Goal: Task Accomplishment & Management: Use online tool/utility

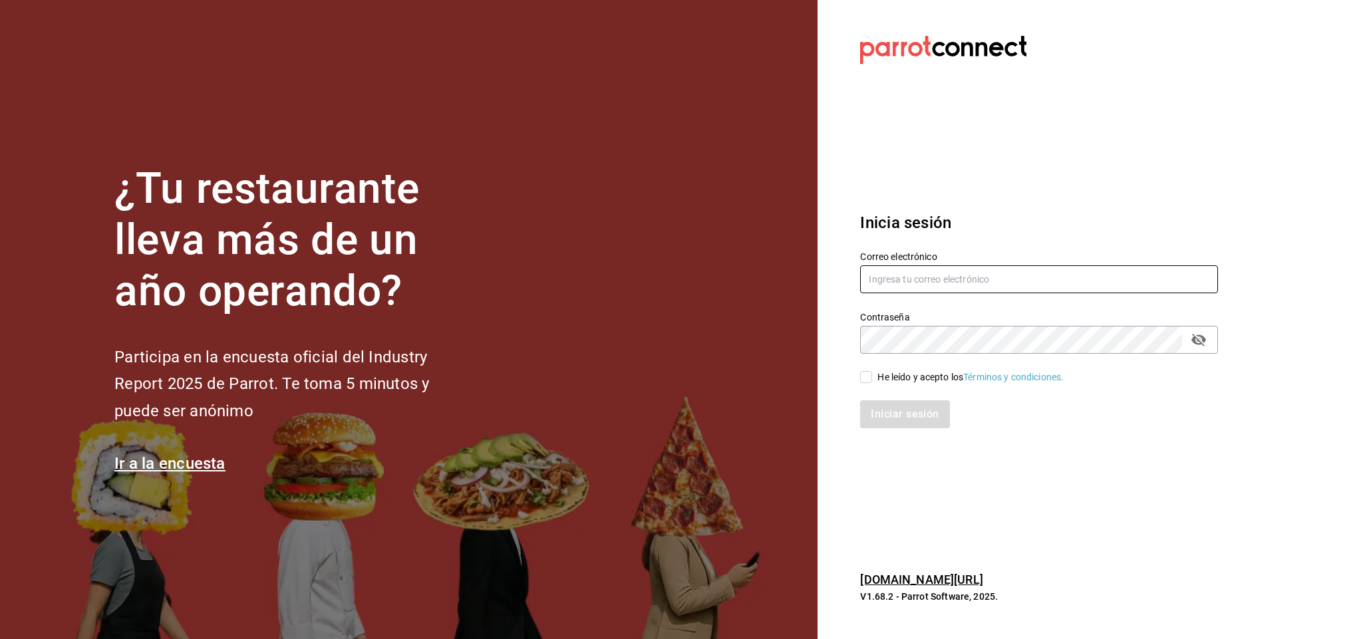
click at [973, 282] on input "text" at bounding box center [1039, 279] width 358 height 28
type input "sommelier@koli.mx"
click at [869, 371] on label "He leído y acepto los Términos y condiciones." at bounding box center [962, 378] width 204 height 14
click at [869, 371] on input "He leído y acepto los Términos y condiciones." at bounding box center [866, 377] width 12 height 12
checkbox input "true"
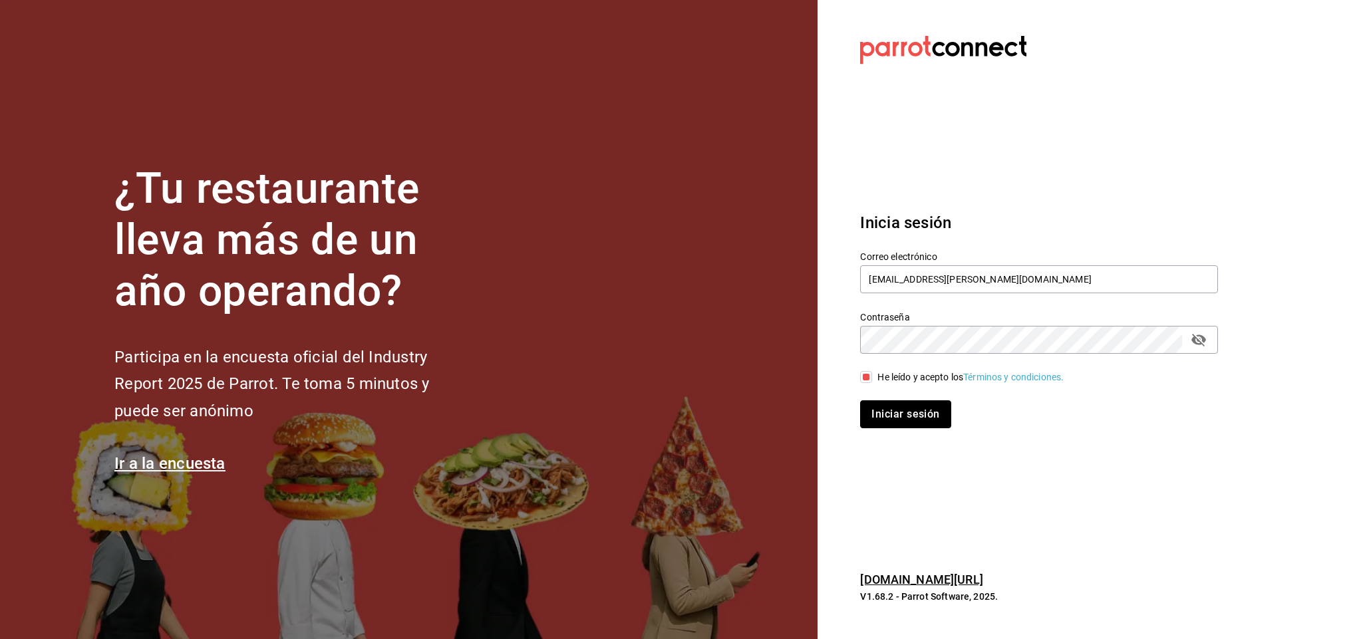
click at [881, 413] on button "Iniciar sesión" at bounding box center [905, 415] width 90 height 28
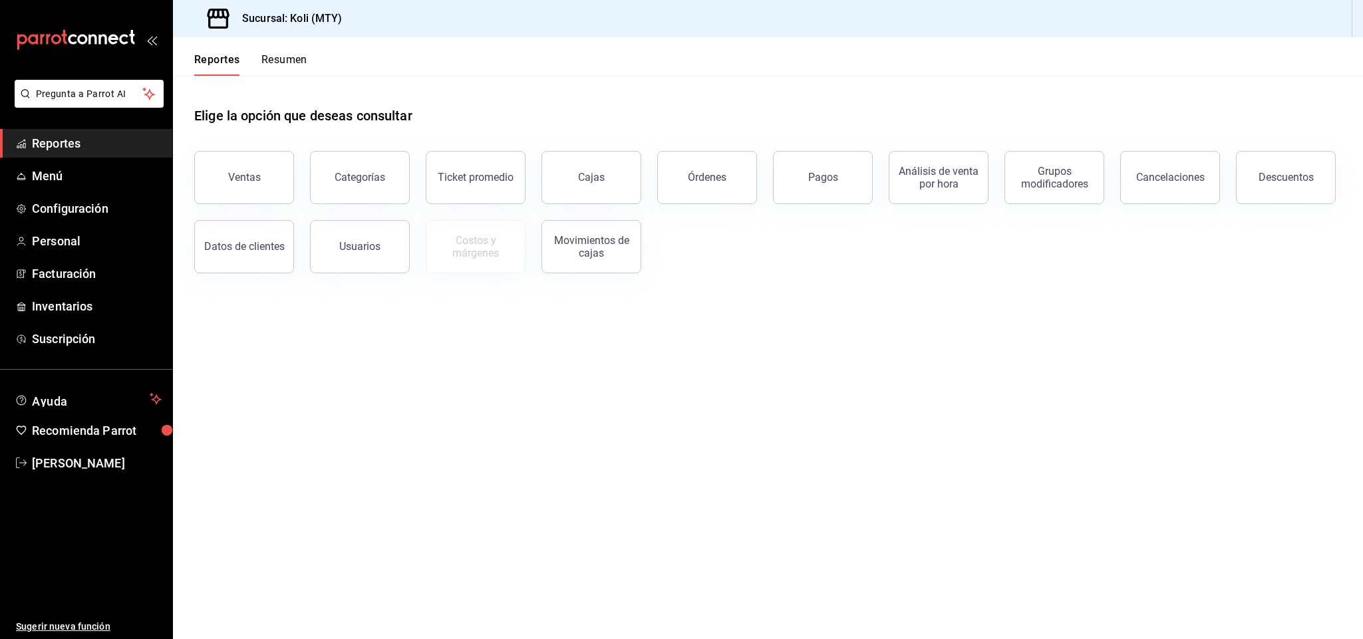
click at [252, 182] on div "Ventas" at bounding box center [244, 177] width 33 height 13
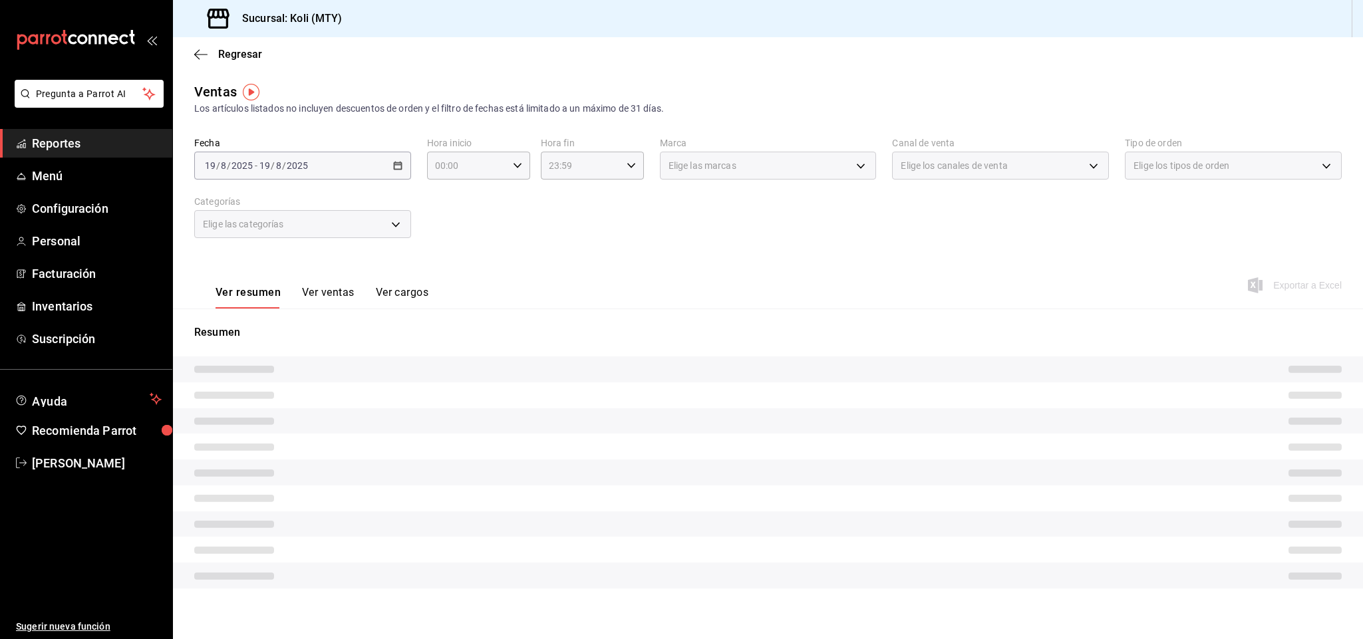
click at [389, 222] on div "Elige las categorías" at bounding box center [302, 224] width 217 height 28
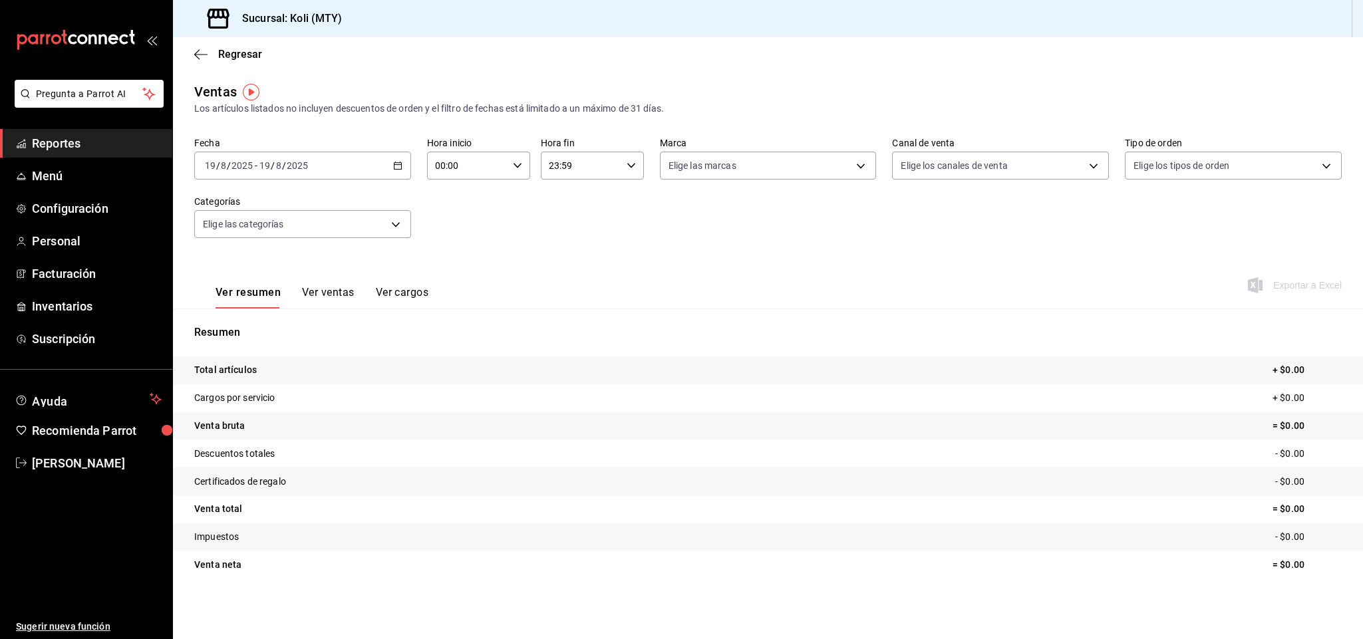
click at [389, 222] on body "Pregunta a Parrot AI Reportes Menú Configuración Personal Facturación Inventari…" at bounding box center [681, 319] width 1363 height 639
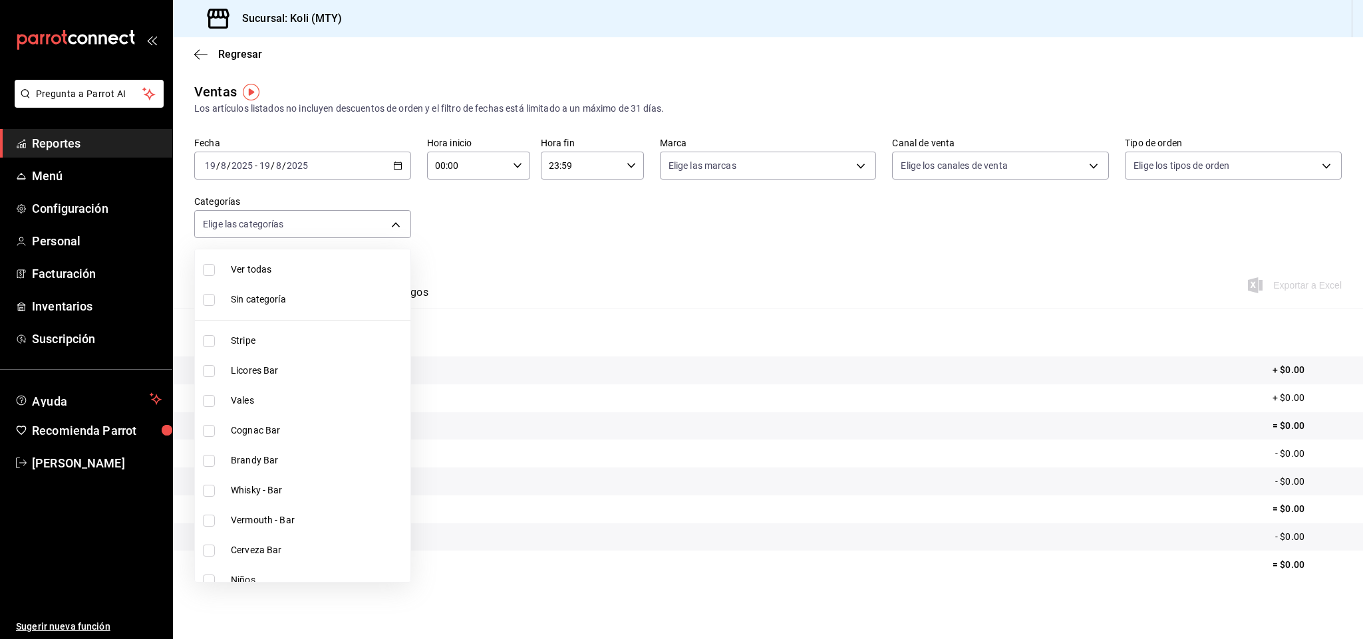
click at [396, 172] on div at bounding box center [681, 319] width 1363 height 639
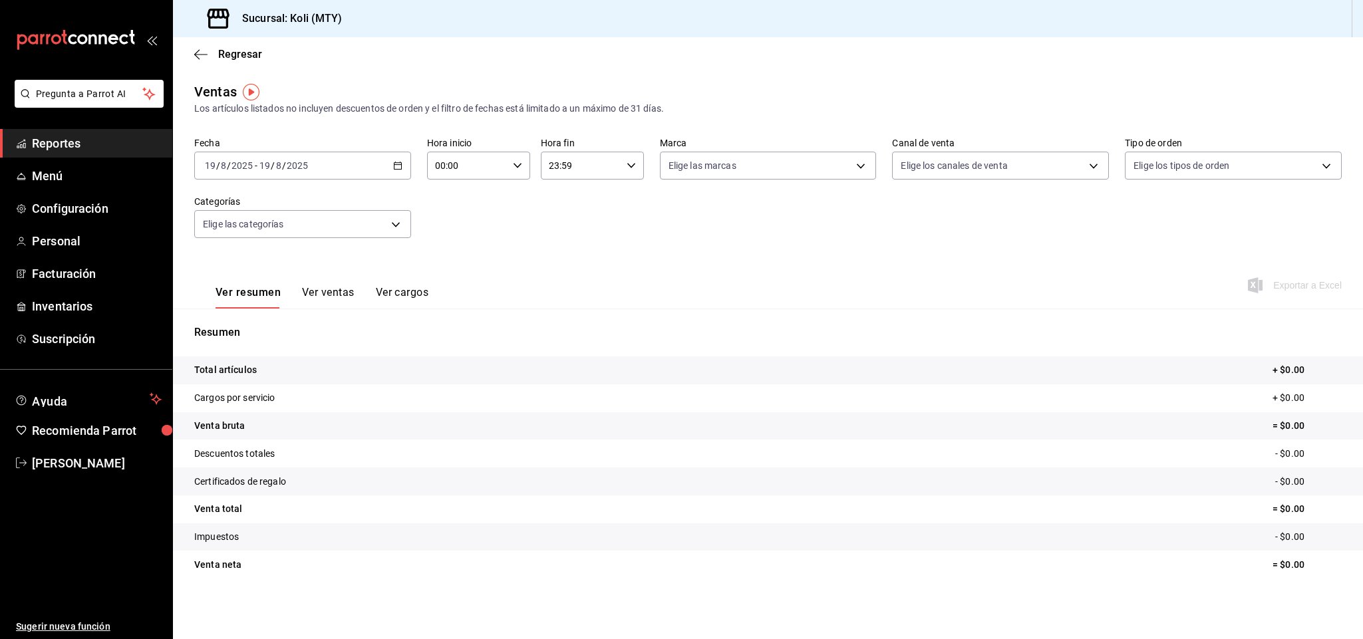
click at [396, 172] on div "[DATE] [DATE] - [DATE] [DATE]" at bounding box center [302, 166] width 217 height 28
click at [286, 317] on li "Rango de fechas" at bounding box center [257, 326] width 124 height 30
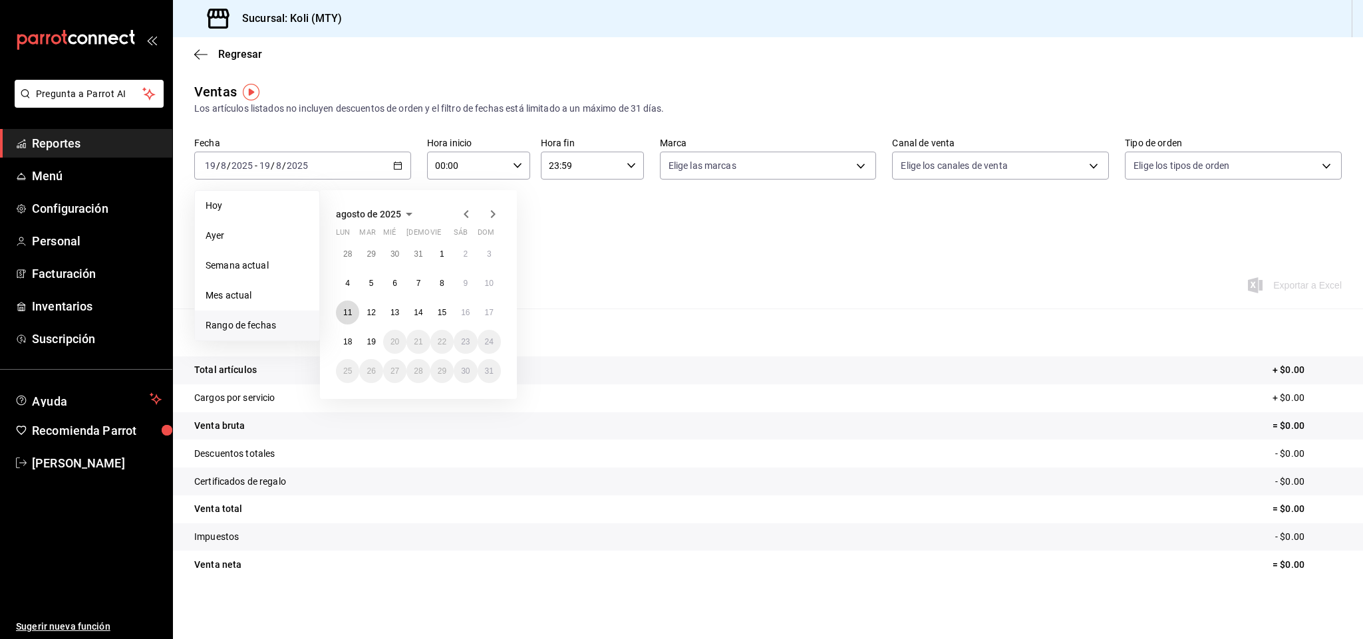
click at [350, 319] on button "11" at bounding box center [347, 313] width 23 height 24
drag, startPoint x: 350, startPoint y: 319, endPoint x: 459, endPoint y: 312, distance: 109.4
click at [459, 312] on div "28 29 30 31 1 2 3 4 5 6 7 8 9 10 11 12 13 14 15 16 17 18 19 20 21 22 23 24 25 2…" at bounding box center [418, 312] width 165 height 141
click at [459, 312] on button "16" at bounding box center [465, 313] width 23 height 24
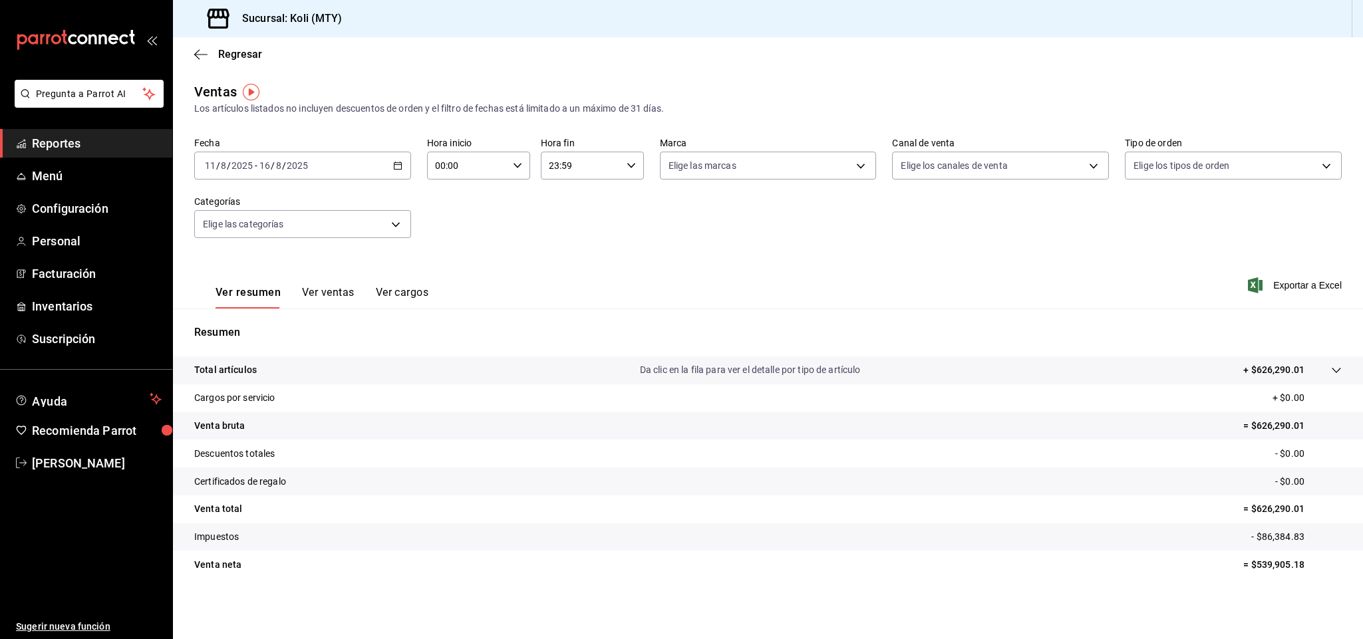
click at [404, 234] on body "Pregunta a Parrot AI Reportes Menú Configuración Personal Facturación Inventari…" at bounding box center [681, 319] width 1363 height 639
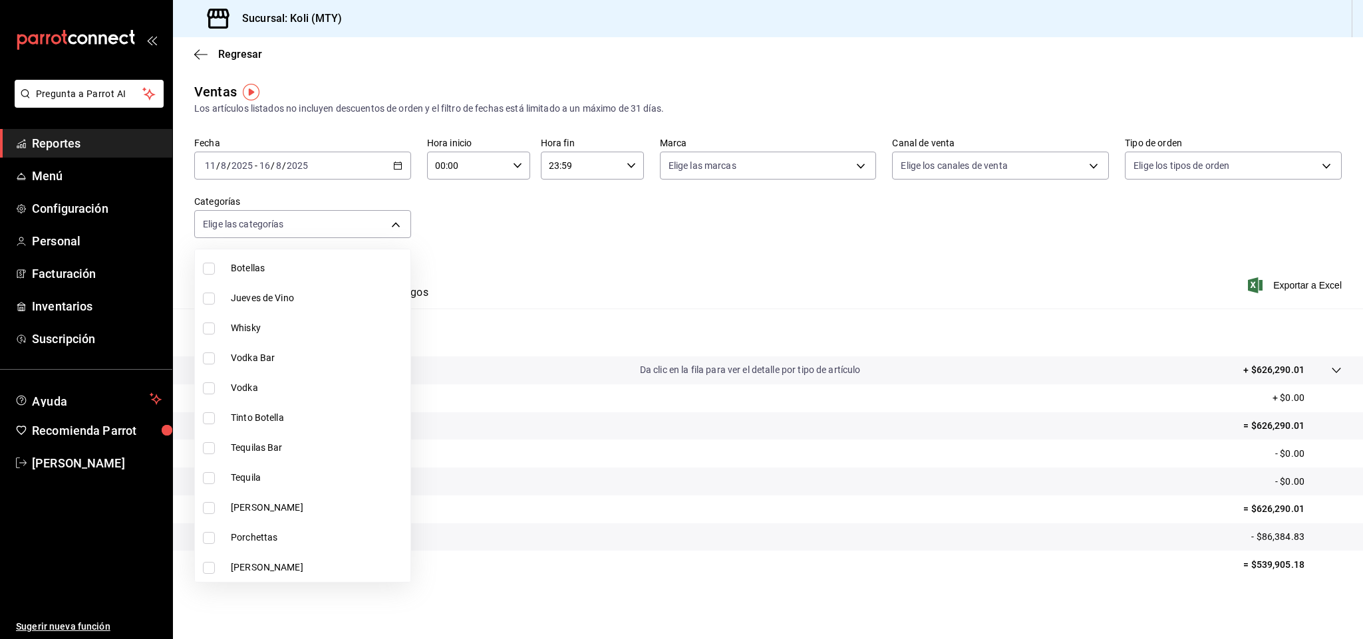
scroll to position [631, 0]
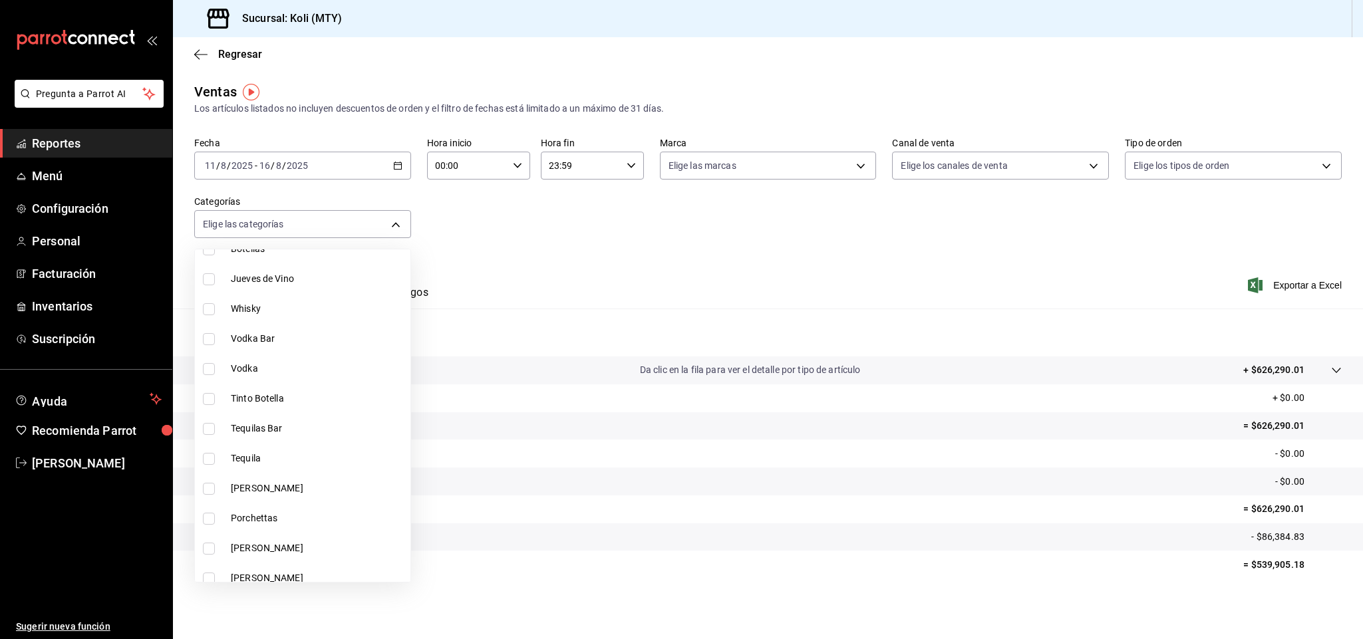
click at [293, 397] on span "Tinto Botella" at bounding box center [318, 399] width 174 height 14
type input "3ea53f83-a0f4-4668-a2f4-a2edb9ddd817"
checkbox input "true"
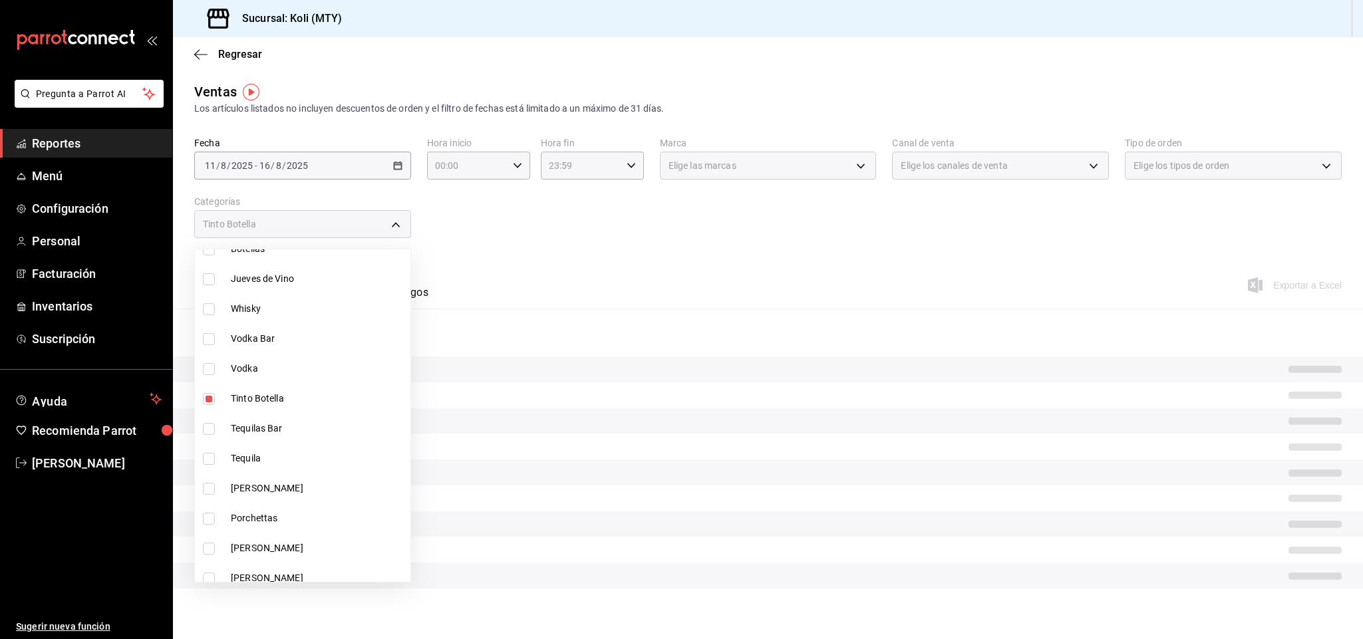
click at [303, 491] on span "[PERSON_NAME]" at bounding box center [318, 489] width 174 height 14
type input "3ea53f83-a0f4-4668-a2f4-a2edb9ddd817,0af6a3ec-f1fe-41be-9acb-a56d6f761fe6"
checkbox input "true"
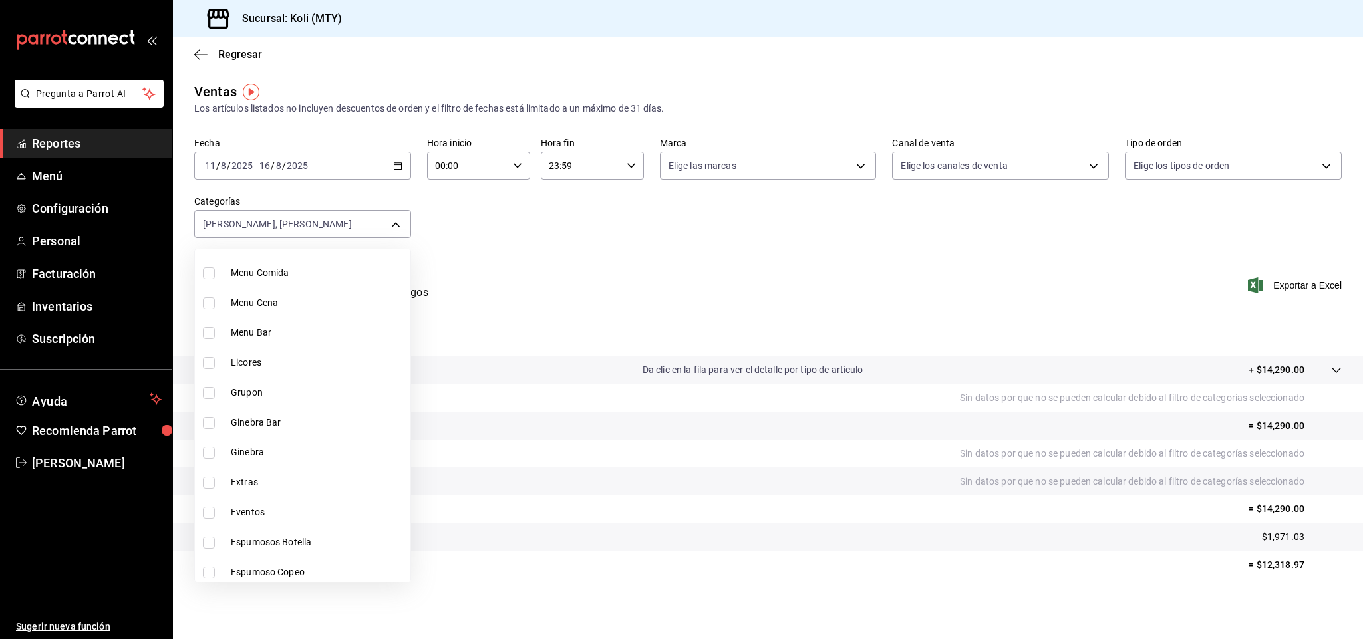
scroll to position [1507, 0]
click at [298, 455] on span "Blanco Botella" at bounding box center [318, 451] width 174 height 14
type input "3ea53f83-a0f4-4668-a2f4-a2edb9ddd817,0af6a3ec-f1fe-41be-9acb-a56d6f761fe6,6121d…"
checkbox input "true"
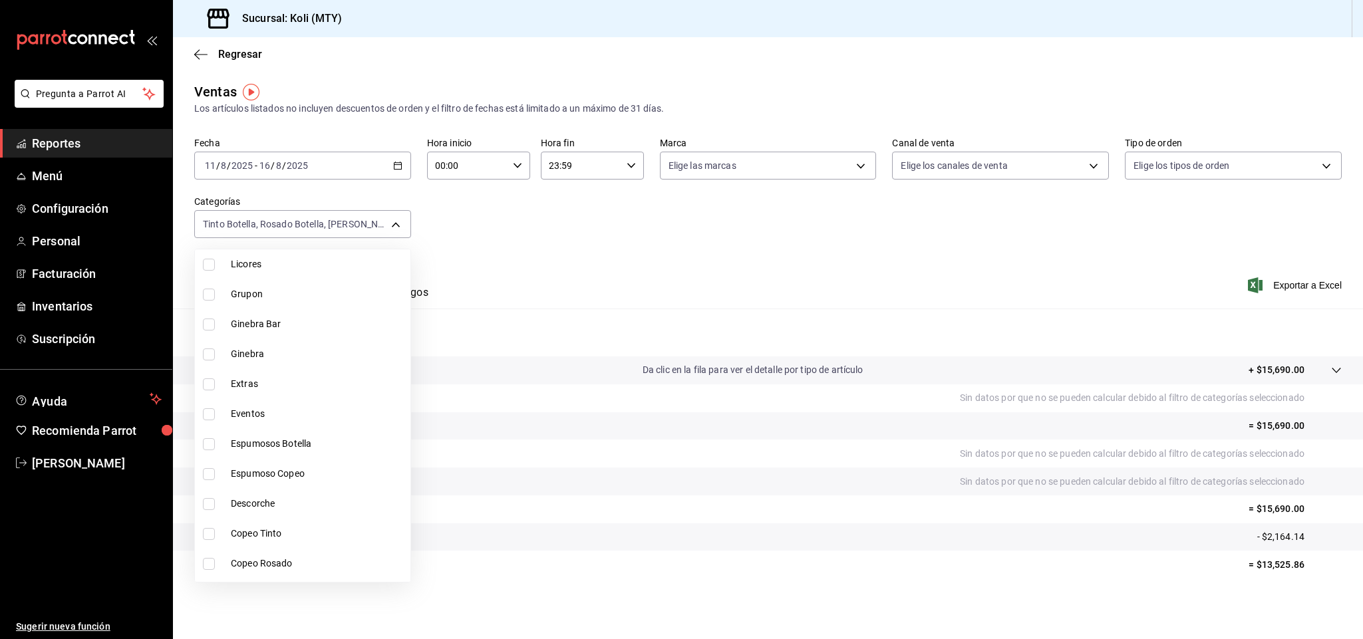
click at [307, 437] on span "Espumosos Botella" at bounding box center [318, 444] width 174 height 14
type input "3ea53f83-a0f4-4668-a2f4-a2edb9ddd817,0af6a3ec-f1fe-41be-9acb-a56d6f761fe6,6121d…"
checkbox input "true"
click at [609, 276] on div at bounding box center [681, 319] width 1363 height 639
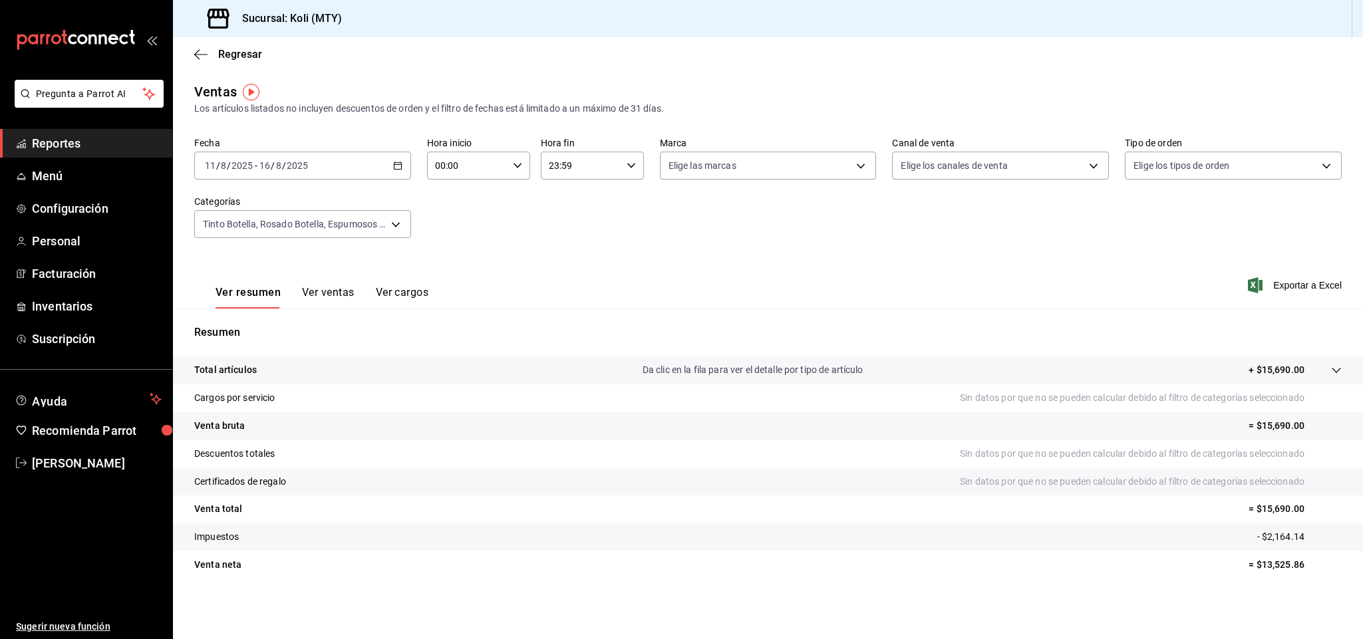
click at [334, 297] on button "Ver ventas" at bounding box center [328, 297] width 53 height 23
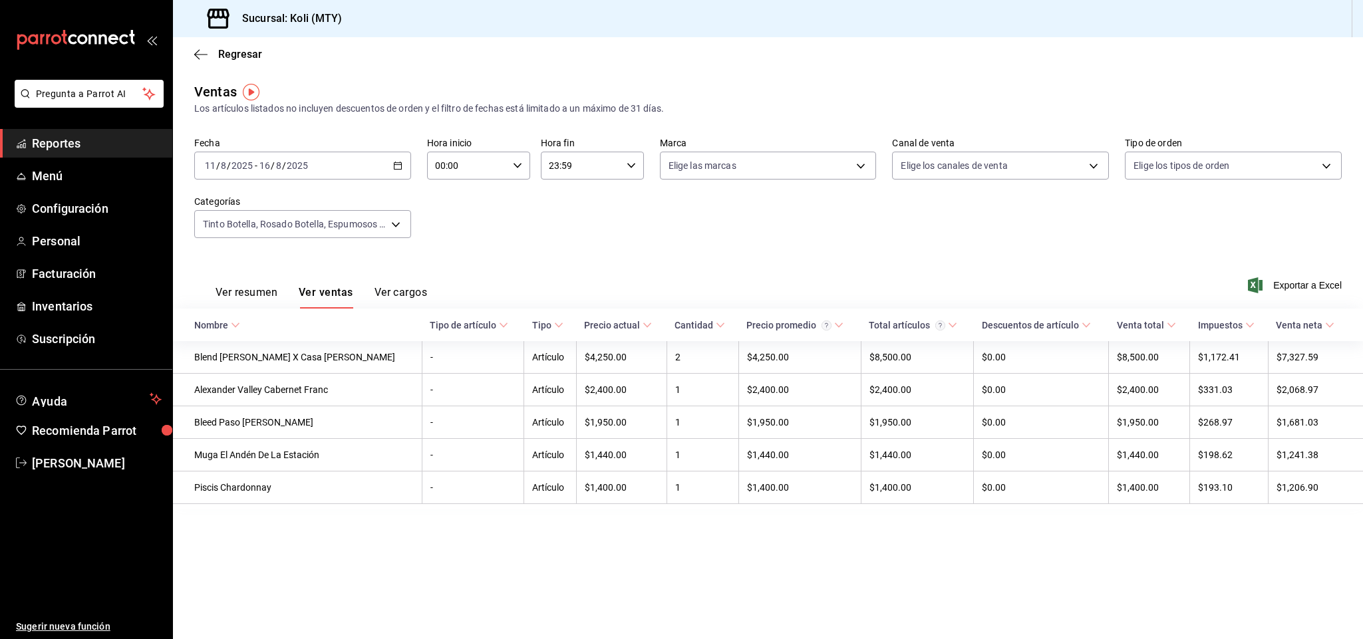
click at [256, 293] on button "Ver resumen" at bounding box center [247, 297] width 62 height 23
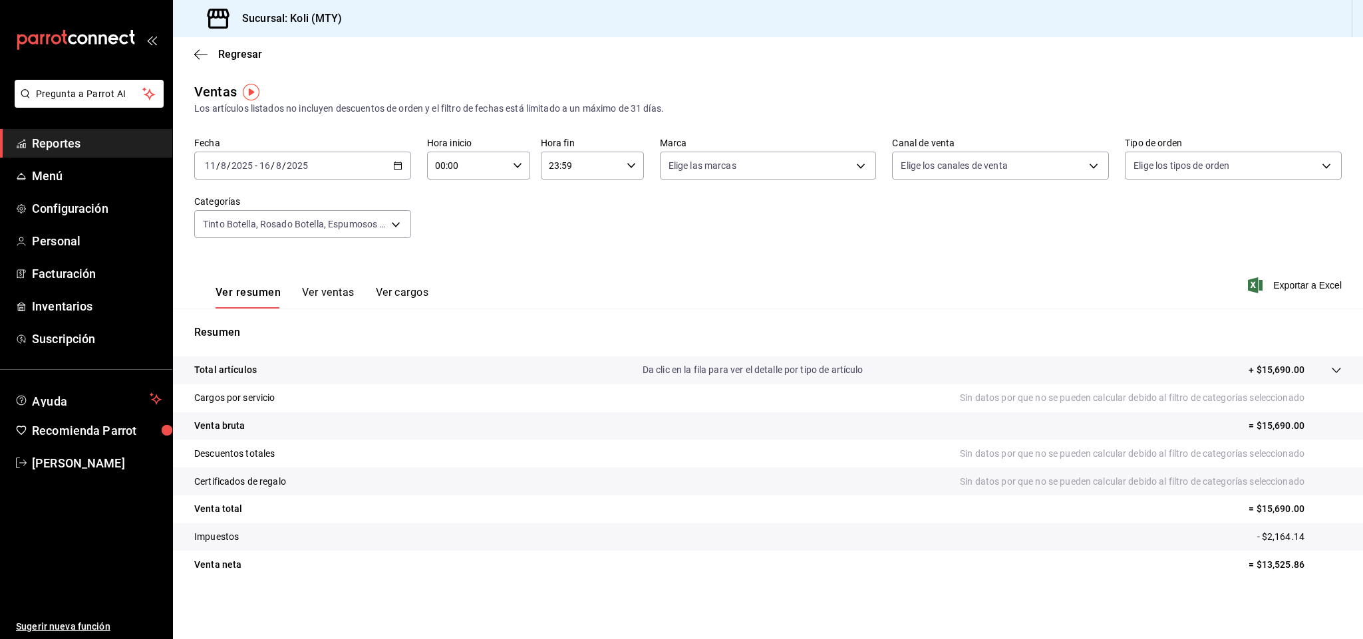
click at [390, 226] on body "Pregunta a Parrot AI Reportes Menú Configuración Personal Facturación Inventari…" at bounding box center [681, 319] width 1363 height 639
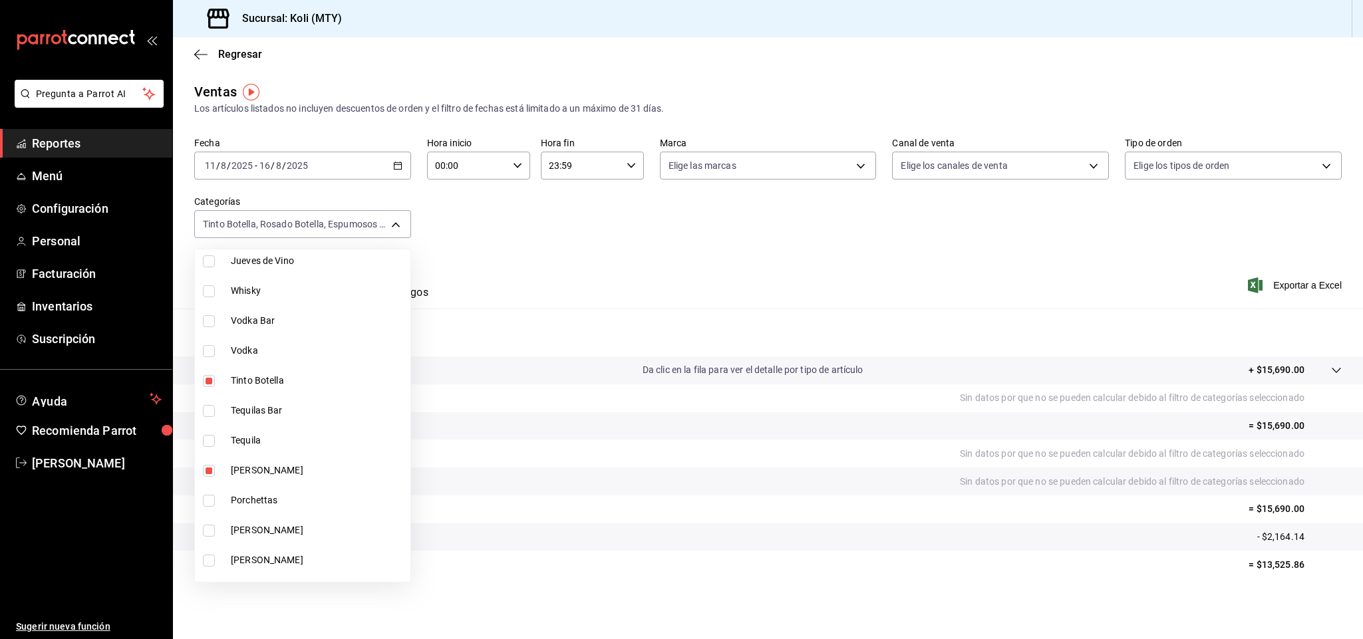
scroll to position [661, 0]
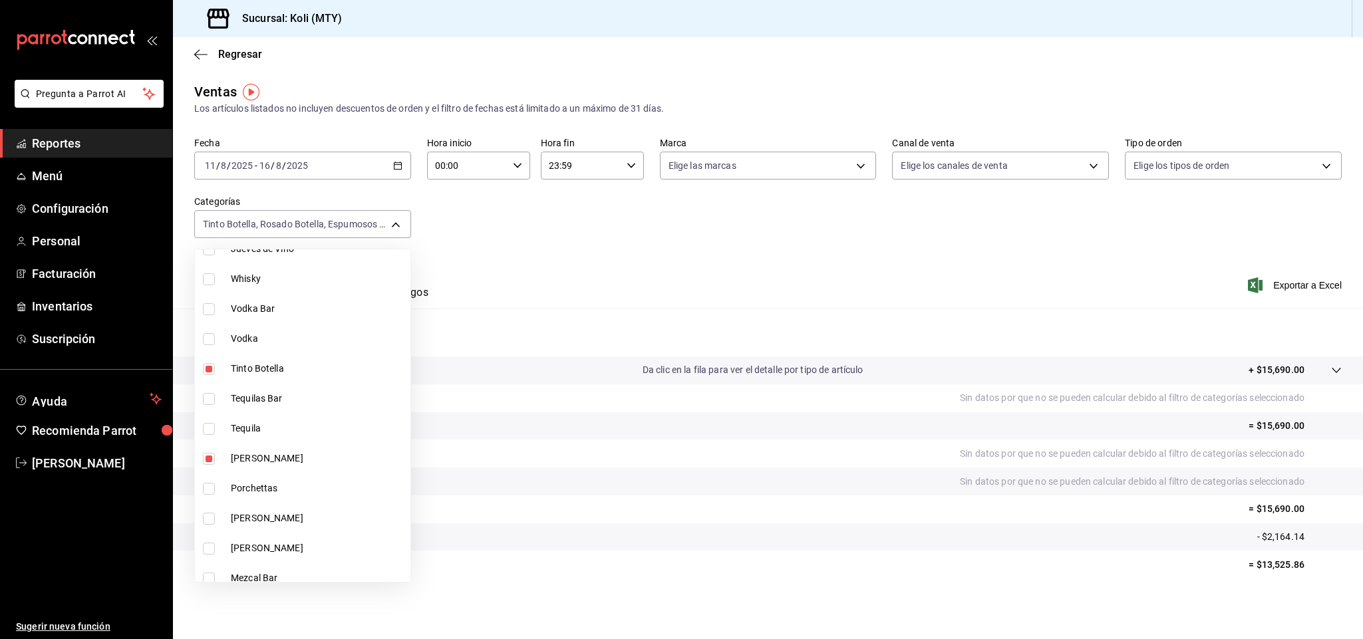
click at [272, 381] on li "Tinto Botella" at bounding box center [303, 369] width 216 height 30
type input "0af6a3ec-f1fe-41be-9acb-a56d6f761fe6,6121d055-73fa-45b4-9359-68551bf548f4,87e0e…"
checkbox input "false"
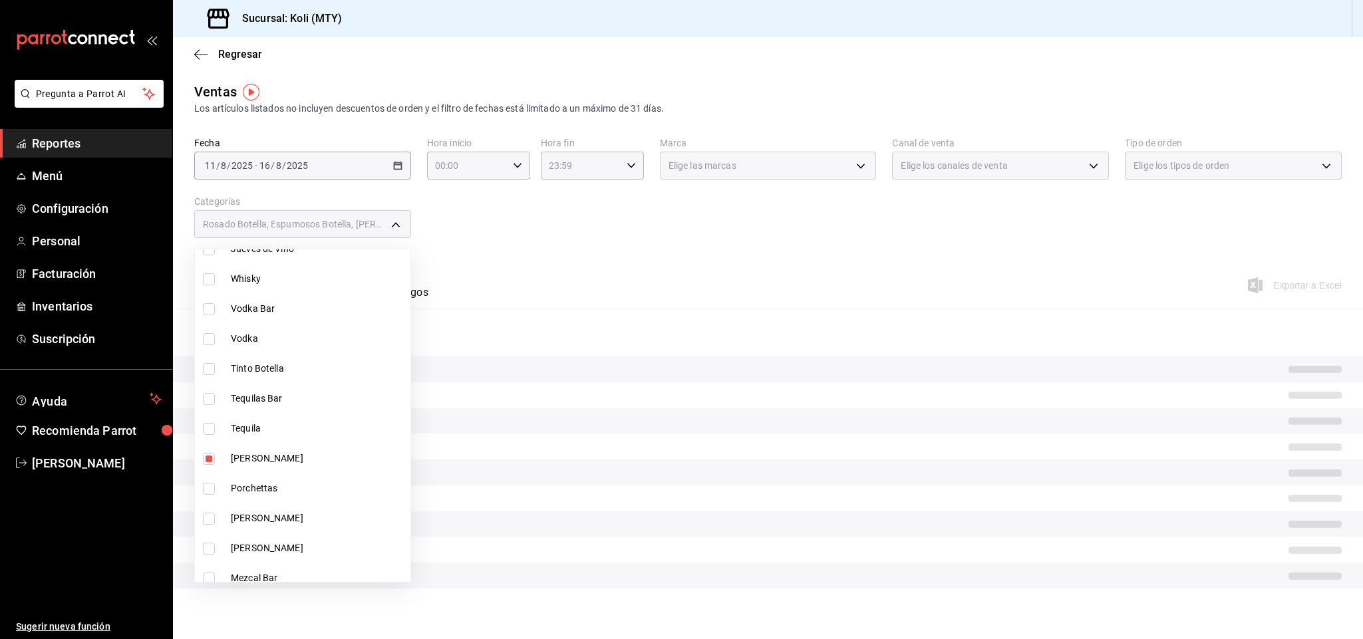
click at [284, 468] on li "[PERSON_NAME]" at bounding box center [303, 459] width 216 height 30
type input "6121d055-73fa-45b4-9359-68551bf548f4,87e0ea4d-f038-4fe6-bbee-e7ade81965a8"
checkbox input "false"
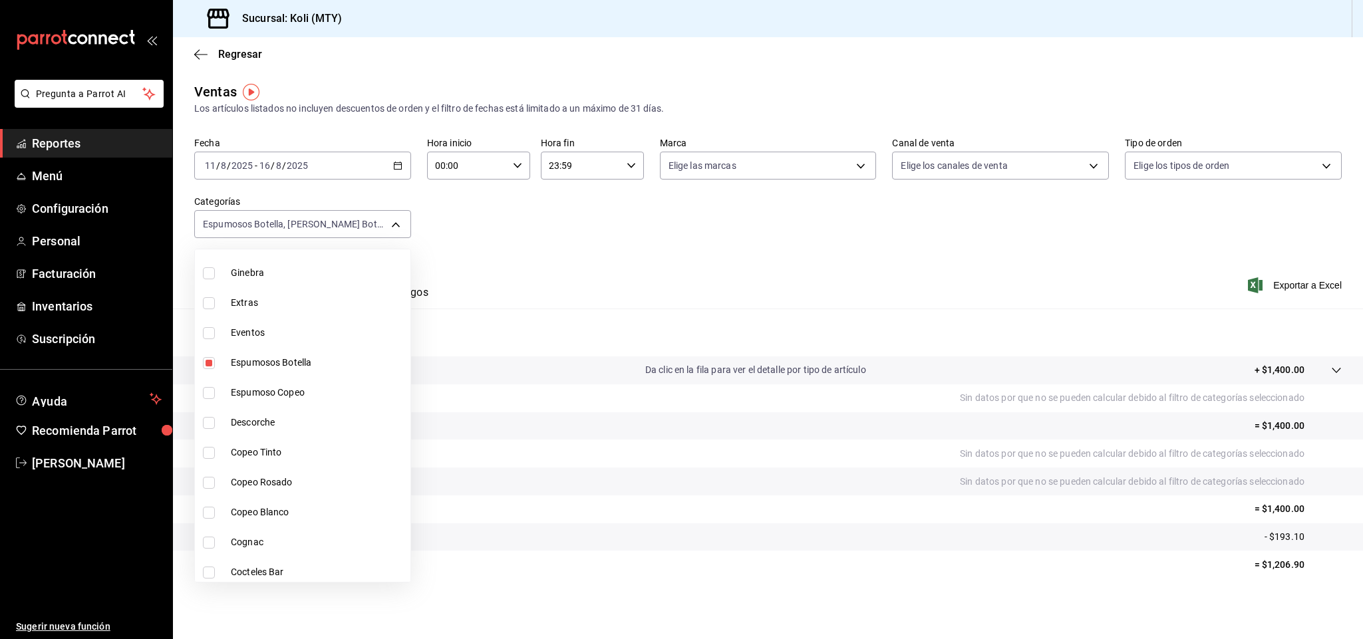
scroll to position [1210, 0]
click at [273, 347] on li "Espumosos Botella" at bounding box center [303, 358] width 216 height 30
type input "6121d055-73fa-45b4-9359-68551bf548f4"
checkbox input "false"
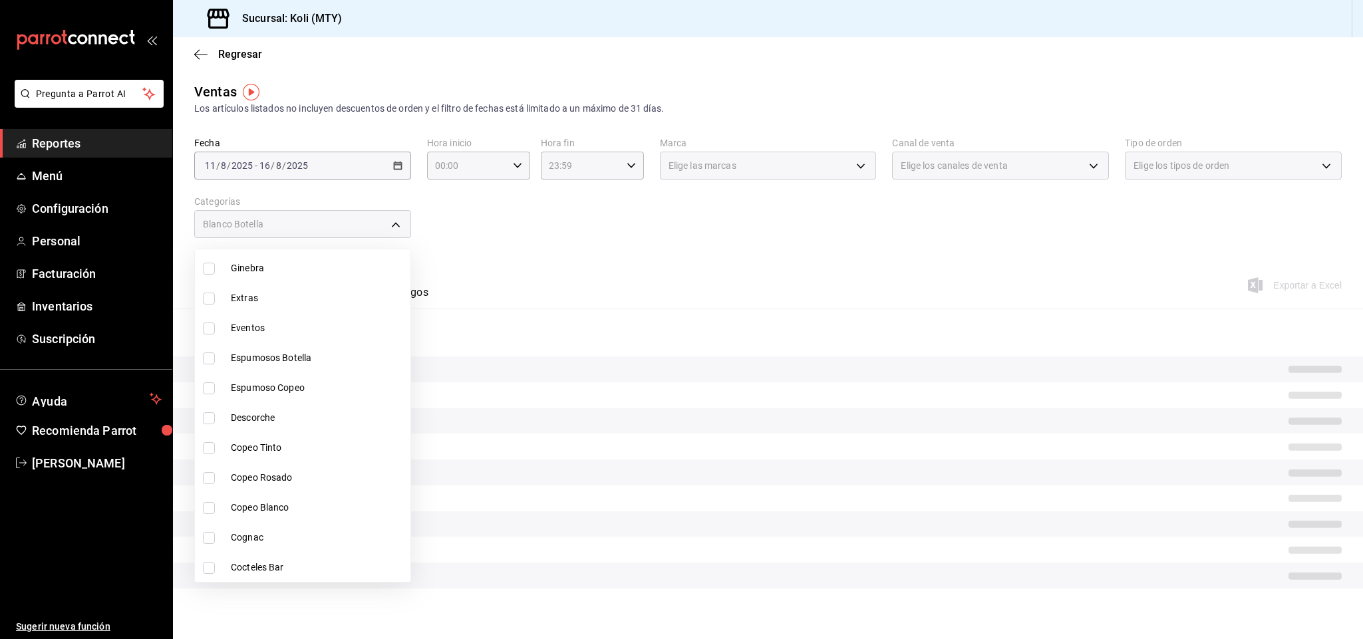
click at [280, 385] on span "Espumoso Copeo" at bounding box center [318, 388] width 174 height 14
type input "6121d055-73fa-45b4-9359-68551bf548f4,03315356-1732-464b-bd16-0f2595326148"
checkbox input "true"
click at [280, 443] on span "Copeo Tinto" at bounding box center [318, 448] width 174 height 14
type input "6121d055-73fa-45b4-9359-68551bf548f4,03315356-1732-464b-bd16-0f2595326148,5d7af…"
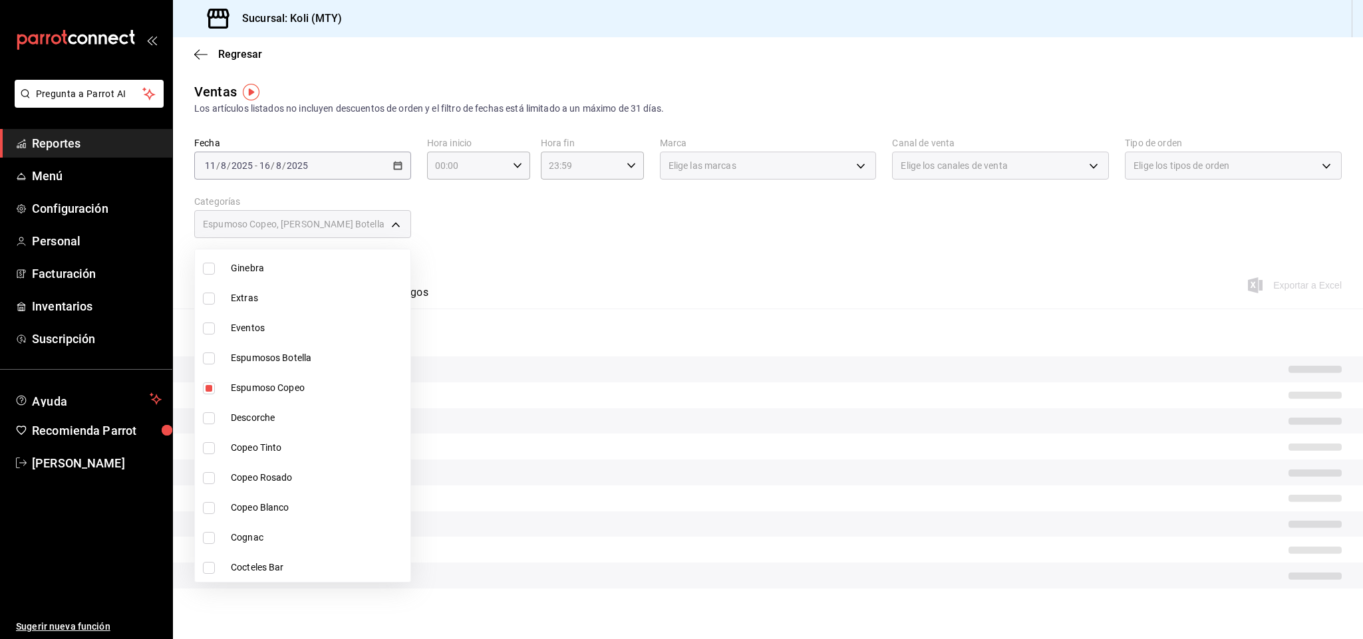
checkbox input "true"
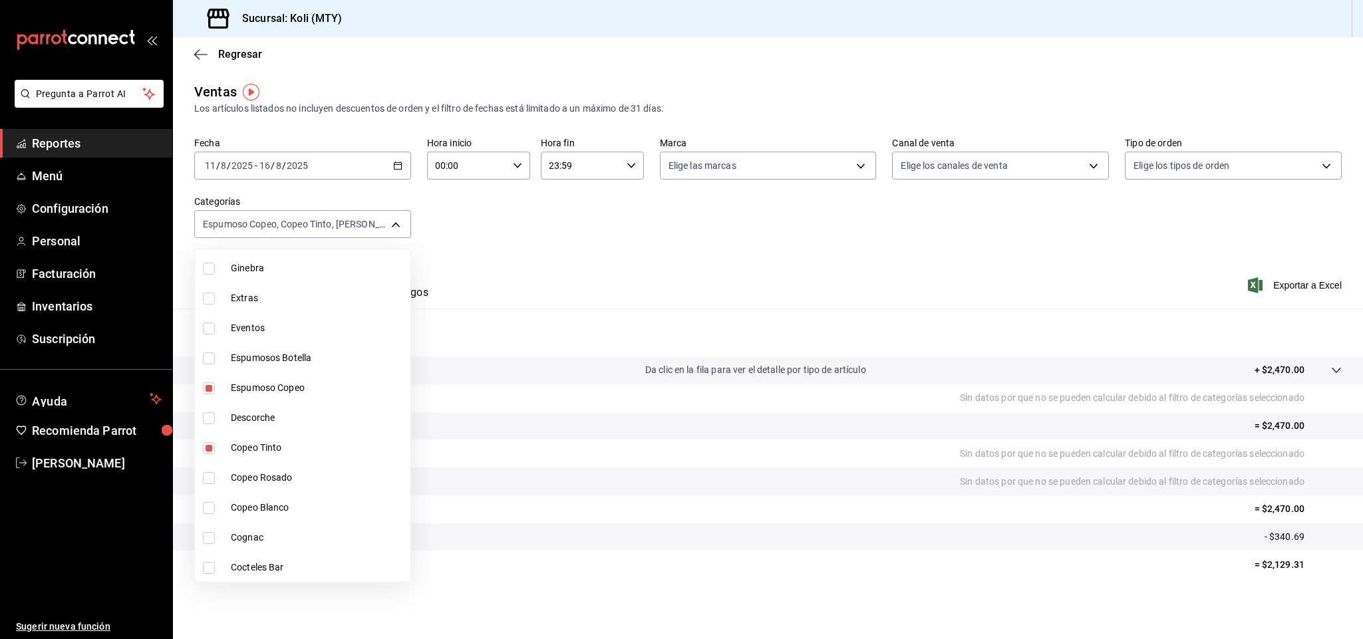
click at [279, 472] on span "Copeo Rosado" at bounding box center [318, 478] width 174 height 14
type input "6121d055-73fa-45b4-9359-68551bf548f4,03315356-1732-464b-bd16-0f2595326148,5d7af…"
checkbox input "true"
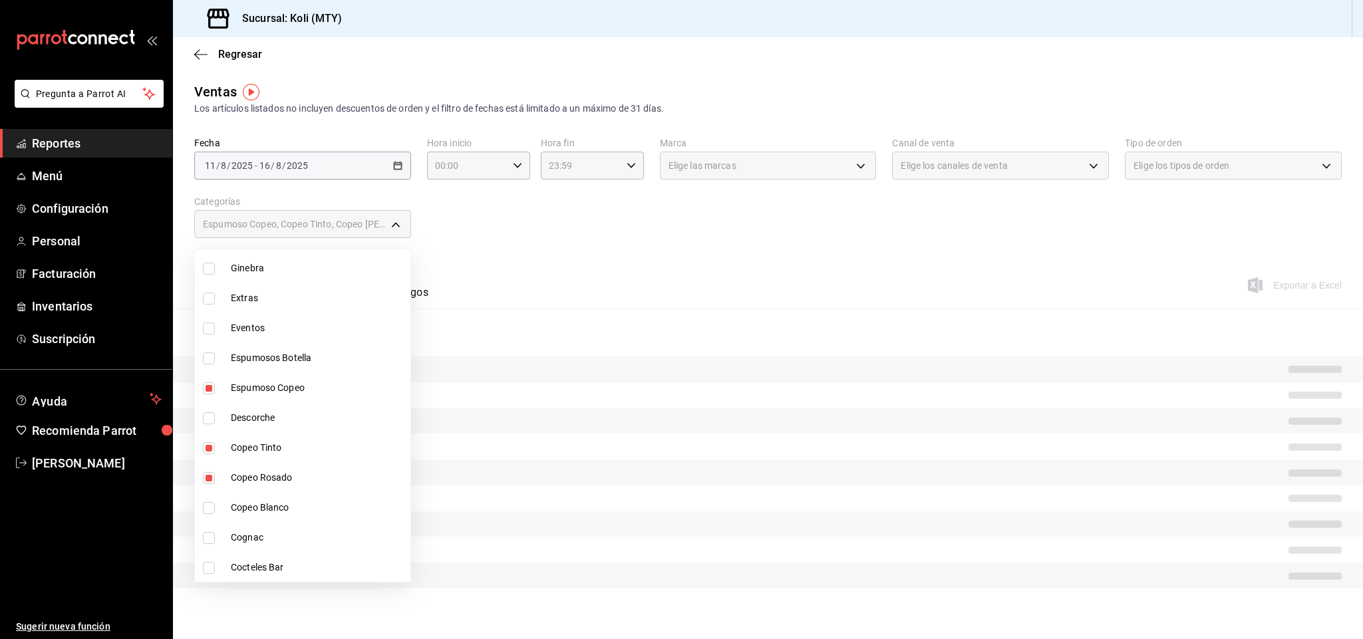
click at [279, 512] on span "Copeo Blanco" at bounding box center [318, 508] width 174 height 14
type input "6121d055-73fa-45b4-9359-68551bf548f4,03315356-1732-464b-bd16-0f2595326148,5d7af…"
checkbox input "true"
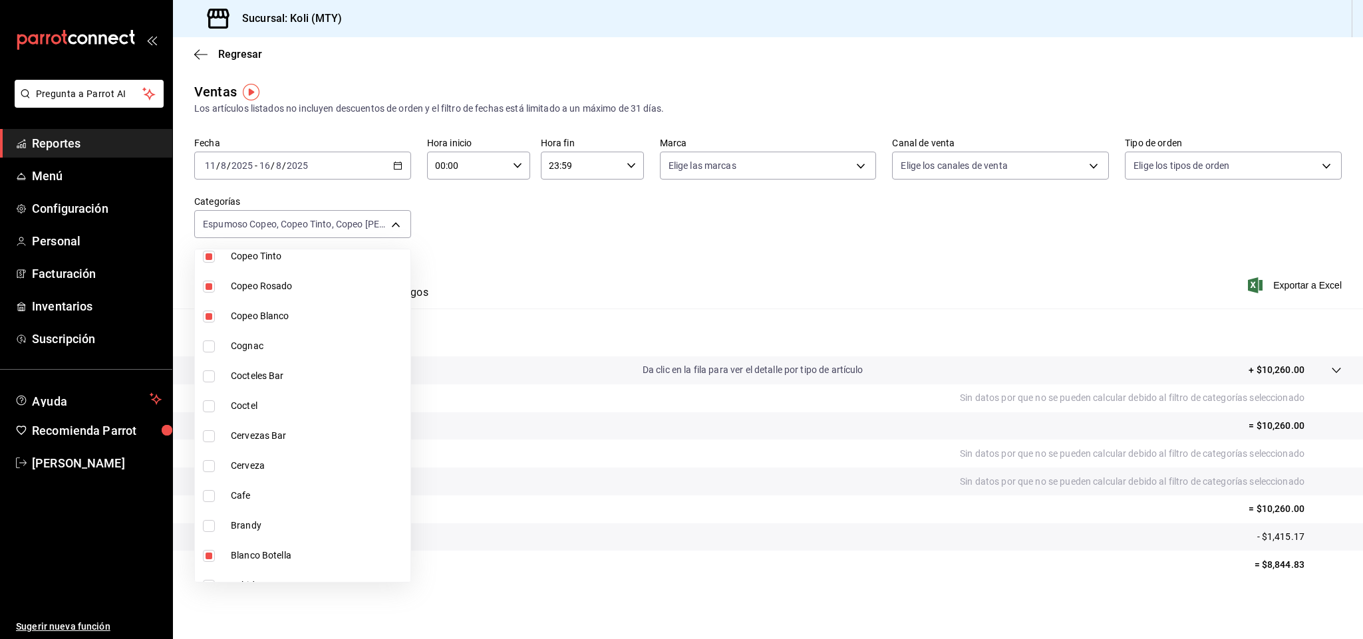
scroll to position [1507, 0]
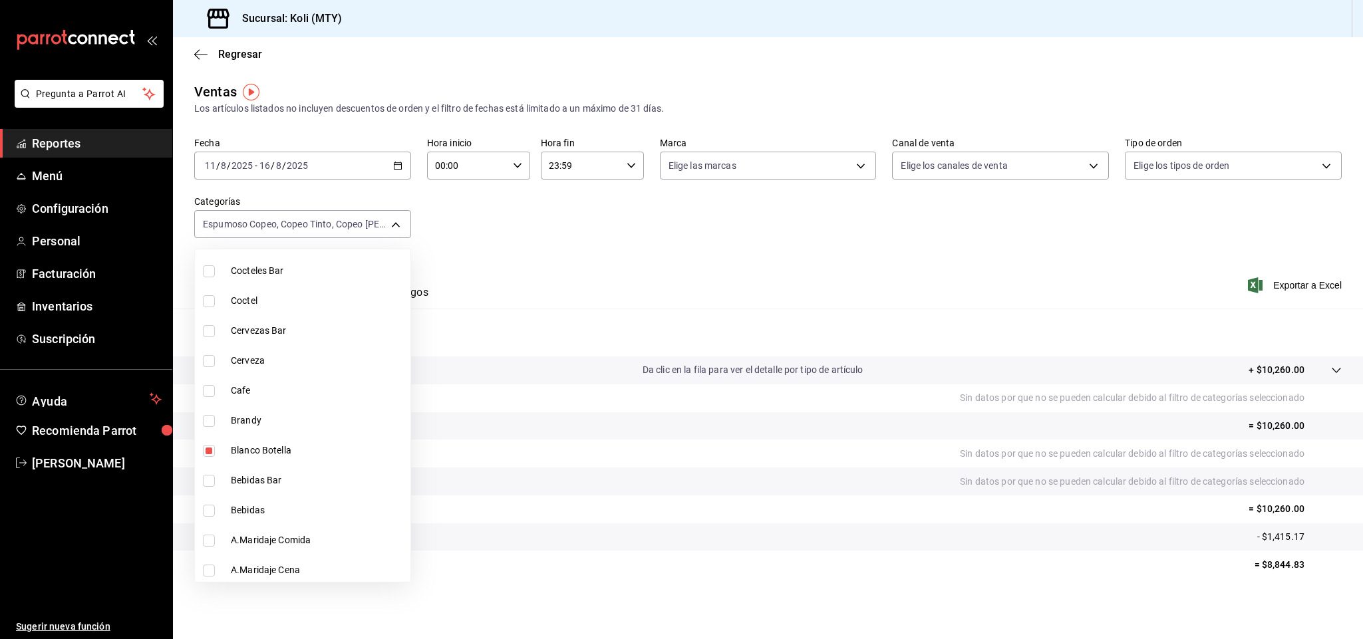
click at [246, 440] on li "Blanco Botella" at bounding box center [303, 451] width 216 height 30
type input "03315356-1732-464b-bd16-0f2595326148,5d7afcfd-a478-41bd-9a8f-6a666349c590,42345…"
checkbox input "false"
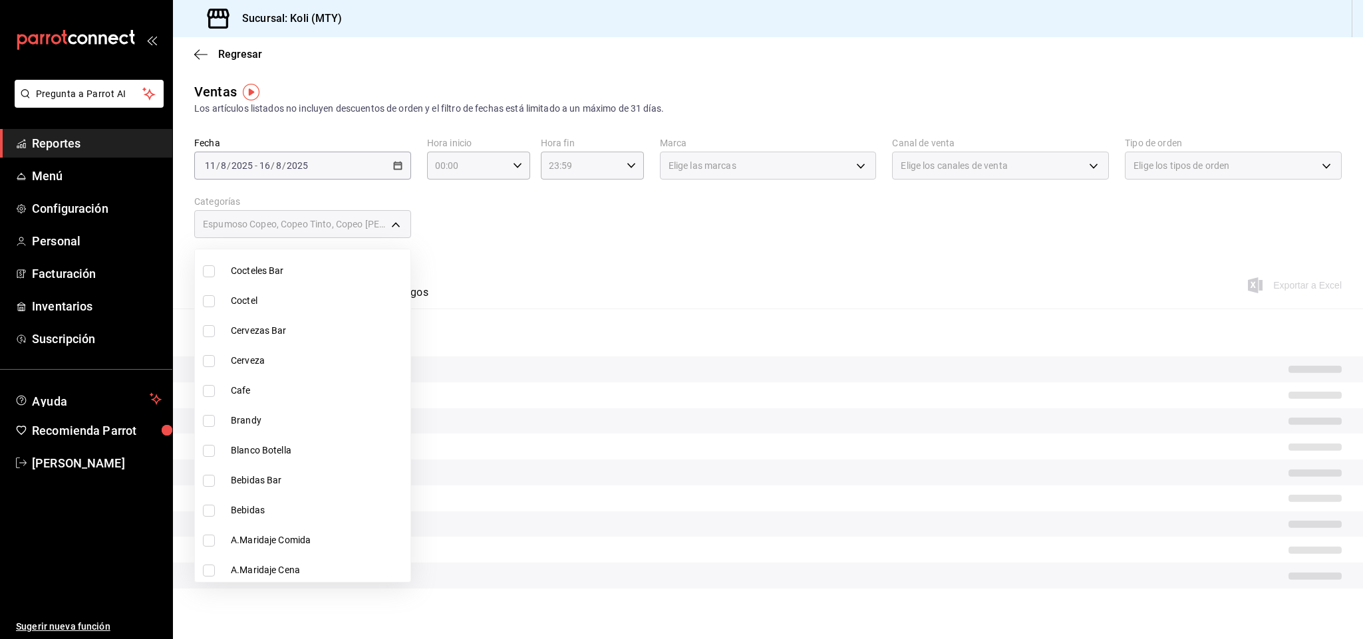
click at [529, 265] on div at bounding box center [681, 319] width 1363 height 639
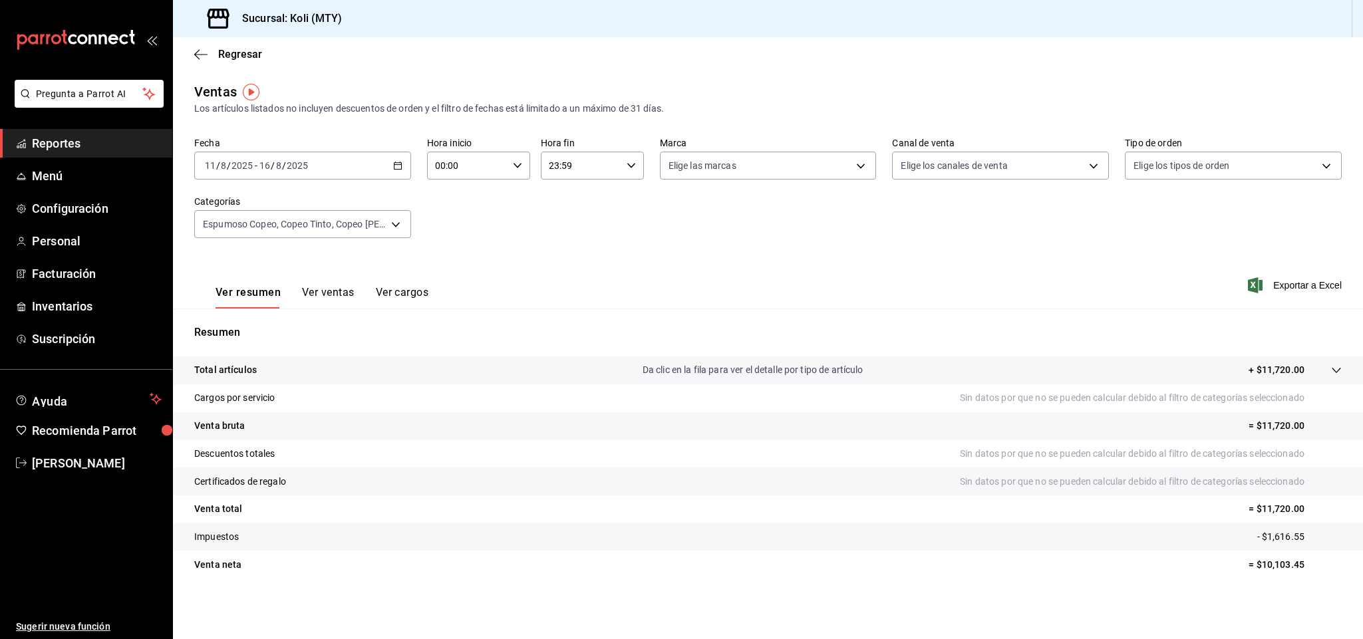
click at [311, 305] on button "Ver ventas" at bounding box center [328, 297] width 53 height 23
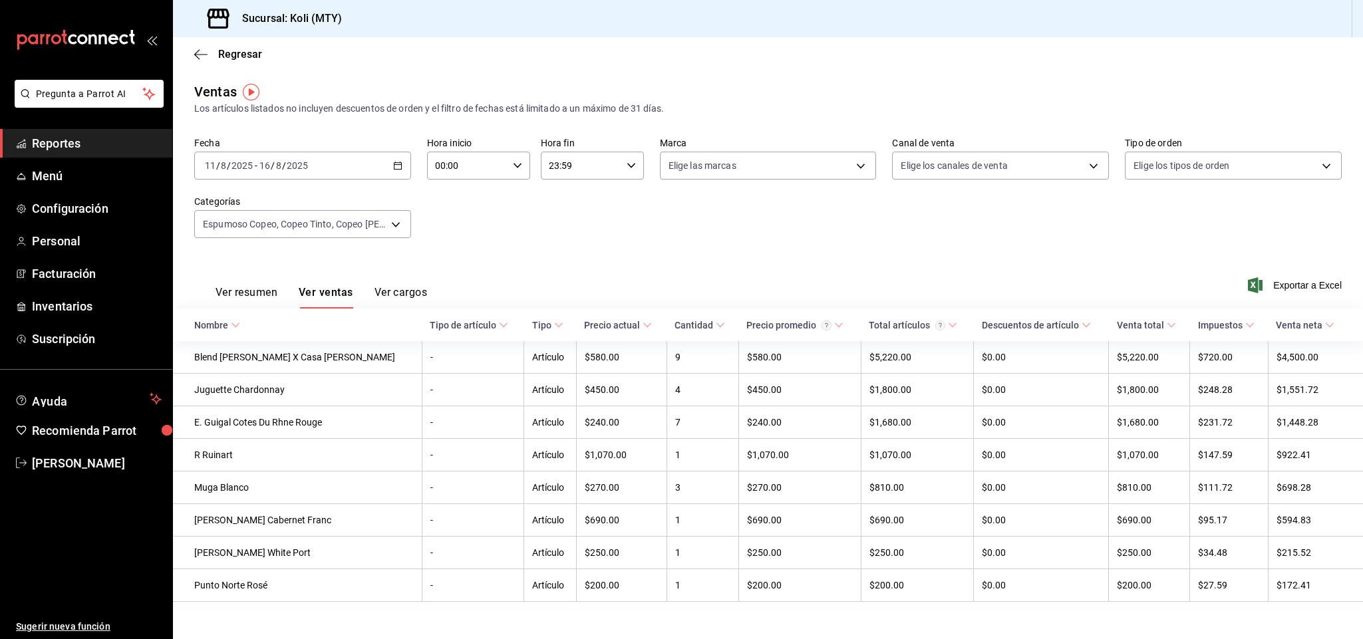
scroll to position [16, 0]
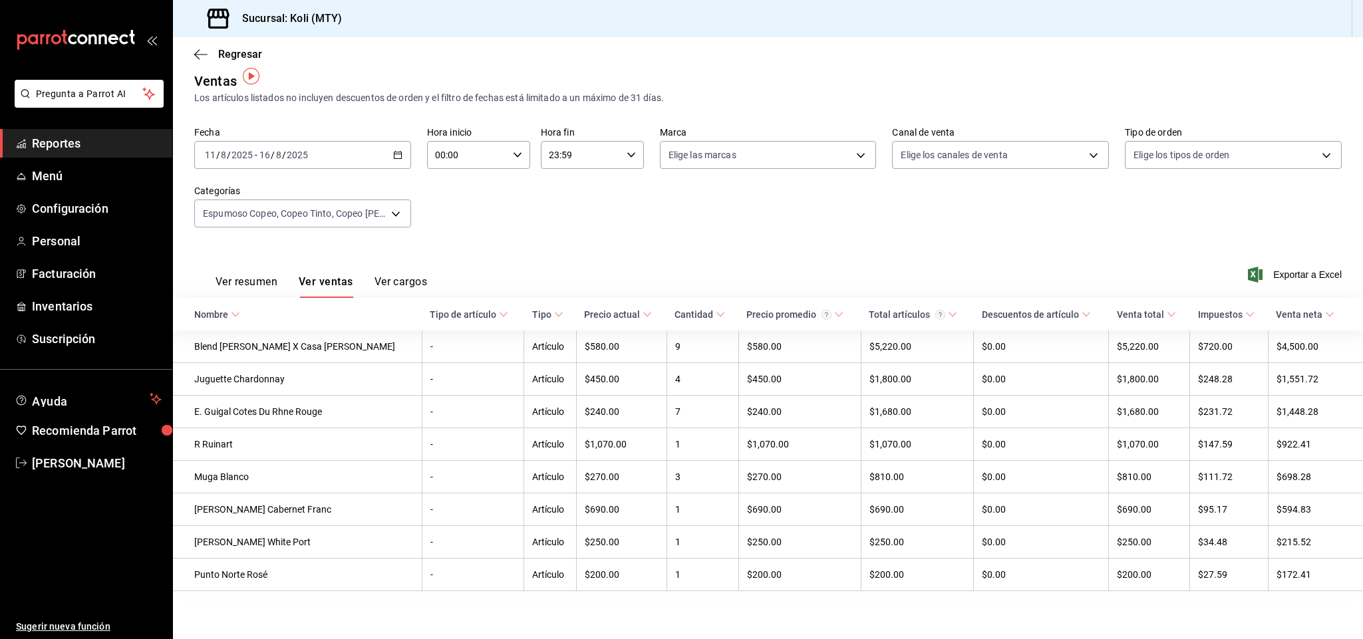
click at [242, 266] on div "Ver resumen Ver ventas Ver cargos" at bounding box center [310, 278] width 233 height 39
click at [244, 276] on button "Ver resumen" at bounding box center [247, 286] width 62 height 23
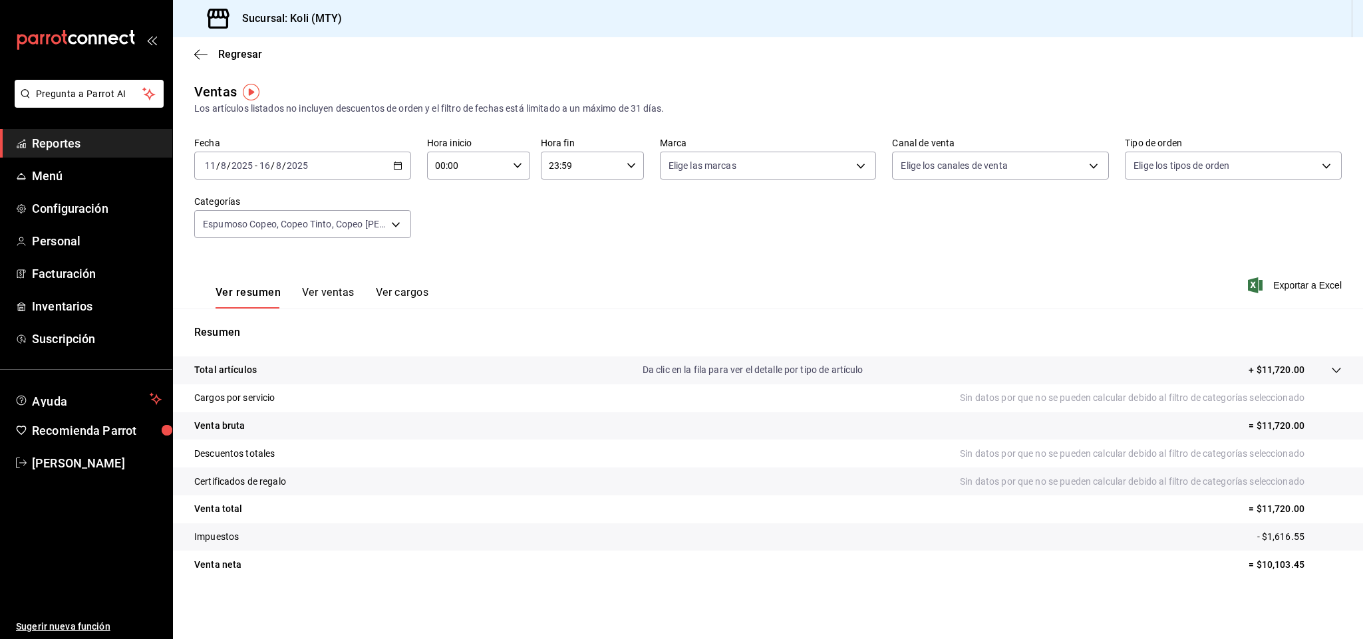
click at [384, 228] on body "Pregunta a Parrot AI Reportes Menú Configuración Personal Facturación Inventari…" at bounding box center [681, 319] width 1363 height 639
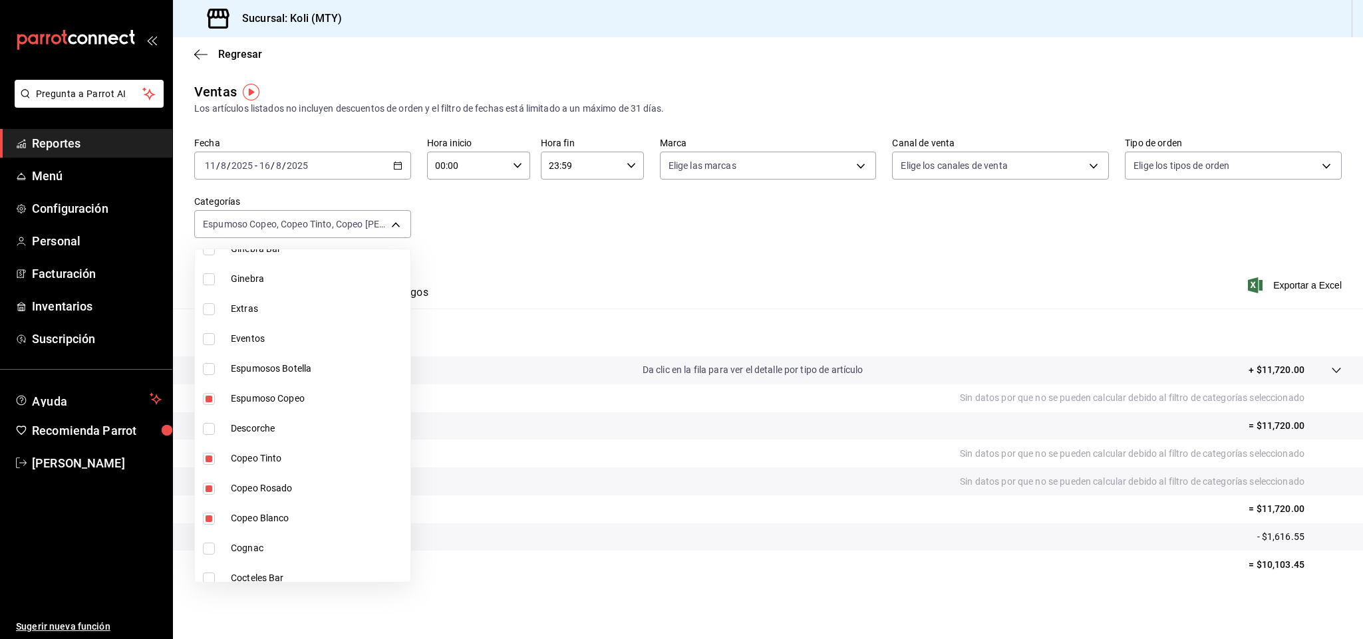
scroll to position [1204, 0]
click at [287, 388] on span "Espumoso Copeo" at bounding box center [318, 394] width 174 height 14
type input "5d7afcfd-a478-41bd-9a8f-6a666349c590,42345f10-d0bb-4fbf-9af0-341433537c79,b0a94…"
checkbox input "false"
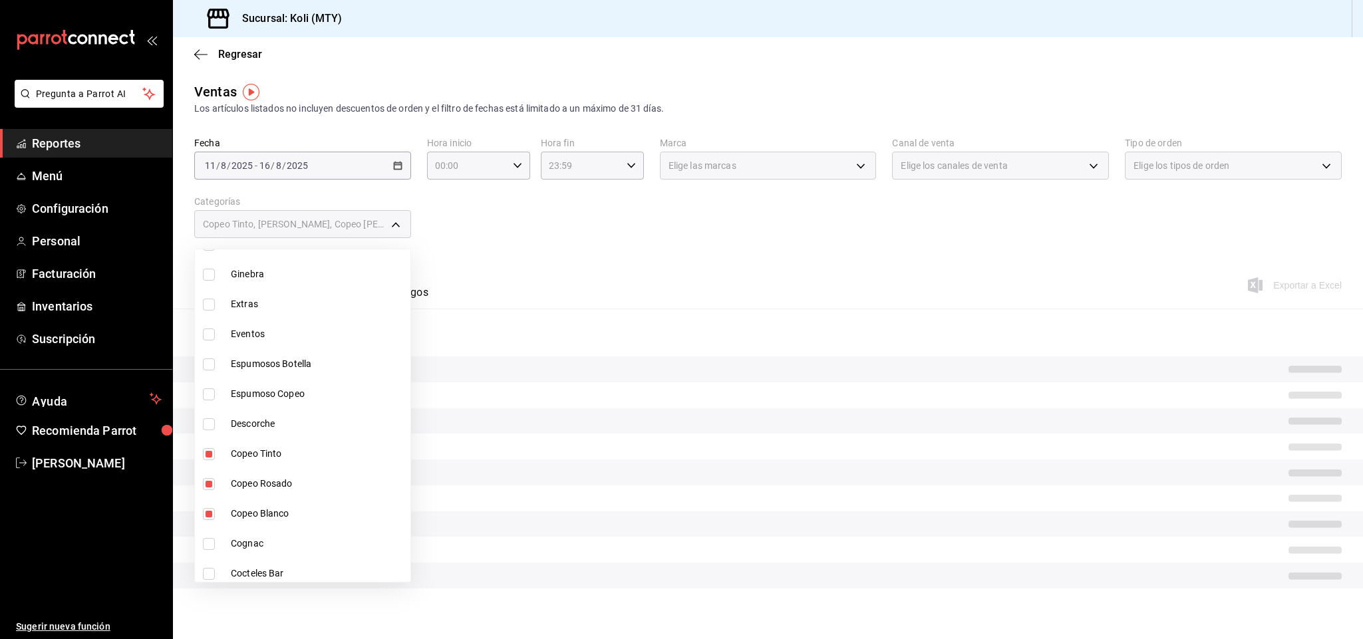
drag, startPoint x: 273, startPoint y: 459, endPoint x: 271, endPoint y: 483, distance: 24.0
click at [272, 457] on span "Copeo Tinto" at bounding box center [318, 454] width 174 height 14
type input "42345f10-d0bb-4fbf-9af0-341433537c79,b0a94ae6-dfb4-48ef-84c7-094352d41c7b"
checkbox input "false"
click at [271, 485] on span "Copeo Rosado" at bounding box center [318, 484] width 174 height 14
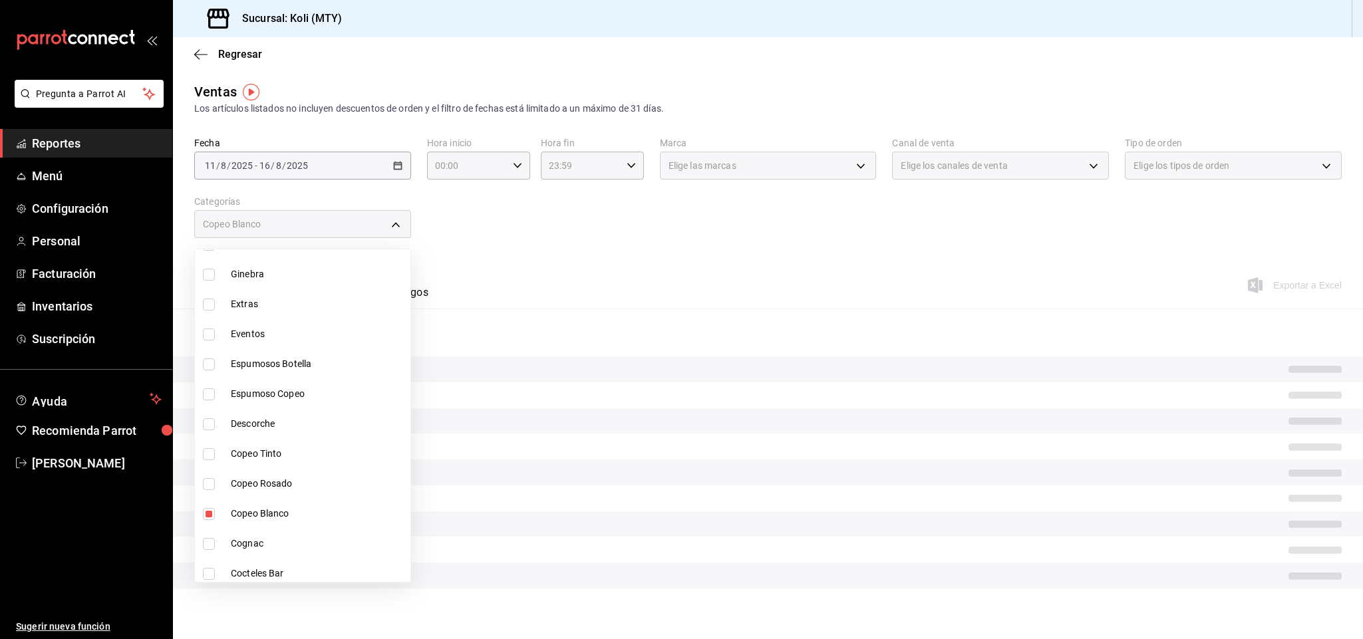
type input "b0a94ae6-dfb4-48ef-84c7-094352d41c7b"
checkbox input "false"
click at [269, 517] on span "Copeo Blanco" at bounding box center [318, 514] width 174 height 14
checkbox input "false"
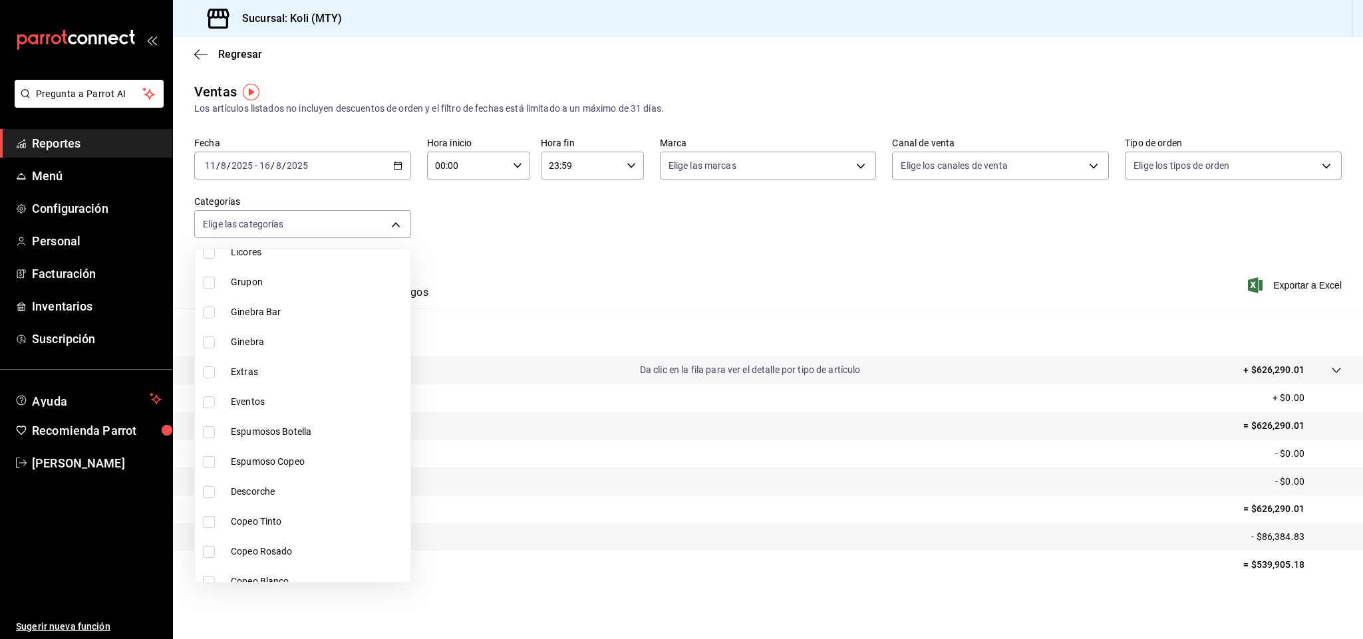
scroll to position [1144, 0]
click at [272, 490] on span "Descorche" at bounding box center [318, 485] width 174 height 14
type input "74ba4a50-857d-4460-9f38-d0eb4a2ab6c3"
checkbox input "true"
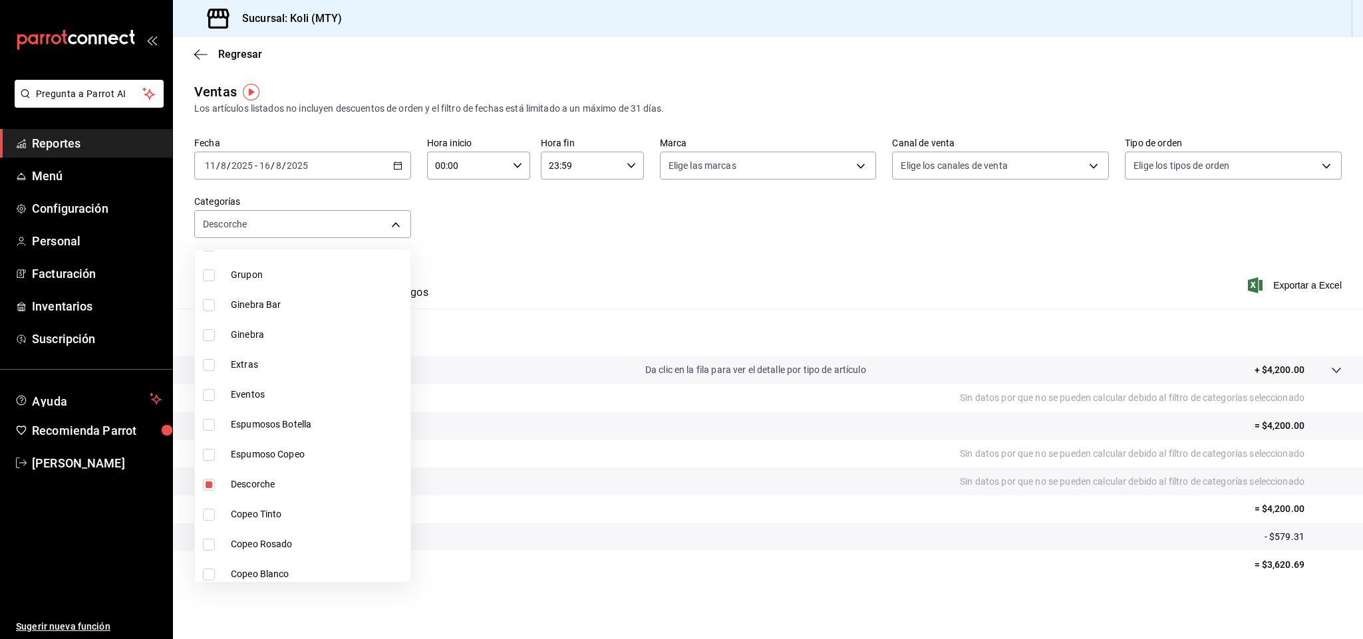
click at [522, 288] on div at bounding box center [681, 319] width 1363 height 639
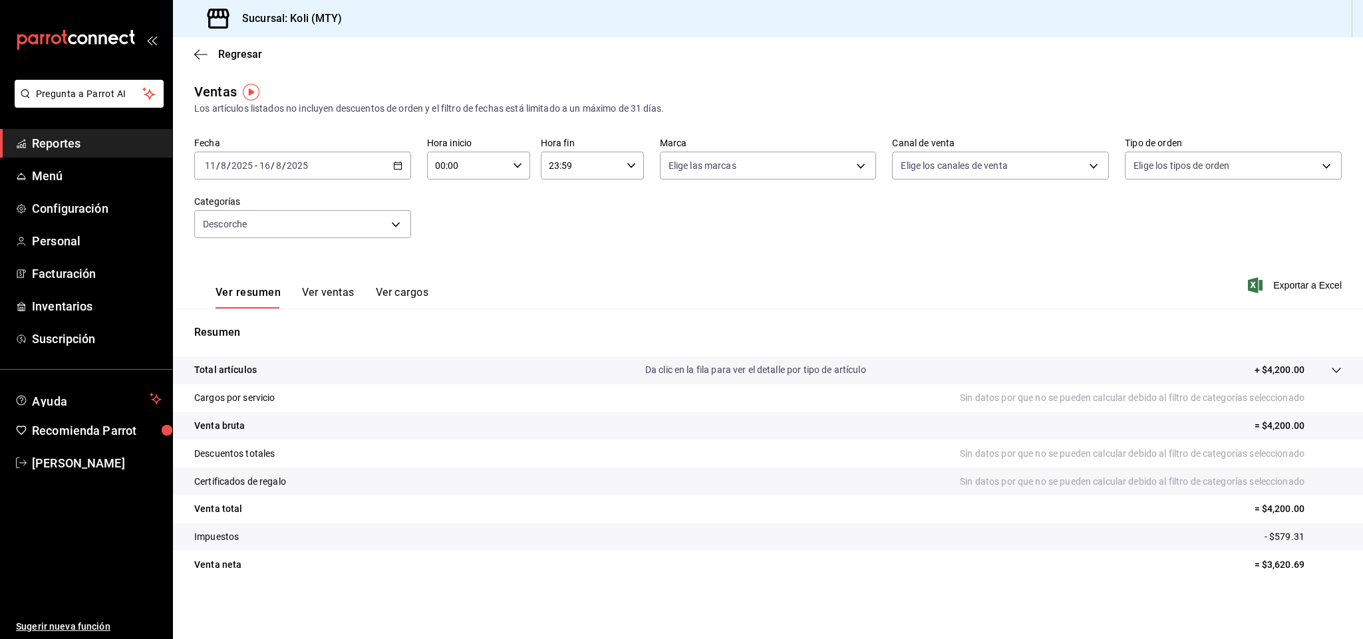
click at [313, 295] on button "Ver ventas" at bounding box center [328, 297] width 53 height 23
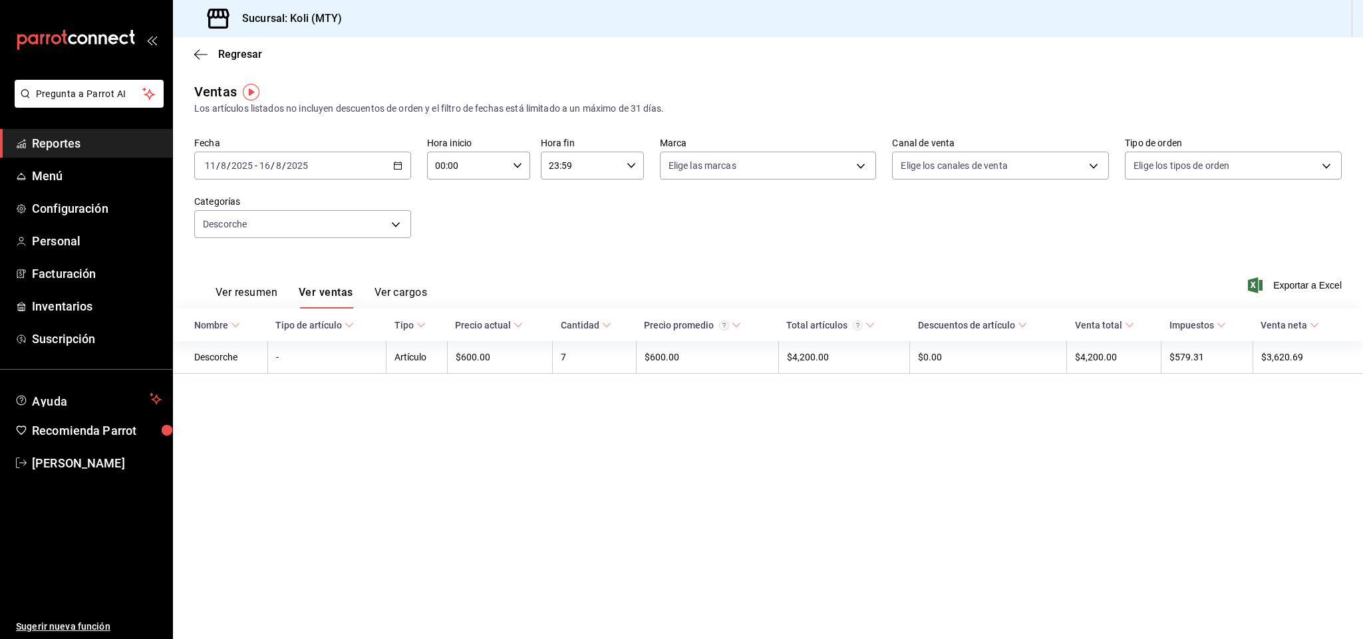
click at [248, 292] on button "Ver resumen" at bounding box center [247, 297] width 62 height 23
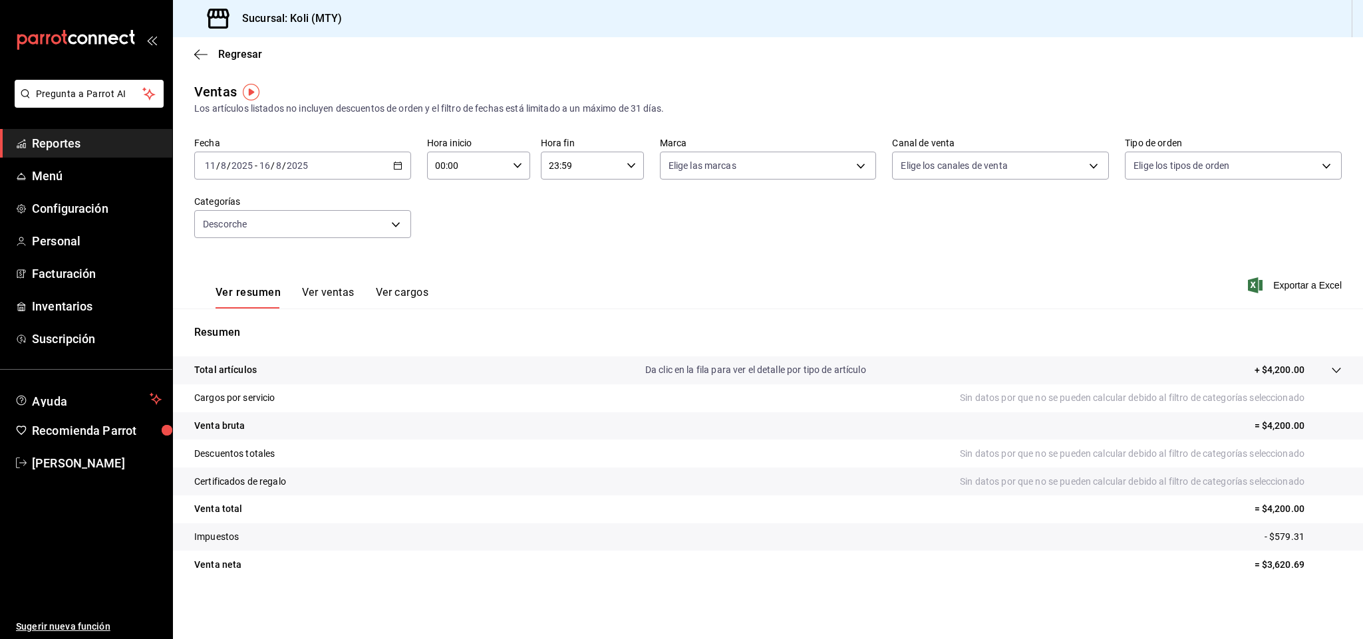
click at [390, 230] on body "Pregunta a Parrot AI Reportes Menú Configuración Personal Facturación Inventari…" at bounding box center [681, 319] width 1363 height 639
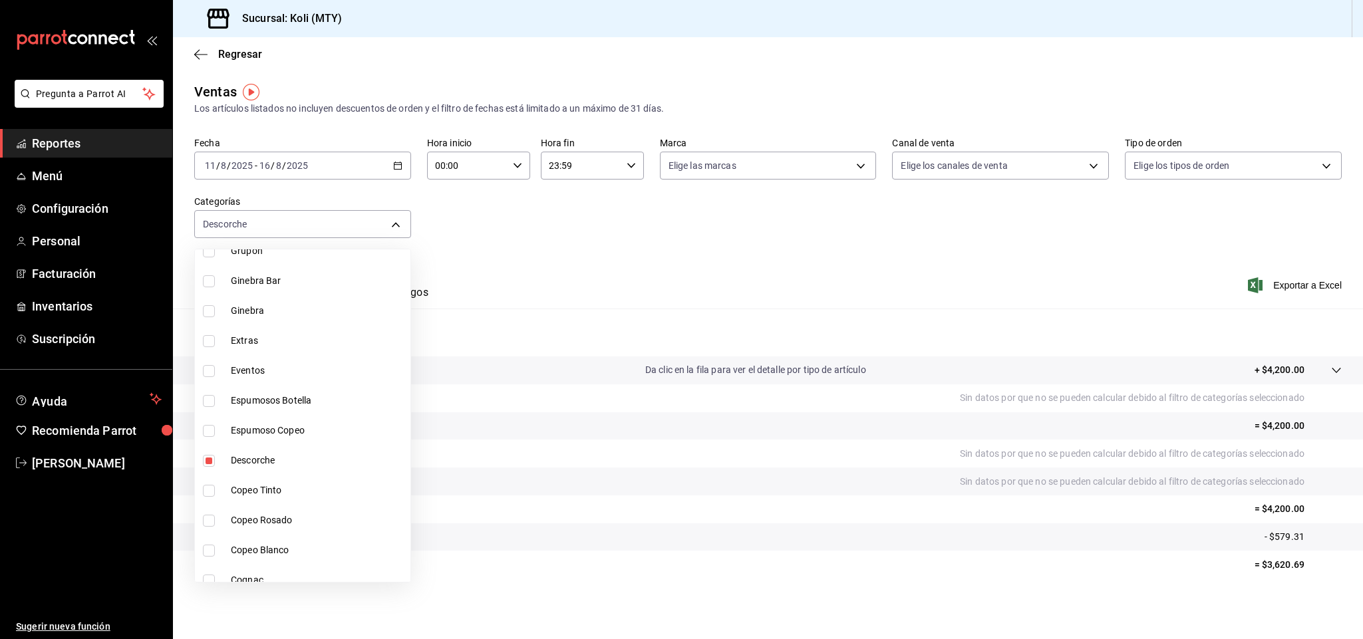
scroll to position [1156, 0]
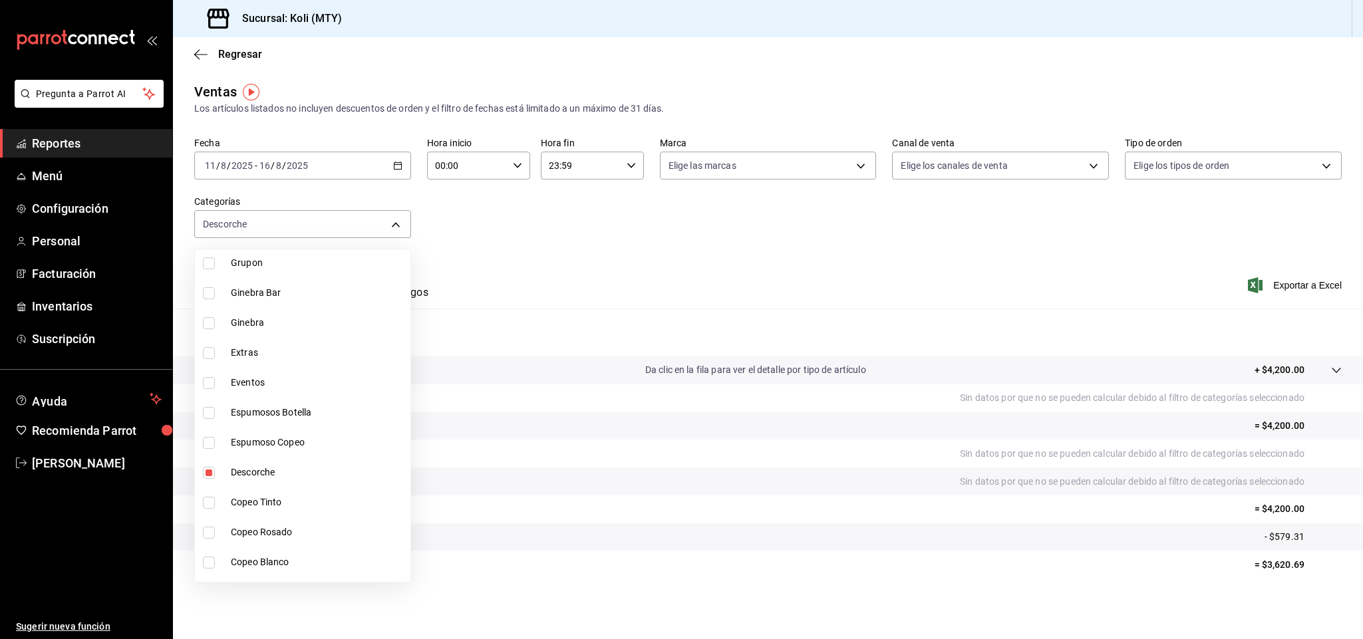
click at [305, 460] on li "Descorche" at bounding box center [303, 473] width 216 height 30
checkbox input "false"
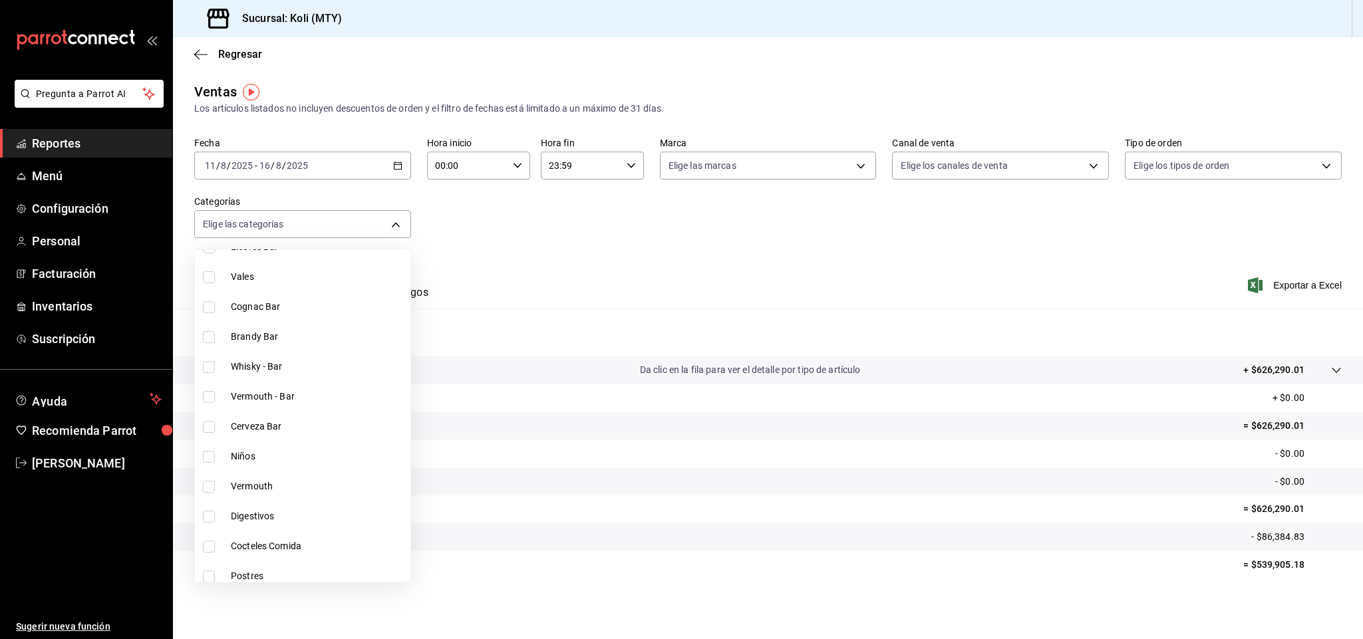
scroll to position [180, 0]
click at [267, 431] on span "Vermouth" at bounding box center [318, 431] width 174 height 14
type input "377d9b1f-13d3-4306-b03a-de078f7803fa"
checkbox input "true"
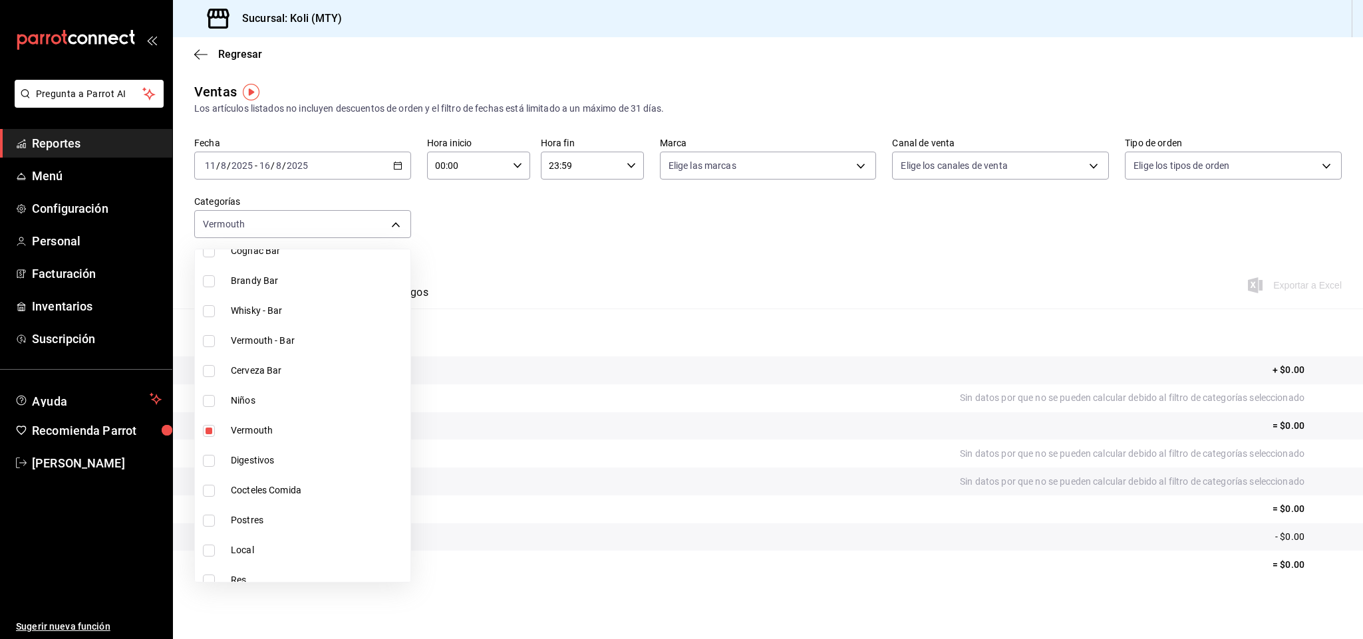
click at [281, 345] on span "Vermouth - Bar" at bounding box center [318, 341] width 174 height 14
type input "377d9b1f-13d3-4306-b03a-de078f7803fa,889c4458-25cd-4d17-857b-4bd1ddce4858"
checkbox input "true"
click at [581, 258] on div at bounding box center [681, 319] width 1363 height 639
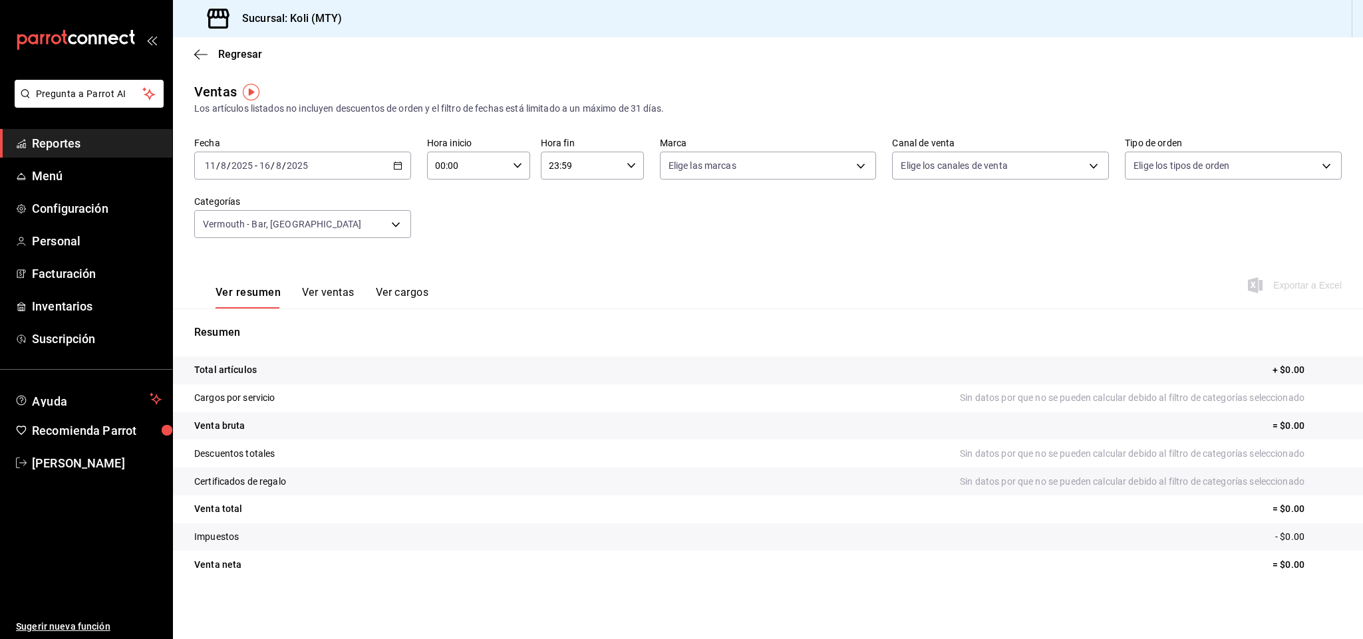
click at [395, 222] on body "Pregunta a Parrot AI Reportes Menú Configuración Personal Facturación Inventari…" at bounding box center [681, 319] width 1363 height 639
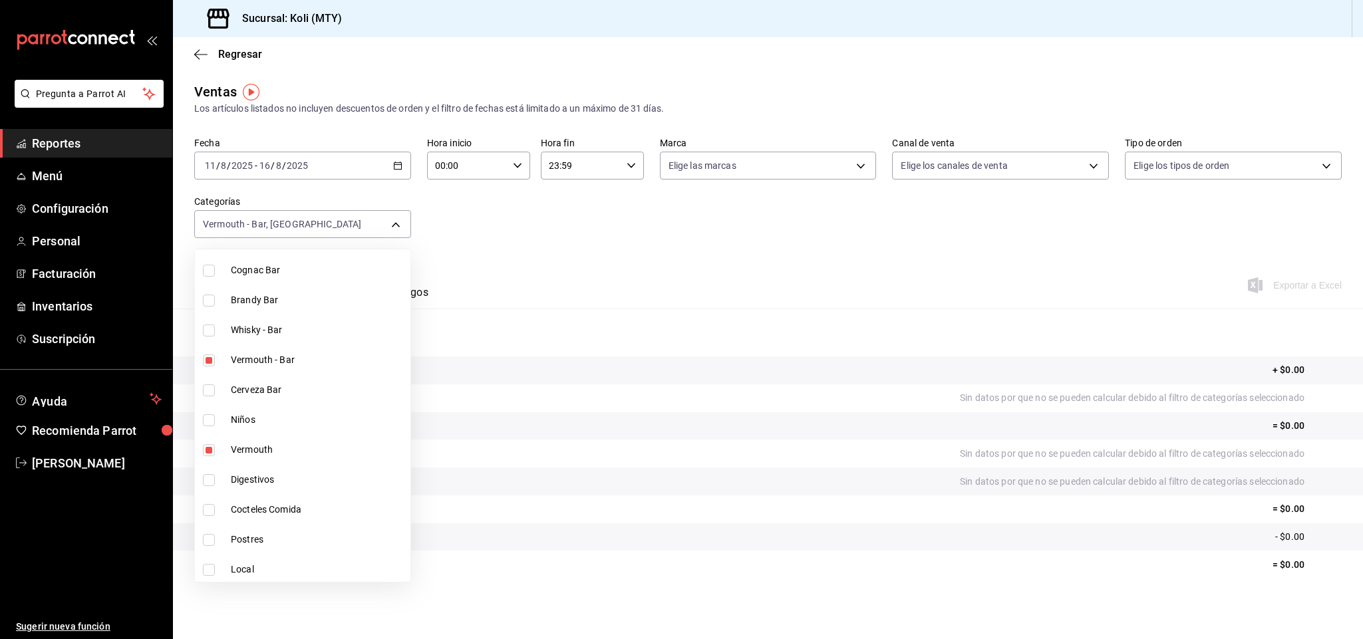
scroll to position [180, 0]
click at [273, 337] on span "Vermouth - Bar" at bounding box center [318, 341] width 174 height 14
type input "377d9b1f-13d3-4306-b03a-de078f7803fa"
checkbox input "false"
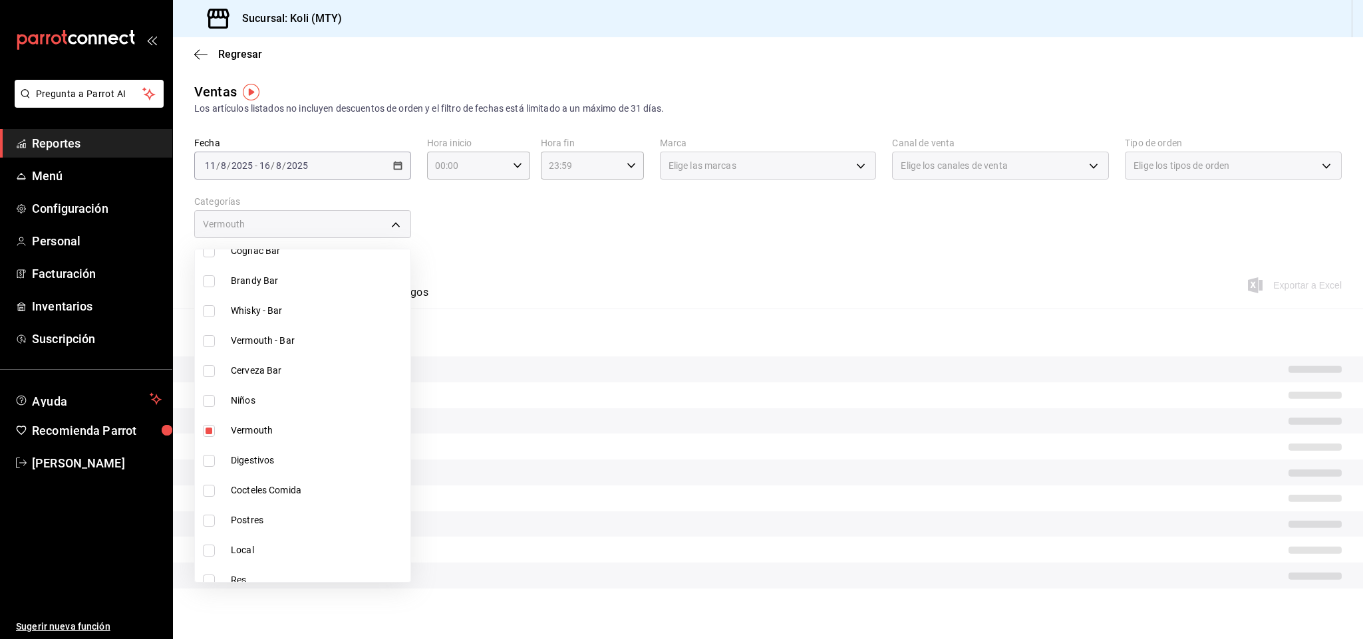
click at [238, 435] on span "Vermouth" at bounding box center [318, 431] width 174 height 14
checkbox input "false"
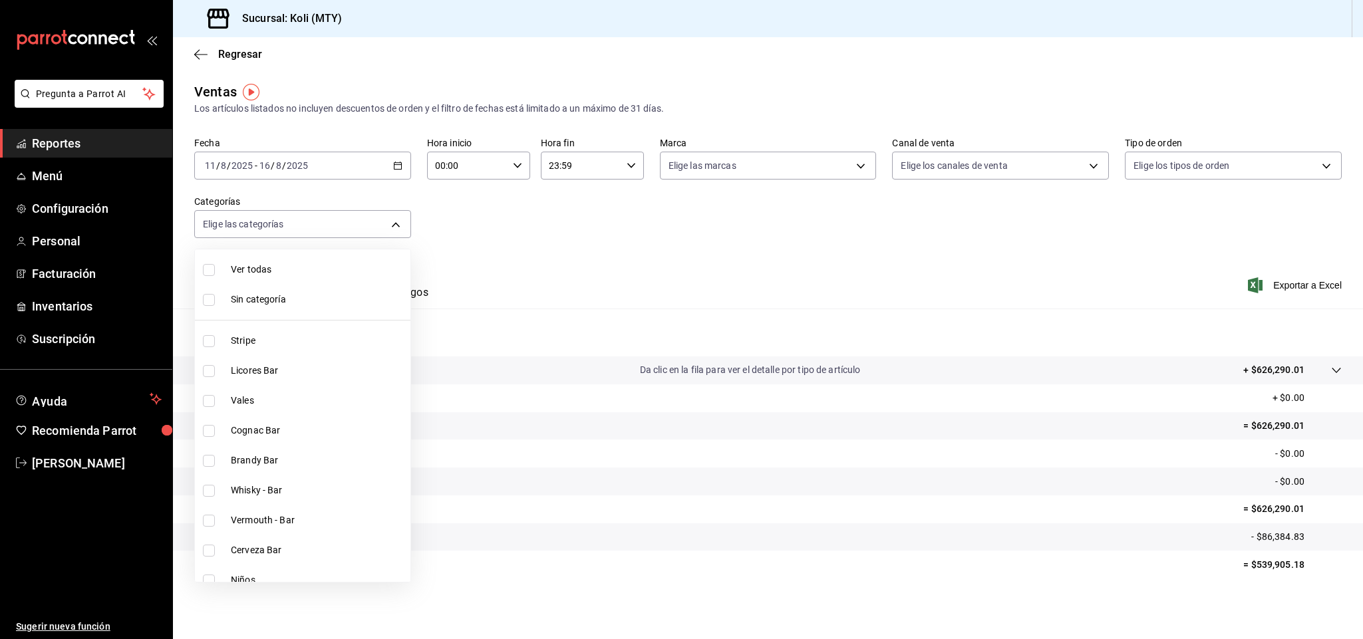
scroll to position [1507, 0]
click at [277, 303] on span "Coctel" at bounding box center [318, 301] width 174 height 14
type input "4af27e56-8a66-492f-877c-8b8a58c7a15f"
checkbox input "true"
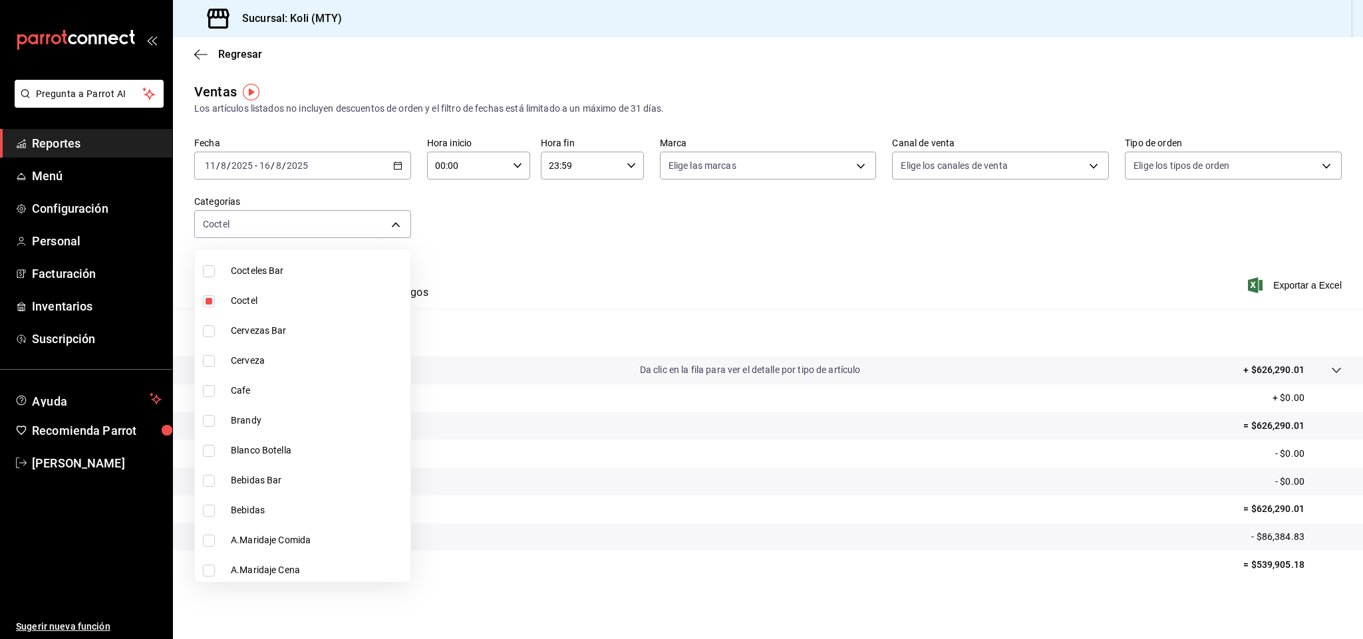
click at [275, 275] on span "Cocteles Bar" at bounding box center [318, 271] width 174 height 14
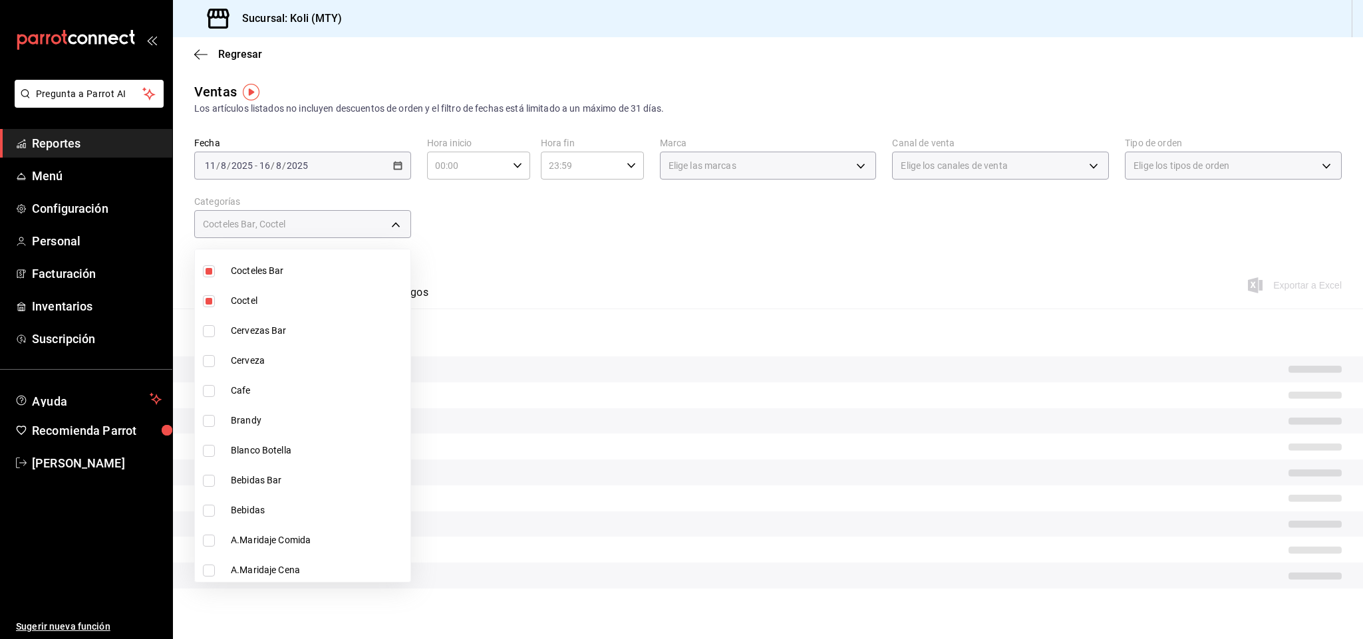
type input "4af27e56-8a66-492f-877c-8b8a58c7a15f,e4559d8c-4d65-4bfc-80fb-51f2adc93e81"
checkbox input "true"
click at [609, 257] on div at bounding box center [681, 319] width 1363 height 639
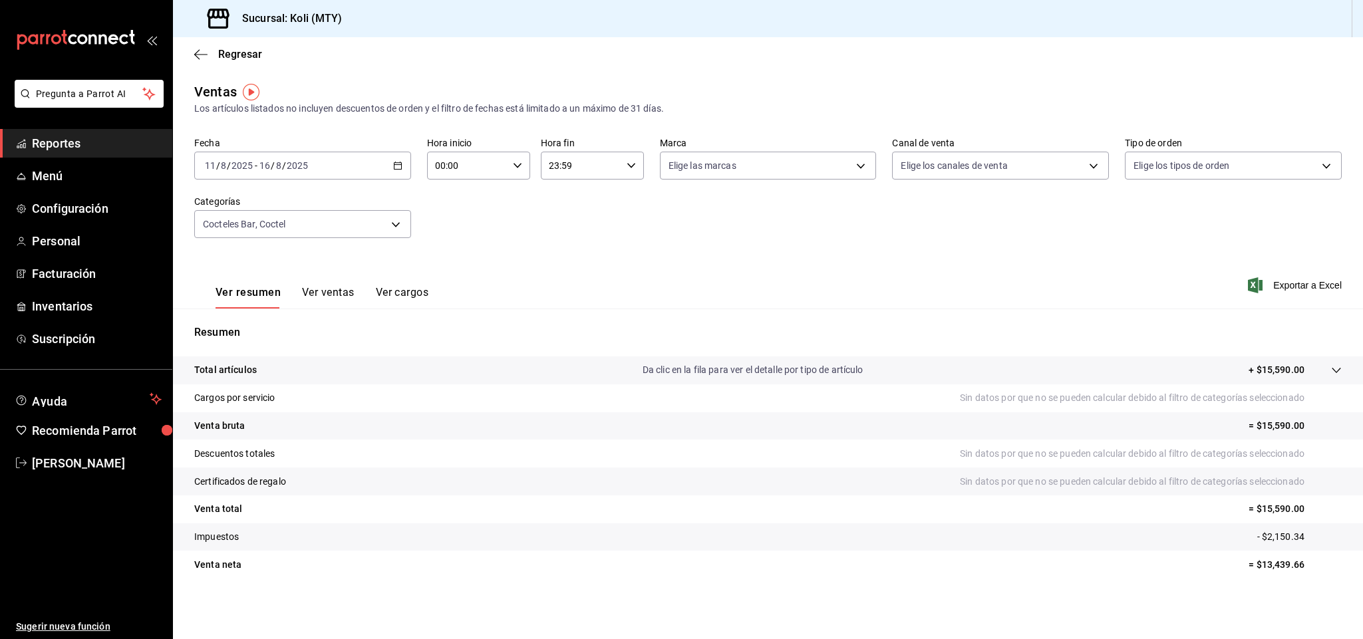
click at [343, 291] on button "Ver ventas" at bounding box center [328, 297] width 53 height 23
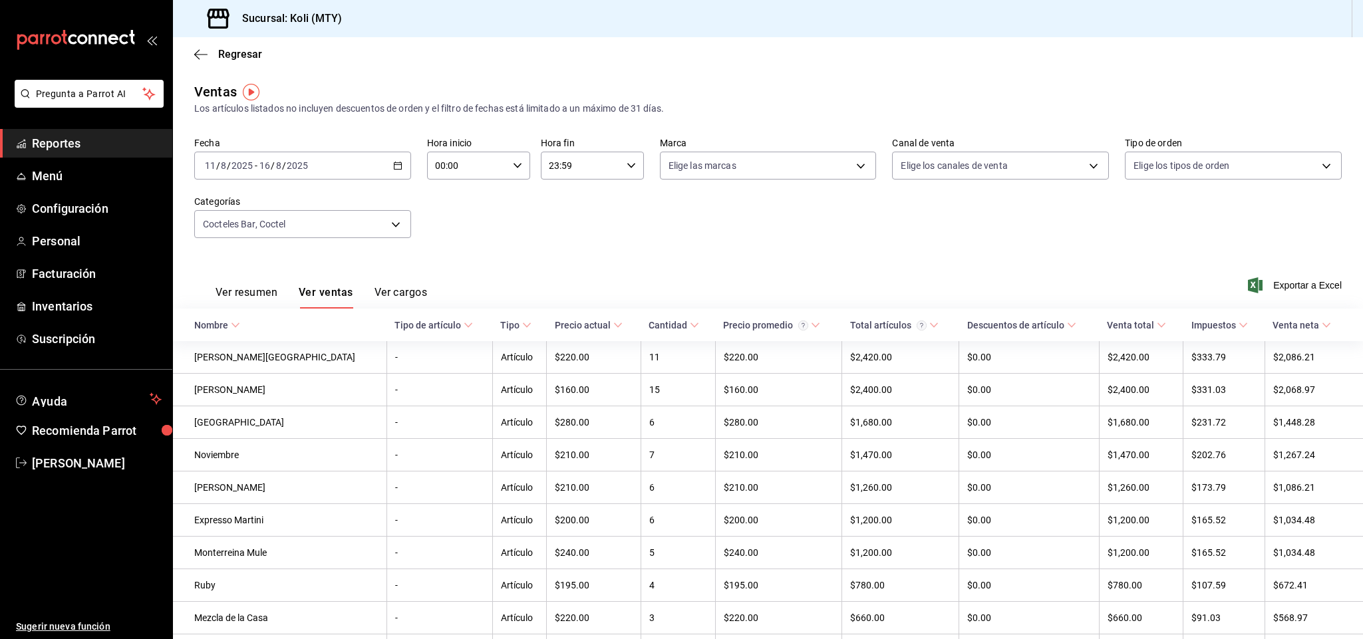
click at [230, 289] on button "Ver resumen" at bounding box center [247, 297] width 62 height 23
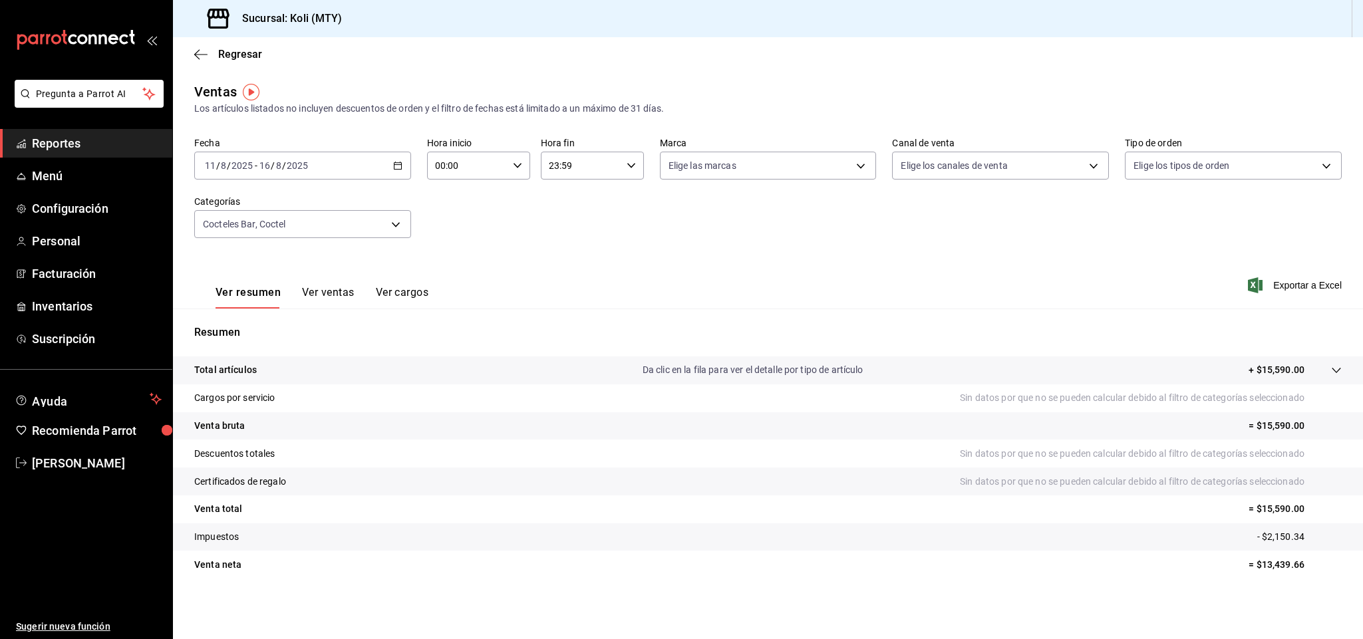
click at [400, 224] on body "Pregunta a Parrot AI Reportes Menú Configuración Personal Facturación Inventari…" at bounding box center [681, 319] width 1363 height 639
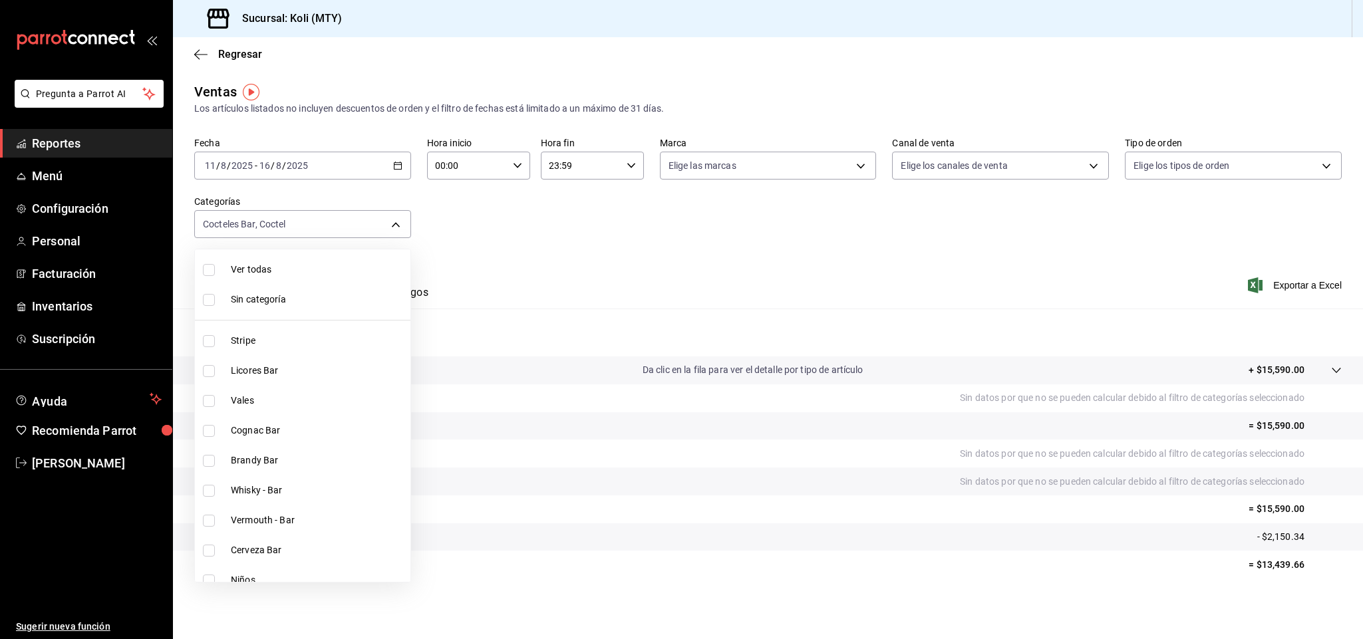
scroll to position [1507, 0]
click at [252, 273] on span "Cocteles Bar" at bounding box center [318, 271] width 174 height 14
type input "4af27e56-8a66-492f-877c-8b8a58c7a15f"
checkbox input "false"
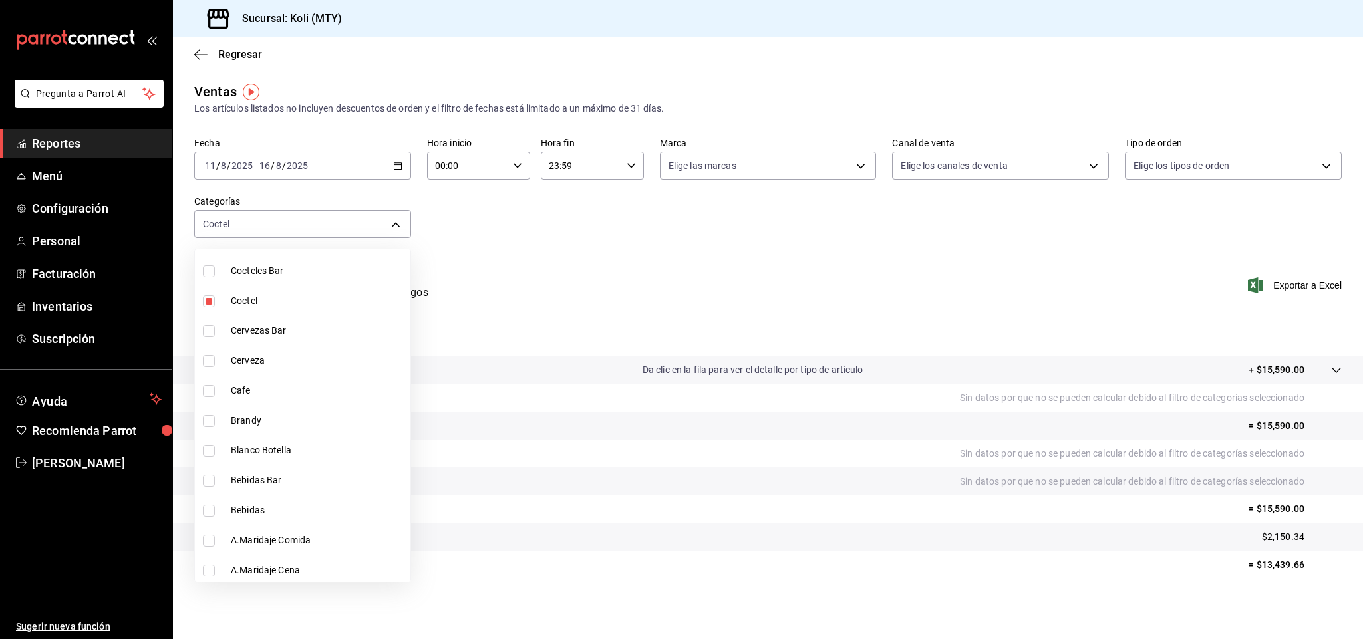
click at [252, 304] on span "Coctel" at bounding box center [318, 301] width 174 height 14
checkbox input "false"
click at [262, 420] on span "Brandy" at bounding box center [318, 421] width 174 height 14
type input "c0ca5822-4a01-4451-9cd0-1a67a2bb7b2a"
checkbox input "true"
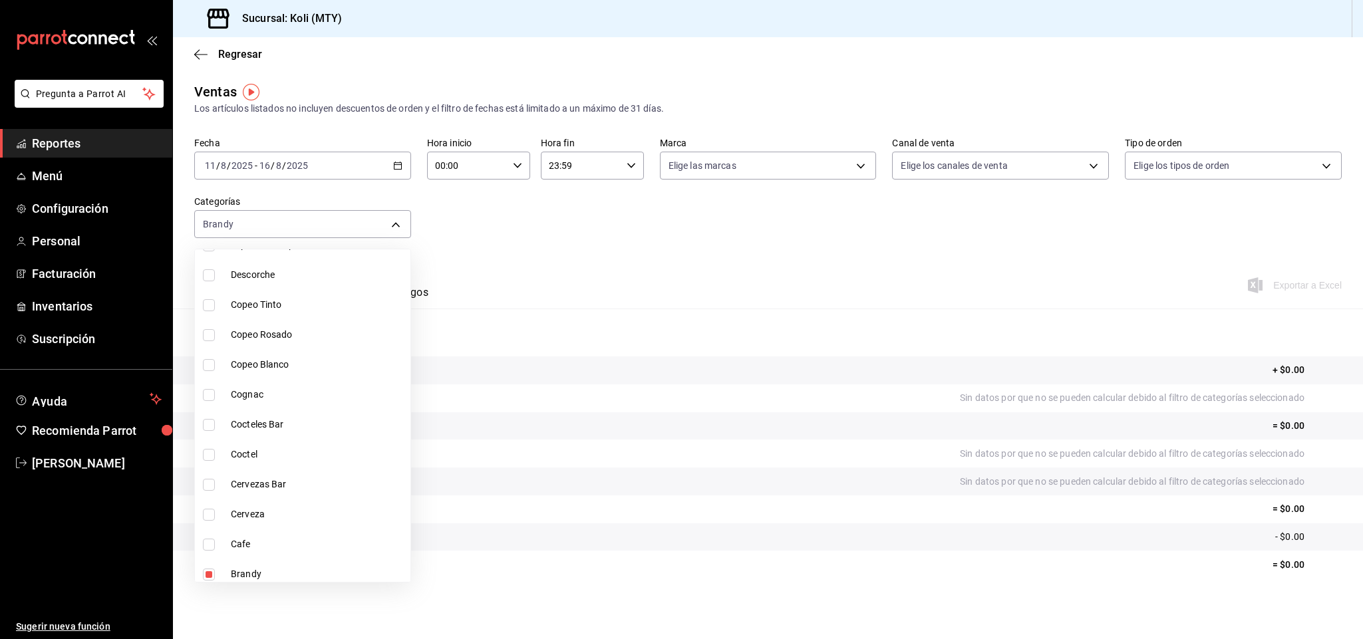
scroll to position [1341, 0]
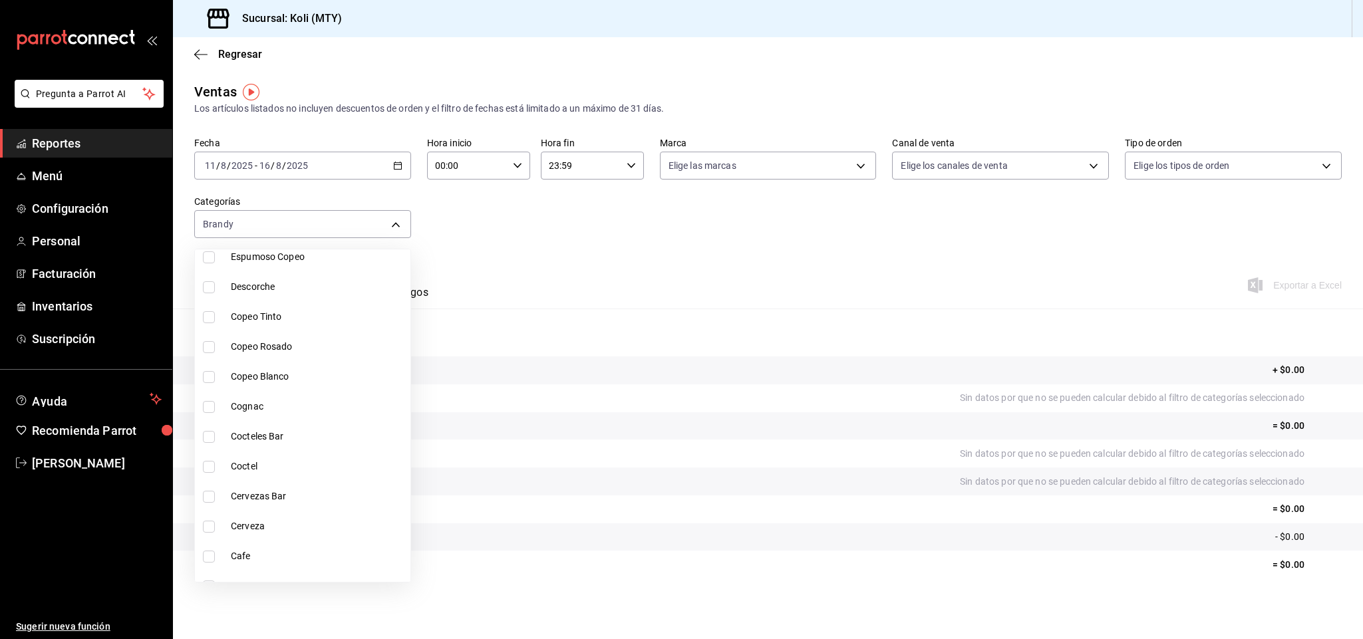
click at [261, 405] on span "Cognac" at bounding box center [318, 407] width 174 height 14
type input "c0ca5822-4a01-4451-9cd0-1a67a2bb7b2a,dab61f6e-037e-4034-8e3f-3d446f5981f7"
checkbox input "true"
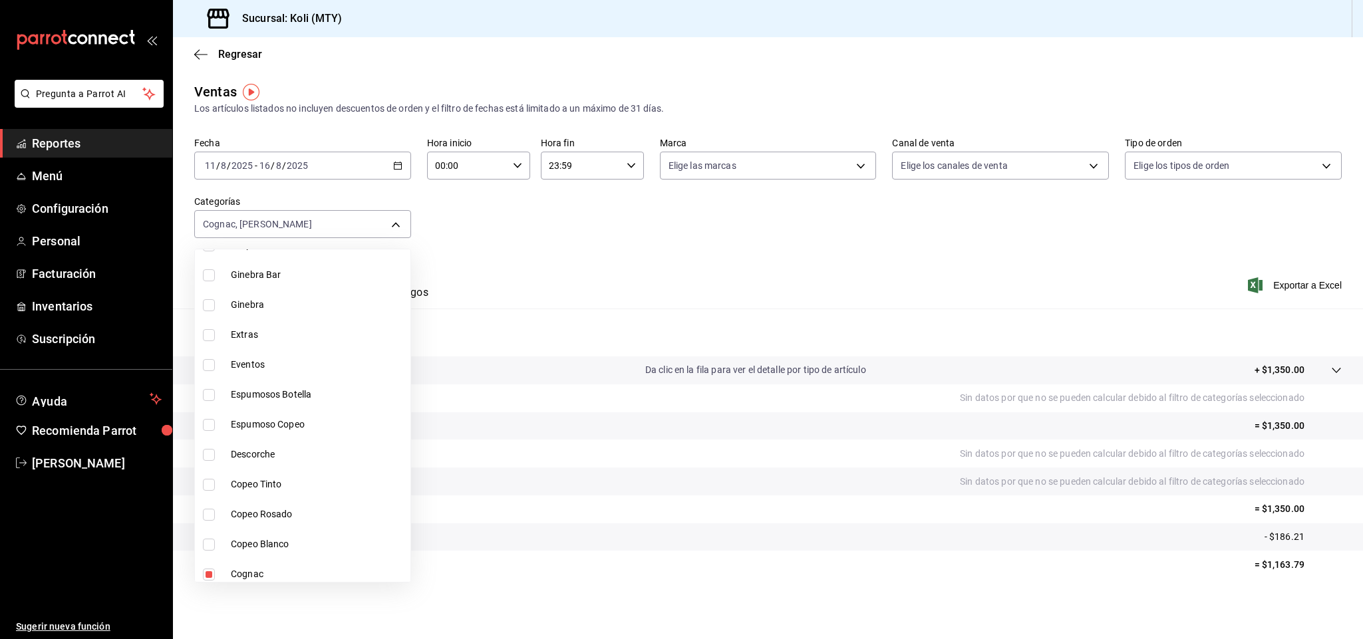
scroll to position [1150, 0]
click at [258, 330] on span "Ginebra" at bounding box center [318, 329] width 174 height 14
type input "c0ca5822-4a01-4451-9cd0-1a67a2bb7b2a,dab61f6e-037e-4034-8e3f-3d446f5981f7,7dd77…"
checkbox input "true"
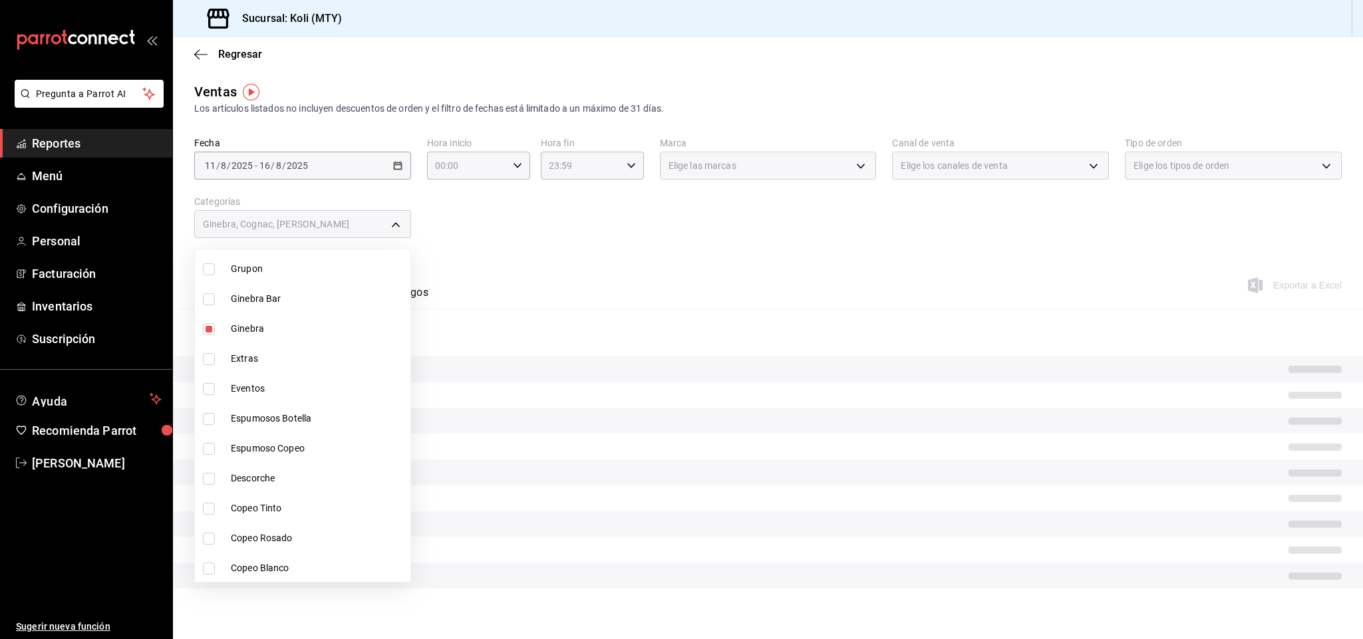
click at [255, 302] on span "Ginebra Bar" at bounding box center [318, 299] width 174 height 14
type input "c0ca5822-4a01-4451-9cd0-1a67a2bb7b2a,dab61f6e-037e-4034-8e3f-3d446f5981f7,7dd77…"
checkbox input "true"
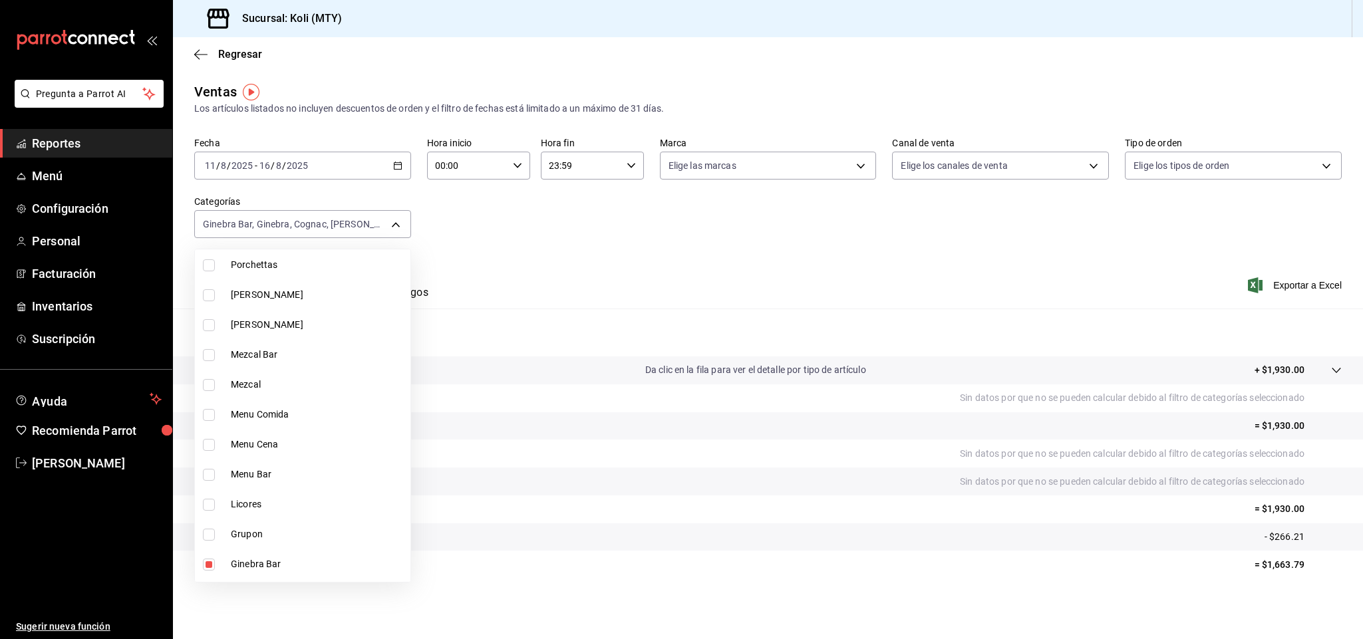
scroll to position [865, 0]
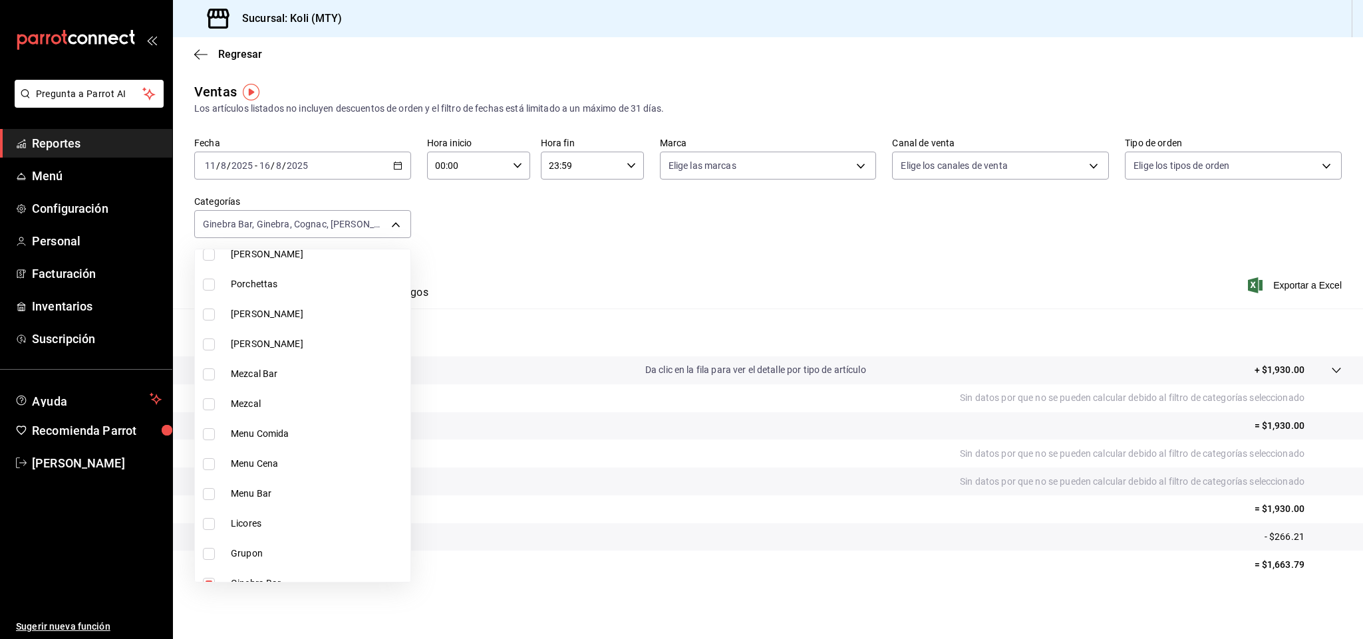
click at [257, 520] on span "Licores" at bounding box center [318, 524] width 174 height 14
type input "c0ca5822-4a01-4451-9cd0-1a67a2bb7b2a,dab61f6e-037e-4034-8e3f-3d446f5981f7,7dd77…"
checkbox input "true"
click at [242, 372] on span "Mezcal Bar" at bounding box center [318, 374] width 174 height 14
type input "c0ca5822-4a01-4451-9cd0-1a67a2bb7b2a,dab61f6e-037e-4034-8e3f-3d446f5981f7,7dd77…"
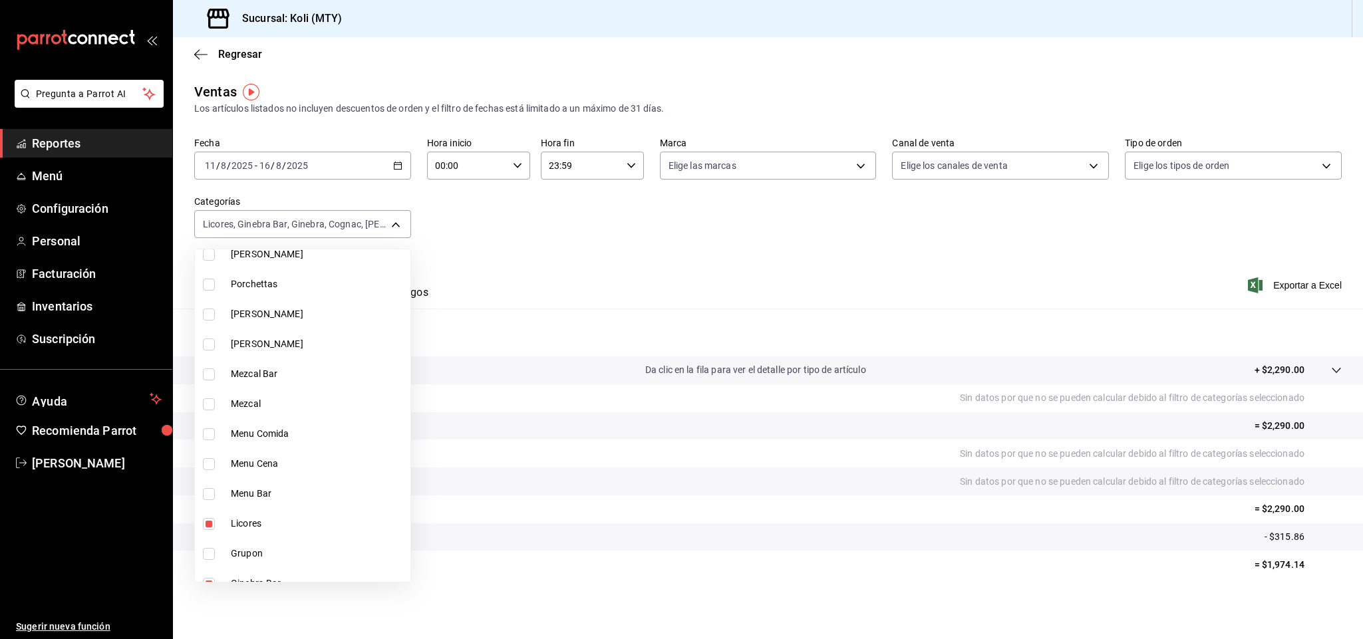
checkbox input "true"
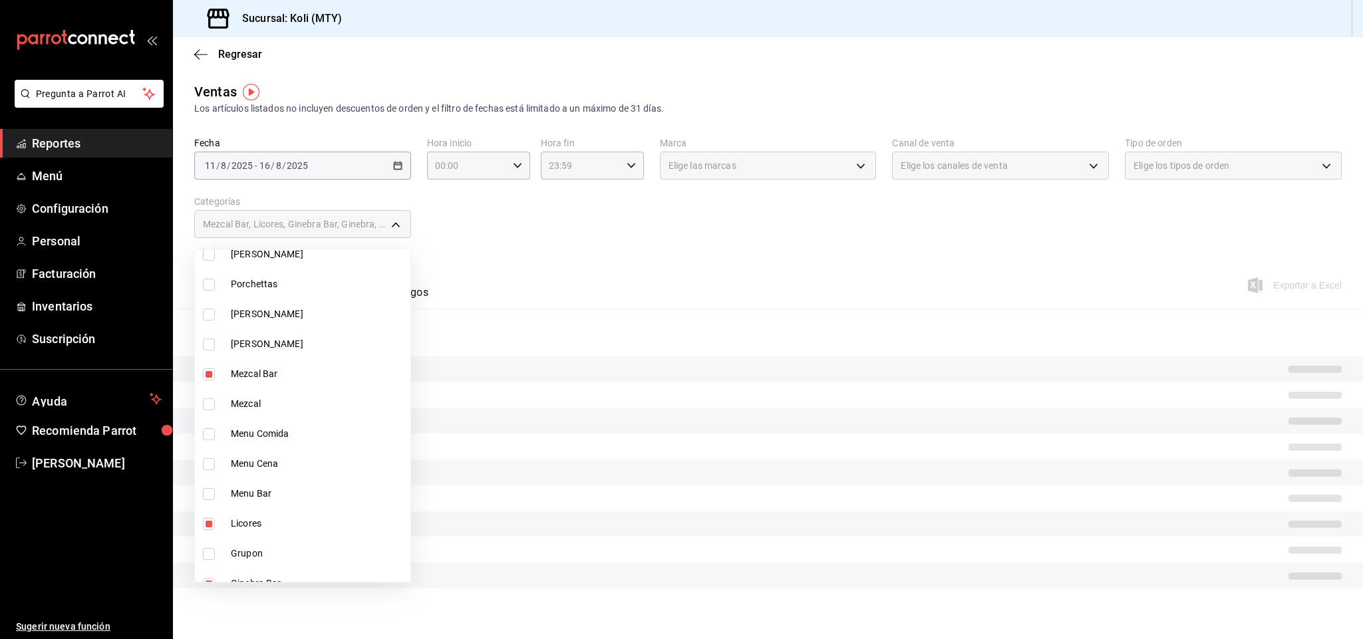
click at [244, 392] on li "Mezcal" at bounding box center [303, 404] width 216 height 30
type input "c0ca5822-4a01-4451-9cd0-1a67a2bb7b2a,dab61f6e-037e-4034-8e3f-3d446f5981f7,7dd77…"
checkbox input "true"
click at [238, 355] on li "[PERSON_NAME]" at bounding box center [303, 344] width 216 height 30
type input "c0ca5822-4a01-4451-9cd0-1a67a2bb7b2a,dab61f6e-037e-4034-8e3f-3d446f5981f7,7dd77…"
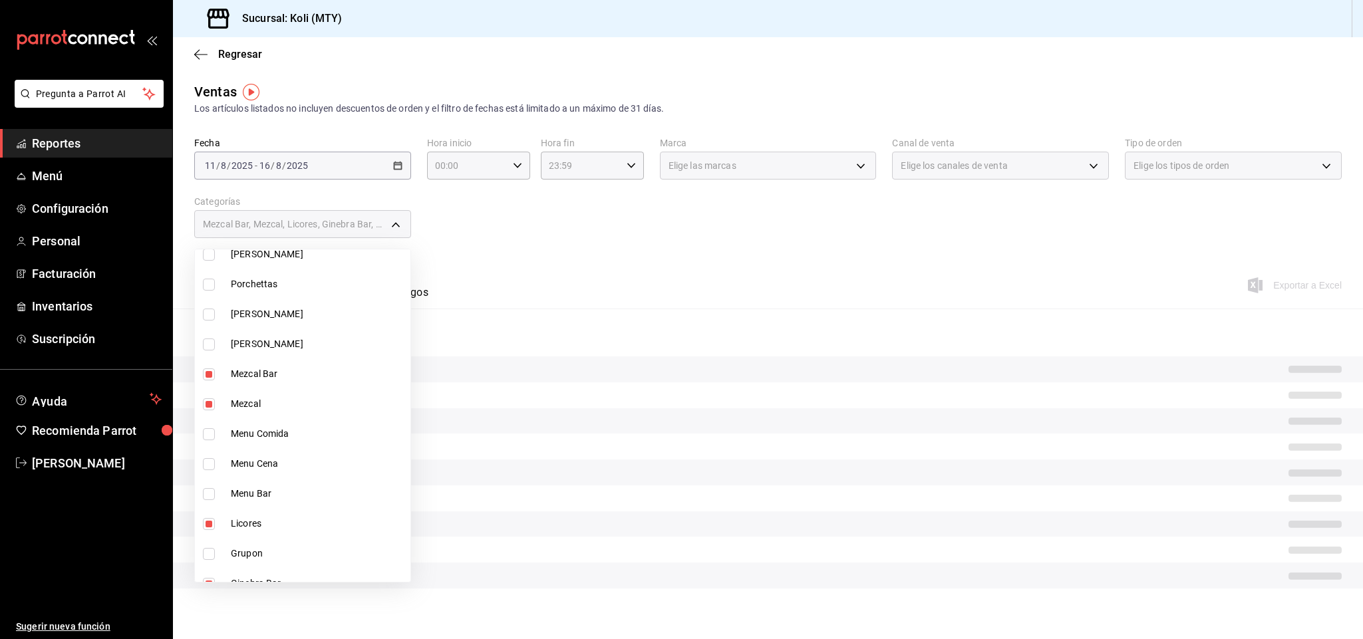
checkbox input "true"
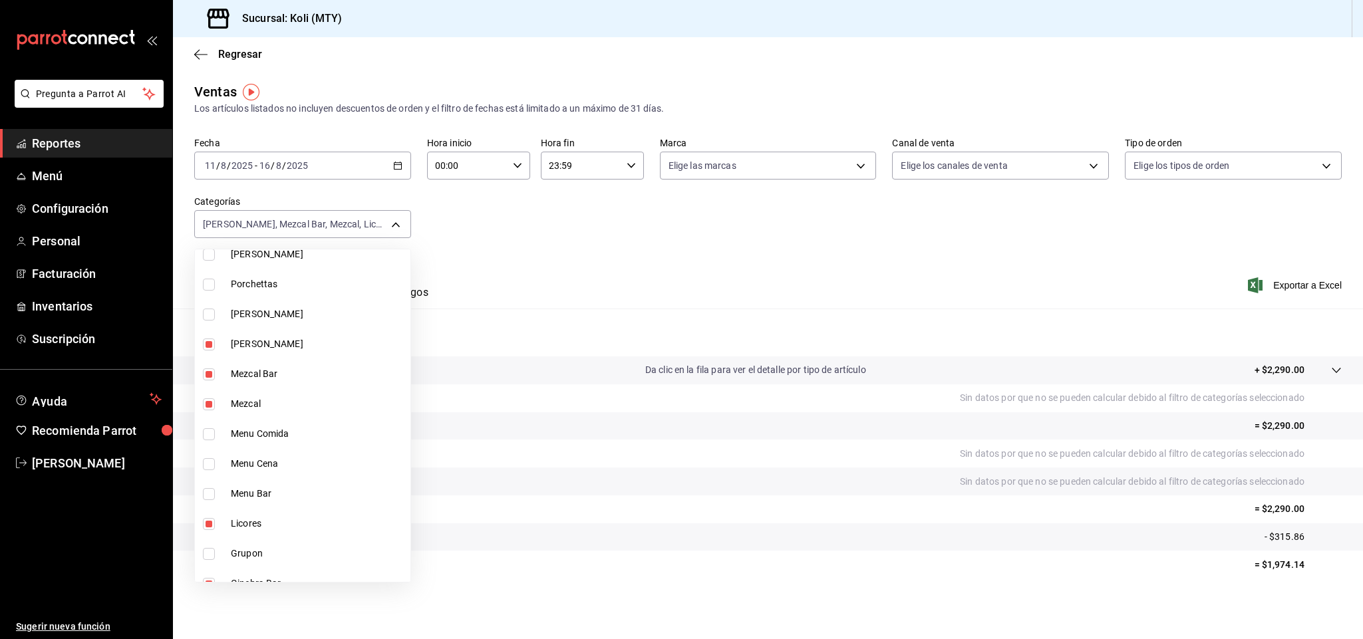
click at [244, 323] on li "[PERSON_NAME]" at bounding box center [303, 314] width 216 height 30
type input "c0ca5822-4a01-4451-9cd0-1a67a2bb7b2a,dab61f6e-037e-4034-8e3f-3d446f5981f7,7dd77…"
checkbox input "true"
click at [246, 490] on span "Tequila" at bounding box center [318, 497] width 174 height 14
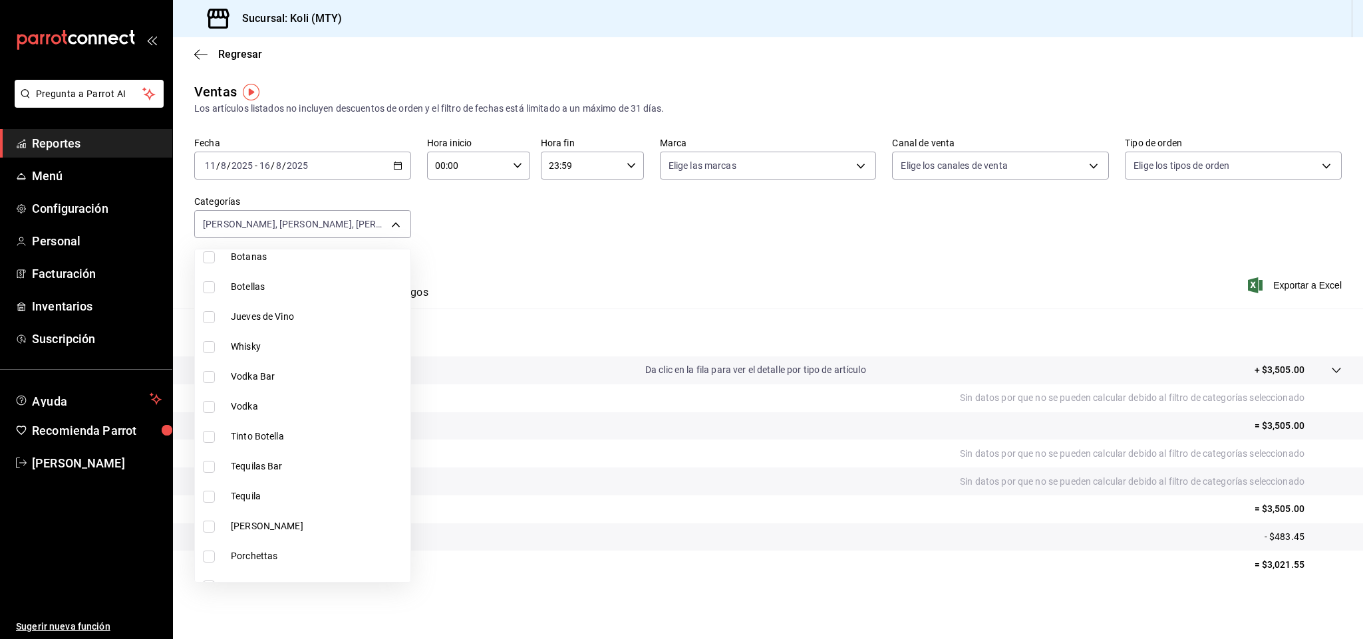
type input "c0ca5822-4a01-4451-9cd0-1a67a2bb7b2a,dab61f6e-037e-4034-8e3f-3d446f5981f7,7dd77…"
checkbox input "true"
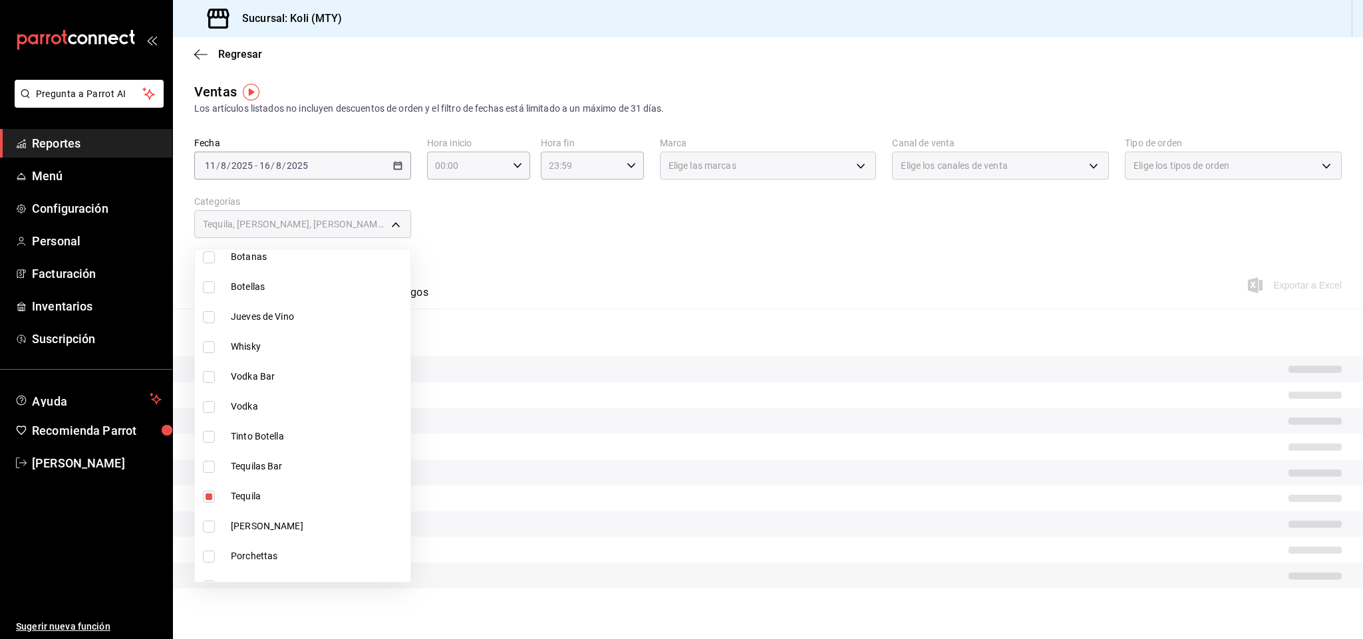
click at [248, 467] on span "Tequilas Bar" at bounding box center [318, 467] width 174 height 14
type input "c0ca5822-4a01-4451-9cd0-1a67a2bb7b2a,dab61f6e-037e-4034-8e3f-3d446f5981f7,7dd77…"
checkbox input "true"
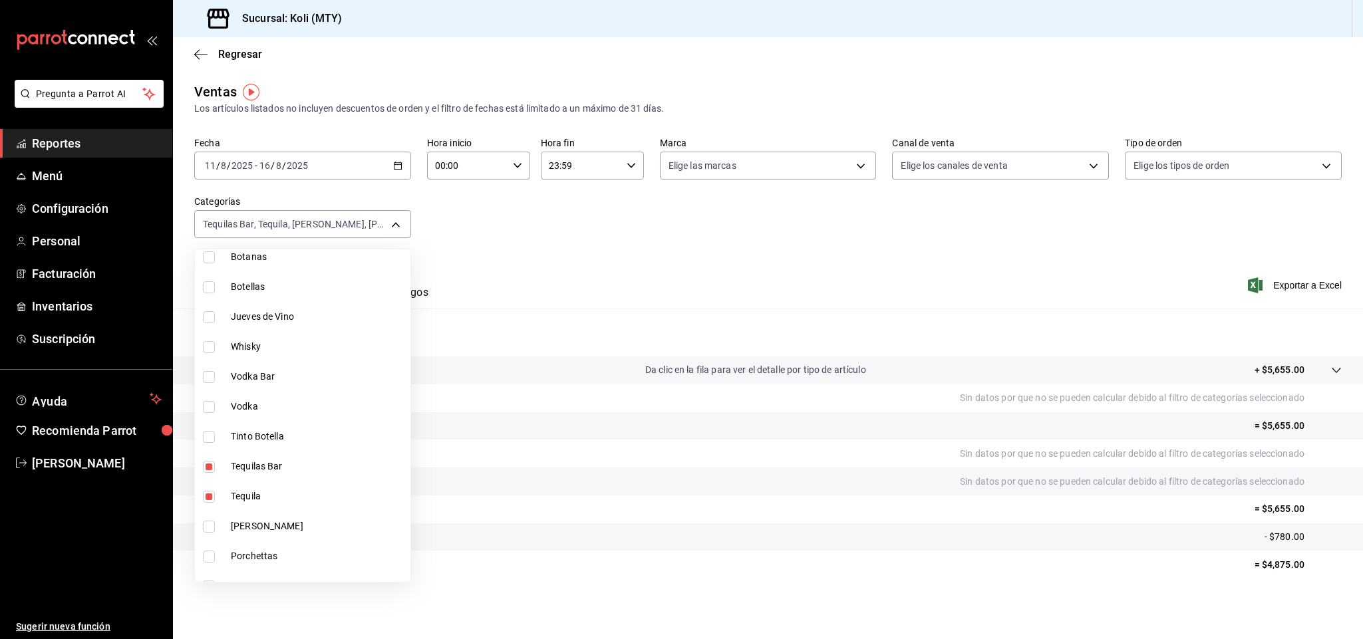
click at [250, 406] on span "Vodka" at bounding box center [318, 407] width 174 height 14
type input "c0ca5822-4a01-4451-9cd0-1a67a2bb7b2a,dab61f6e-037e-4034-8e3f-3d446f5981f7,7dd77…"
checkbox input "true"
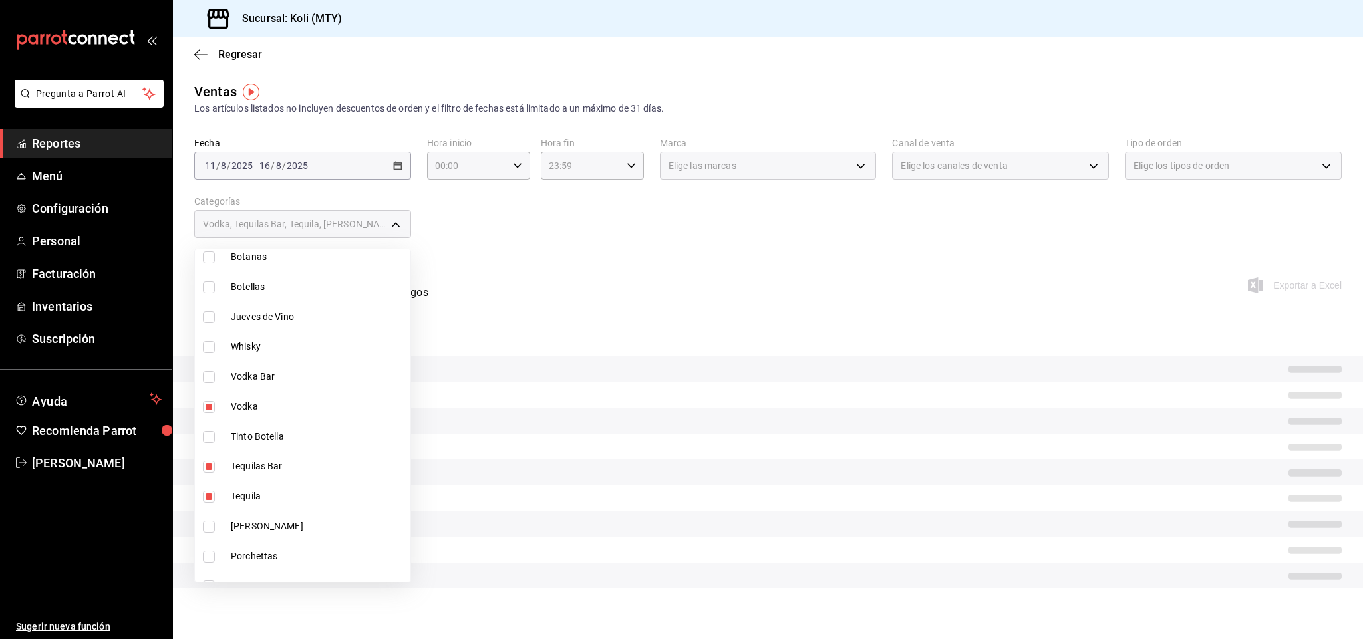
click at [254, 372] on span "Vodka Bar" at bounding box center [318, 377] width 174 height 14
type input "c0ca5822-4a01-4451-9cd0-1a67a2bb7b2a,dab61f6e-037e-4034-8e3f-3d446f5981f7,7dd77…"
checkbox input "true"
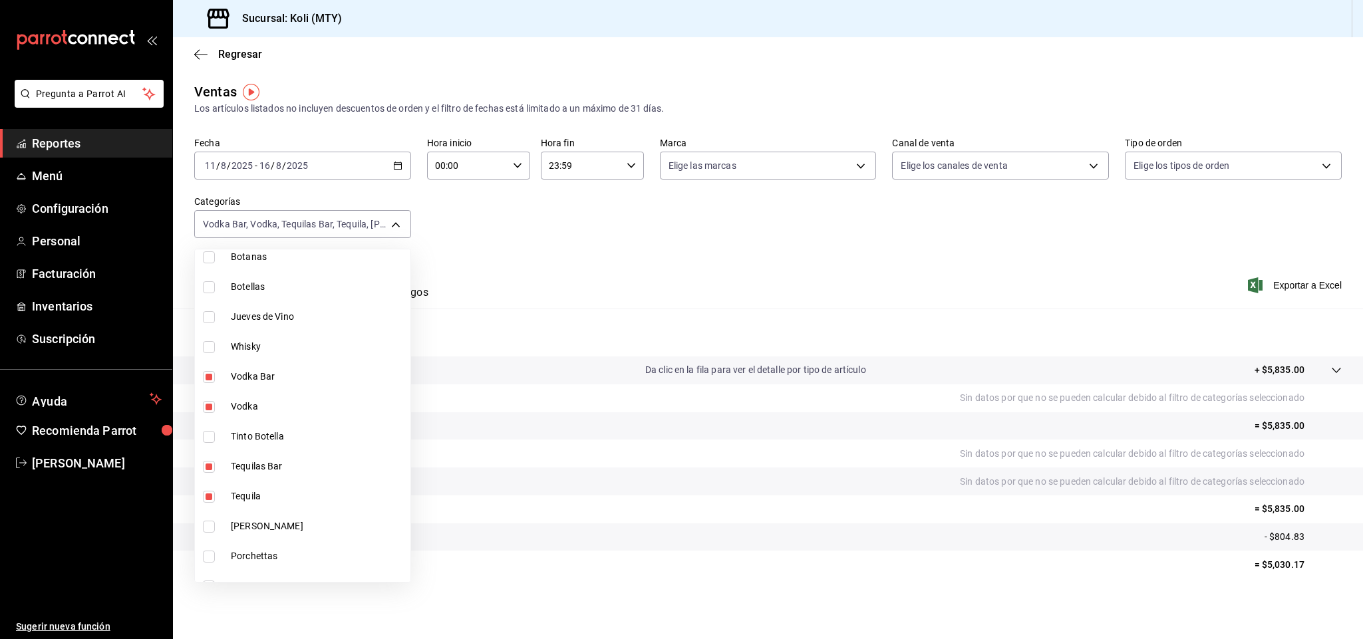
click at [263, 351] on span "Whisky" at bounding box center [318, 347] width 174 height 14
type input "c0ca5822-4a01-4451-9cd0-1a67a2bb7b2a,dab61f6e-037e-4034-8e3f-3d446f5981f7,7dd77…"
checkbox input "true"
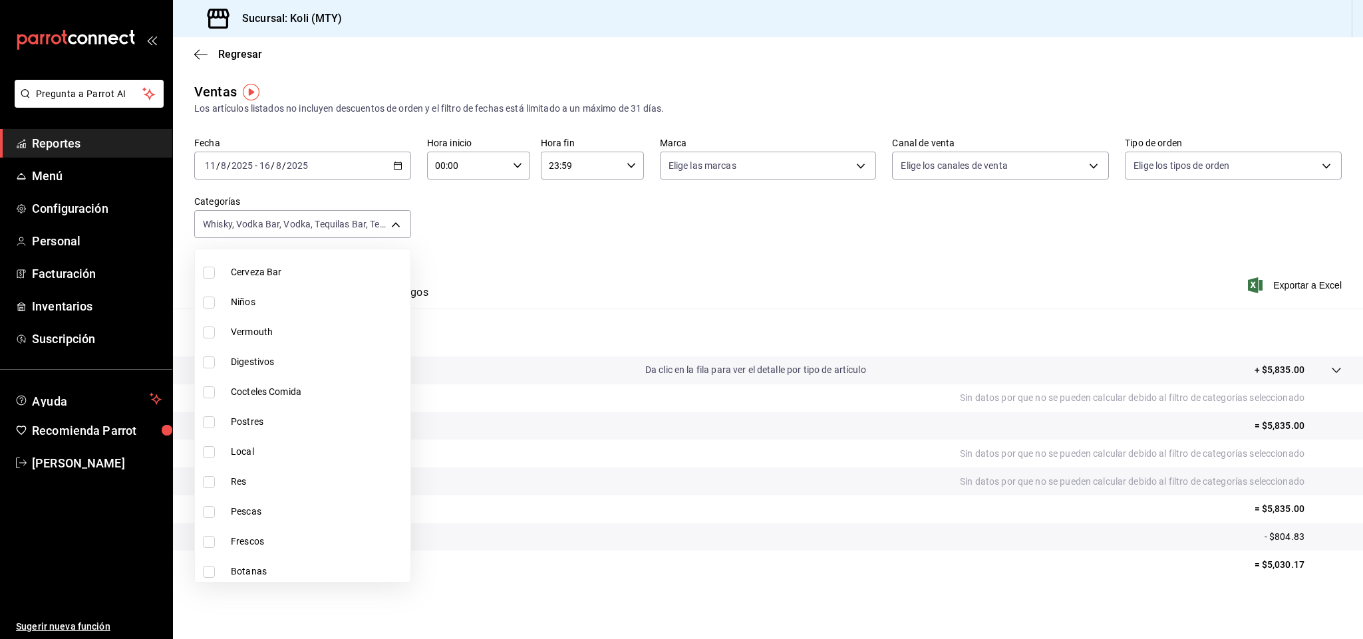
scroll to position [271, 0]
click at [259, 339] on span "Vermouth" at bounding box center [318, 339] width 174 height 14
type input "c0ca5822-4a01-4451-9cd0-1a67a2bb7b2a,dab61f6e-037e-4034-8e3f-3d446f5981f7,7dd77…"
checkbox input "true"
click at [259, 340] on span "Vermouth" at bounding box center [318, 339] width 174 height 14
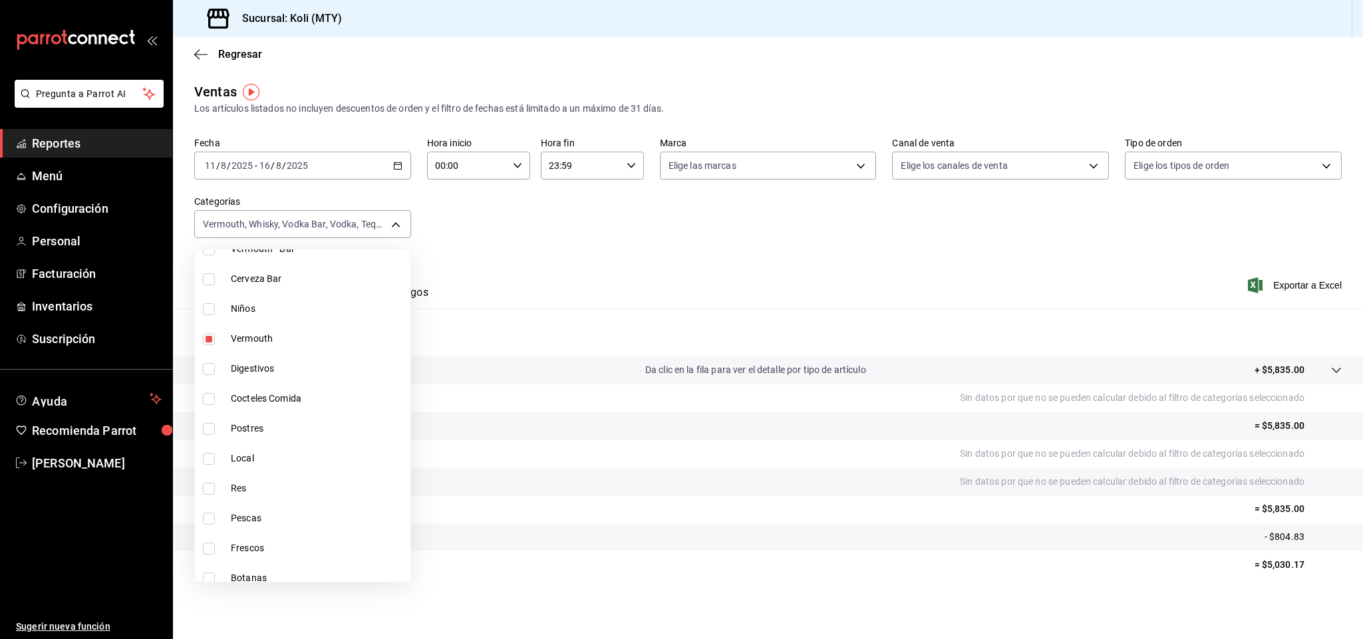
type input "c0ca5822-4a01-4451-9cd0-1a67a2bb7b2a,dab61f6e-037e-4034-8e3f-3d446f5981f7,7dd77…"
checkbox input "false"
click at [248, 522] on span "Vermouth - Bar" at bounding box center [318, 521] width 174 height 14
type input "c0ca5822-4a01-4451-9cd0-1a67a2bb7b2a,dab61f6e-037e-4034-8e3f-3d446f5981f7,7dd77…"
checkbox input "true"
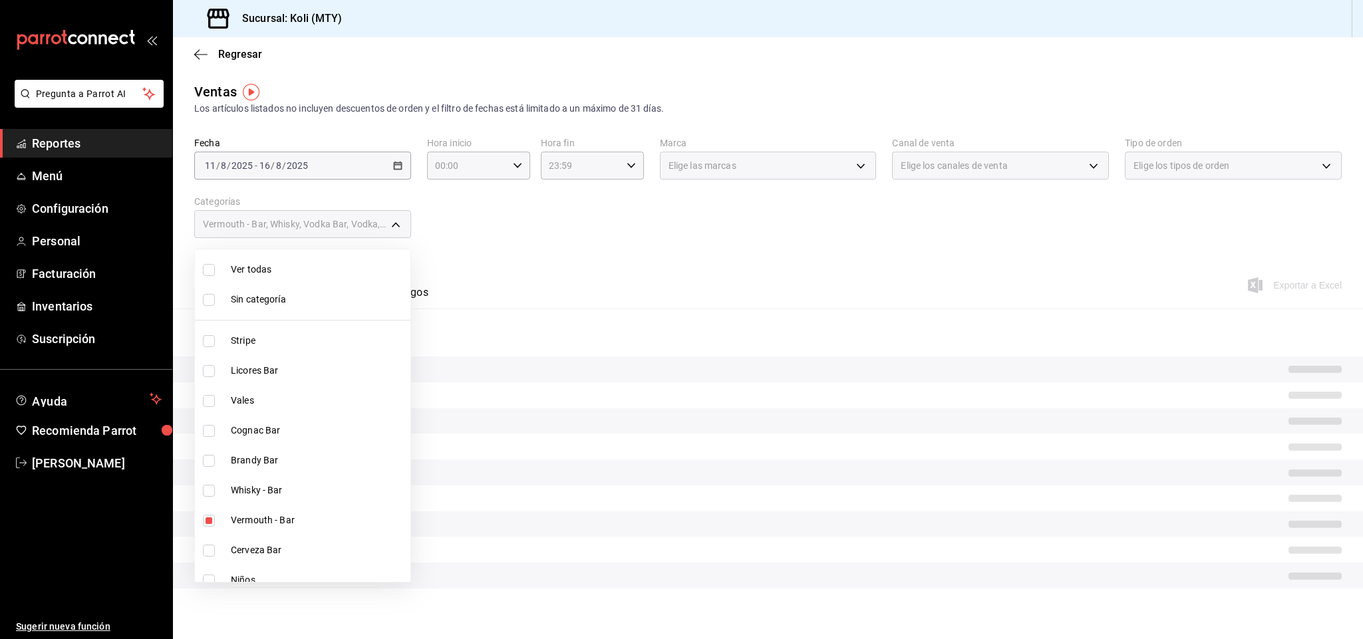
click at [248, 522] on span "Vermouth - Bar" at bounding box center [318, 521] width 174 height 14
type input "c0ca5822-4a01-4451-9cd0-1a67a2bb7b2a,dab61f6e-037e-4034-8e3f-3d446f5981f7,7dd77…"
checkbox input "false"
click at [252, 488] on span "Whisky - Bar" at bounding box center [318, 491] width 174 height 14
type input "c0ca5822-4a01-4451-9cd0-1a67a2bb7b2a,dab61f6e-037e-4034-8e3f-3d446f5981f7,7dd77…"
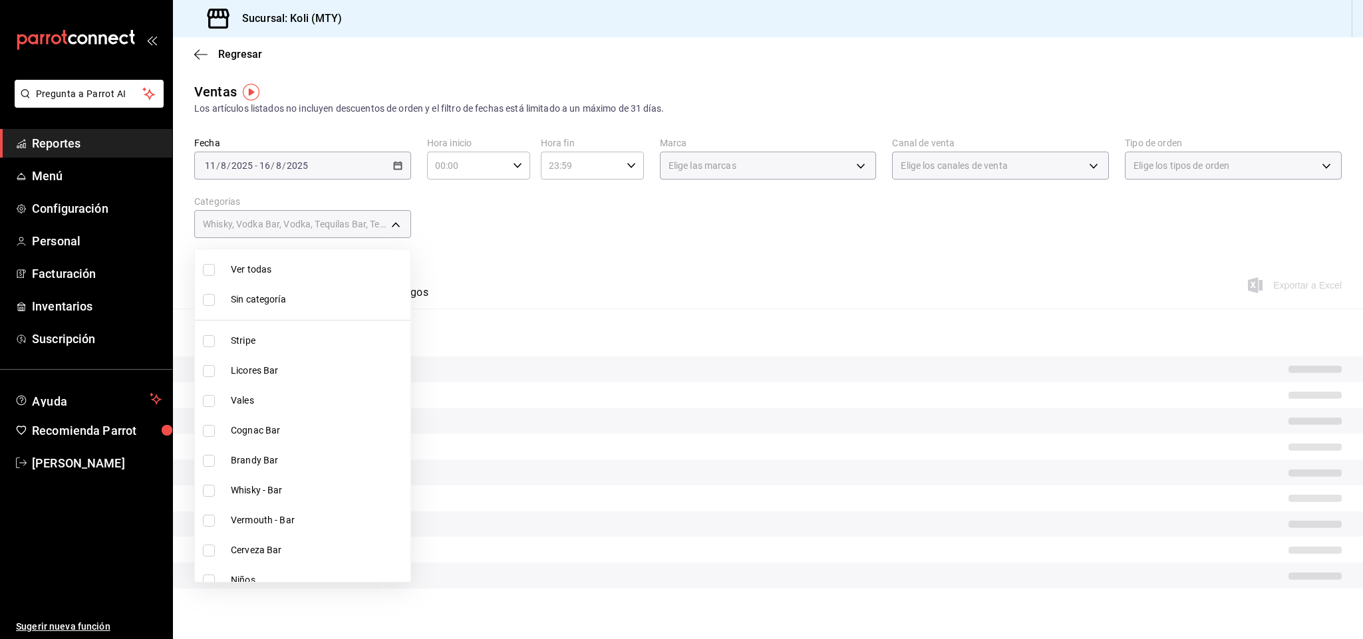
checkbox input "true"
click at [252, 460] on span "Brandy Bar" at bounding box center [318, 461] width 174 height 14
type input "c0ca5822-4a01-4451-9cd0-1a67a2bb7b2a,dab61f6e-037e-4034-8e3f-3d446f5981f7,7dd77…"
checkbox input "true"
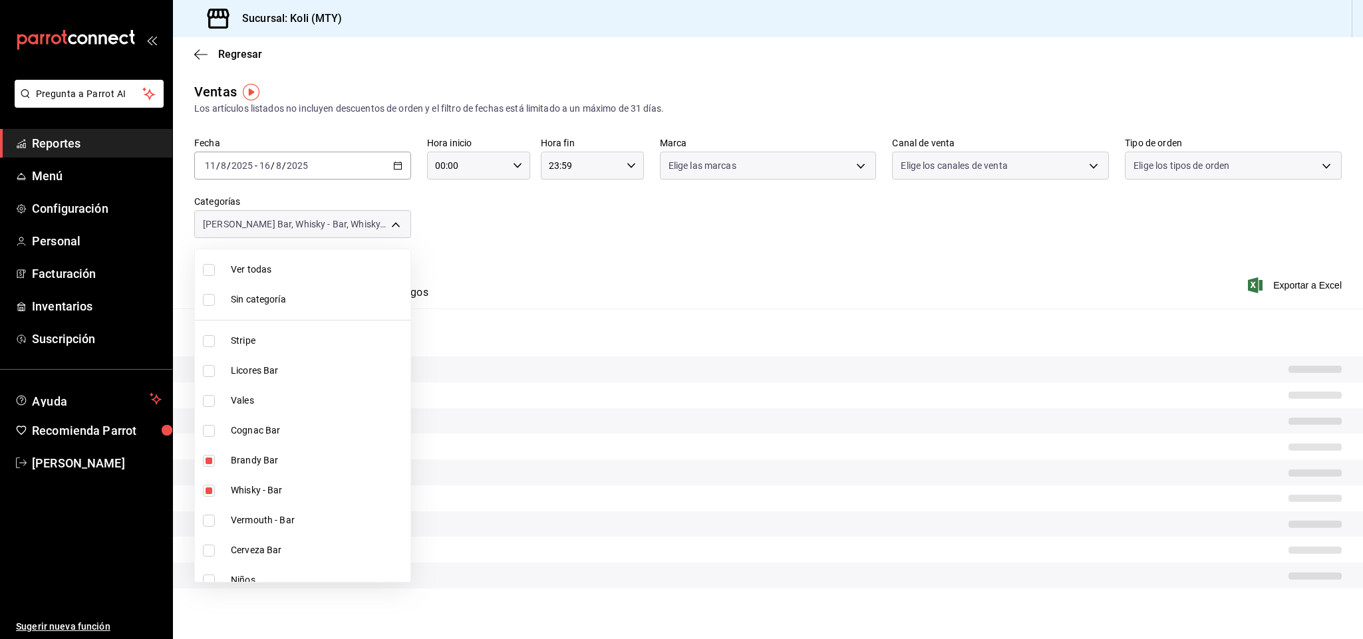
click at [250, 427] on span "Cognac Bar" at bounding box center [318, 431] width 174 height 14
type input "c0ca5822-4a01-4451-9cd0-1a67a2bb7b2a,dab61f6e-037e-4034-8e3f-3d446f5981f7,7dd77…"
checkbox input "true"
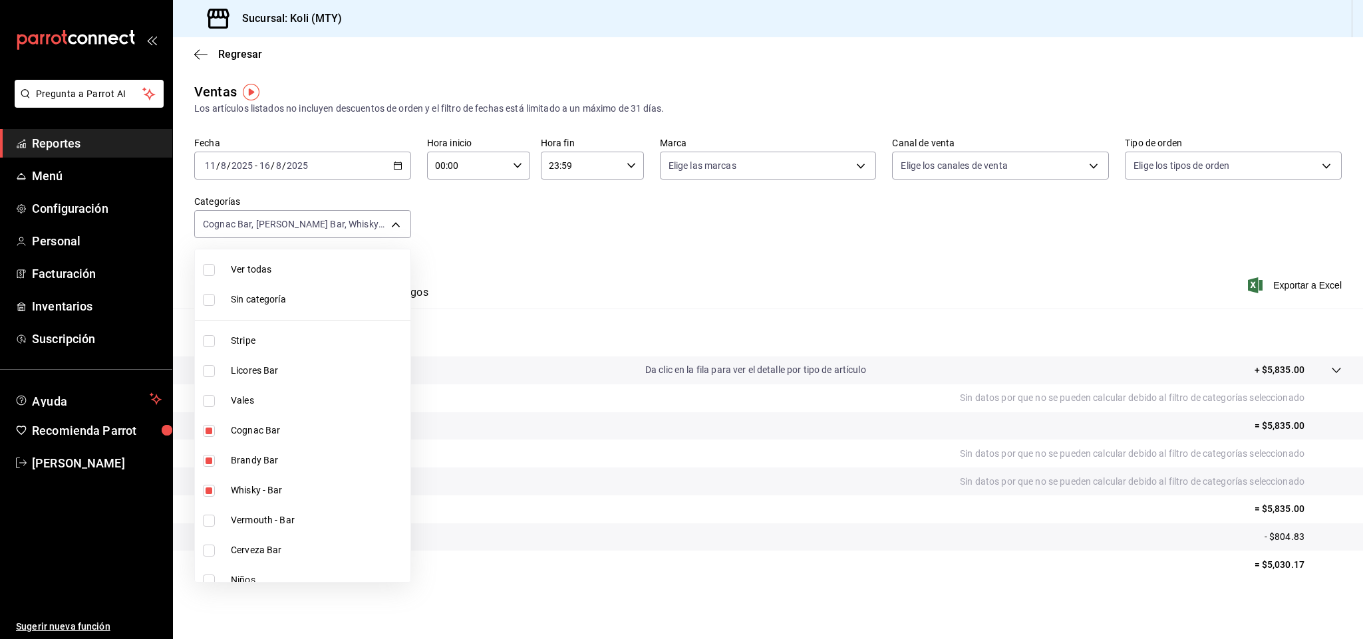
click at [267, 378] on span "Licores Bar" at bounding box center [318, 371] width 174 height 14
type input "c0ca5822-4a01-4451-9cd0-1a67a2bb7b2a,dab61f6e-037e-4034-8e3f-3d446f5981f7,7dd77…"
checkbox input "true"
click at [539, 264] on div at bounding box center [681, 319] width 1363 height 639
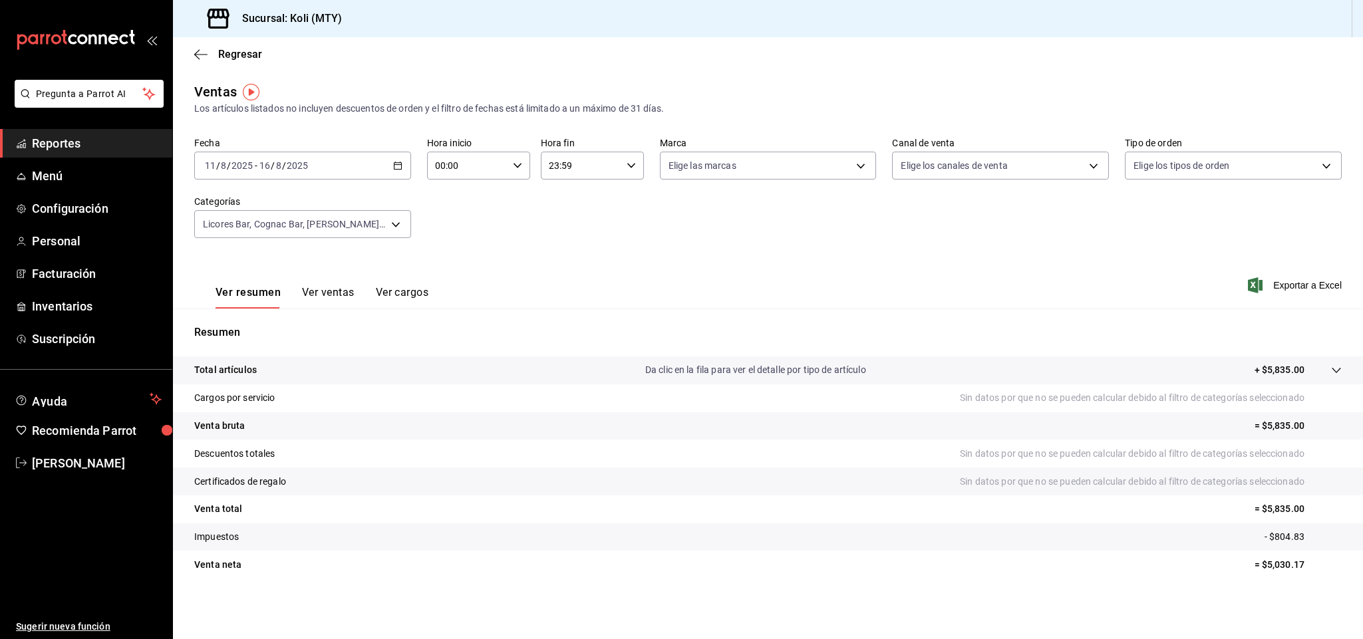
click at [391, 220] on body "Pregunta a Parrot AI Reportes Menú Configuración Personal Facturación Inventari…" at bounding box center [681, 319] width 1363 height 639
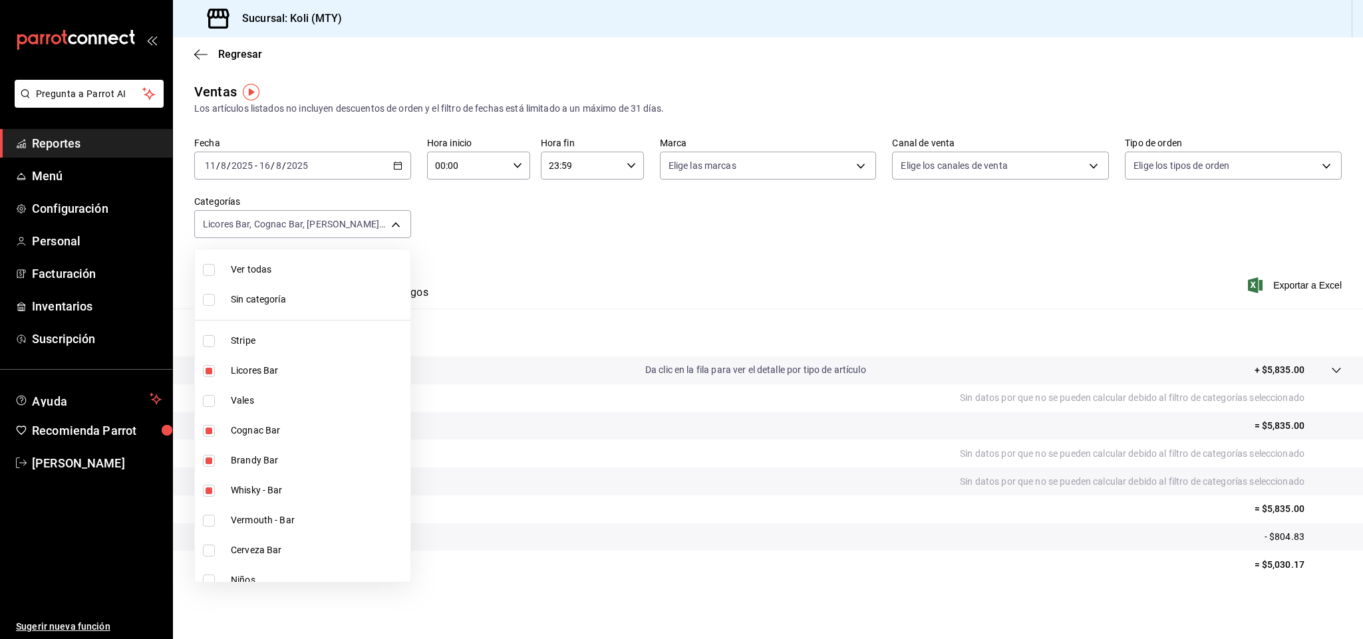
click at [490, 212] on div at bounding box center [681, 319] width 1363 height 639
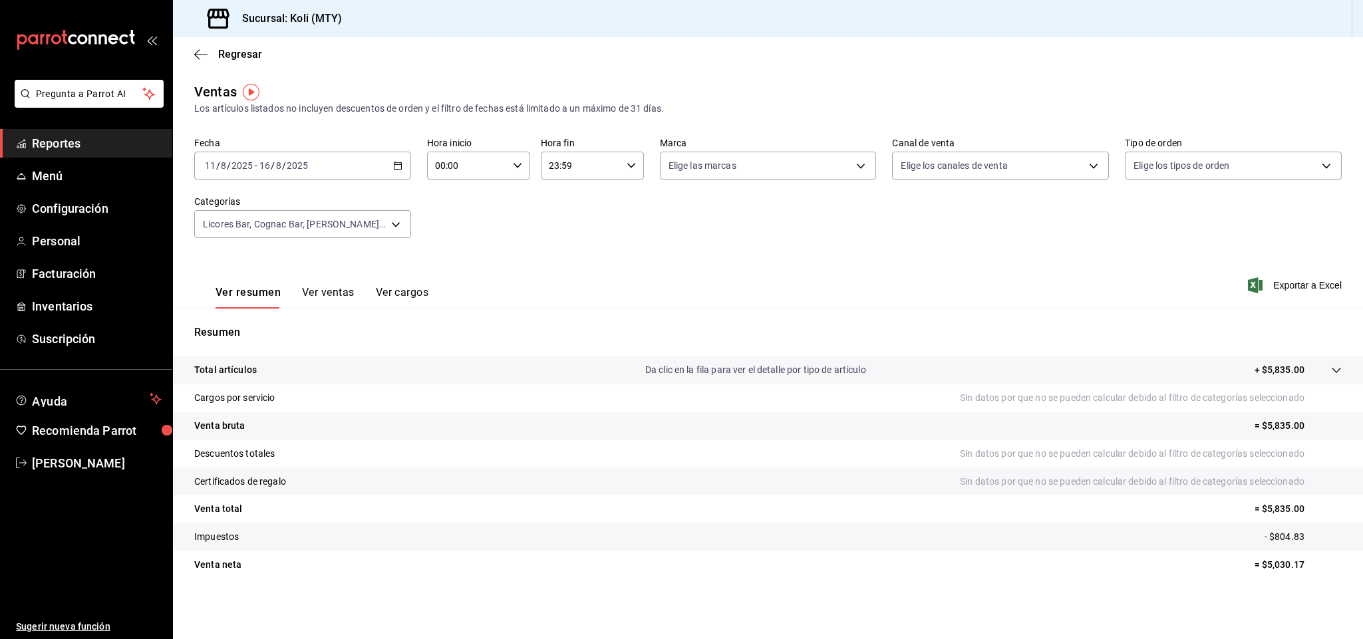
click at [284, 295] on div "Ver resumen Ver ventas Ver cargos" at bounding box center [322, 297] width 213 height 23
click at [311, 296] on button "Ver ventas" at bounding box center [328, 297] width 53 height 23
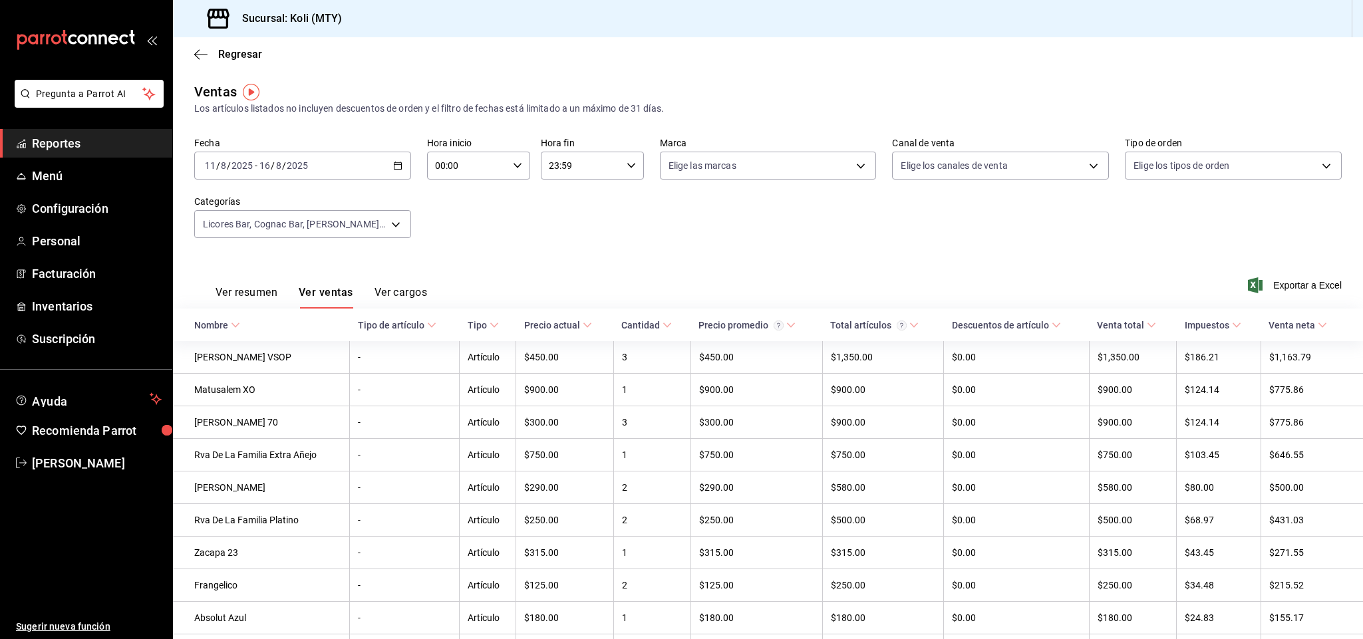
scroll to position [83, 0]
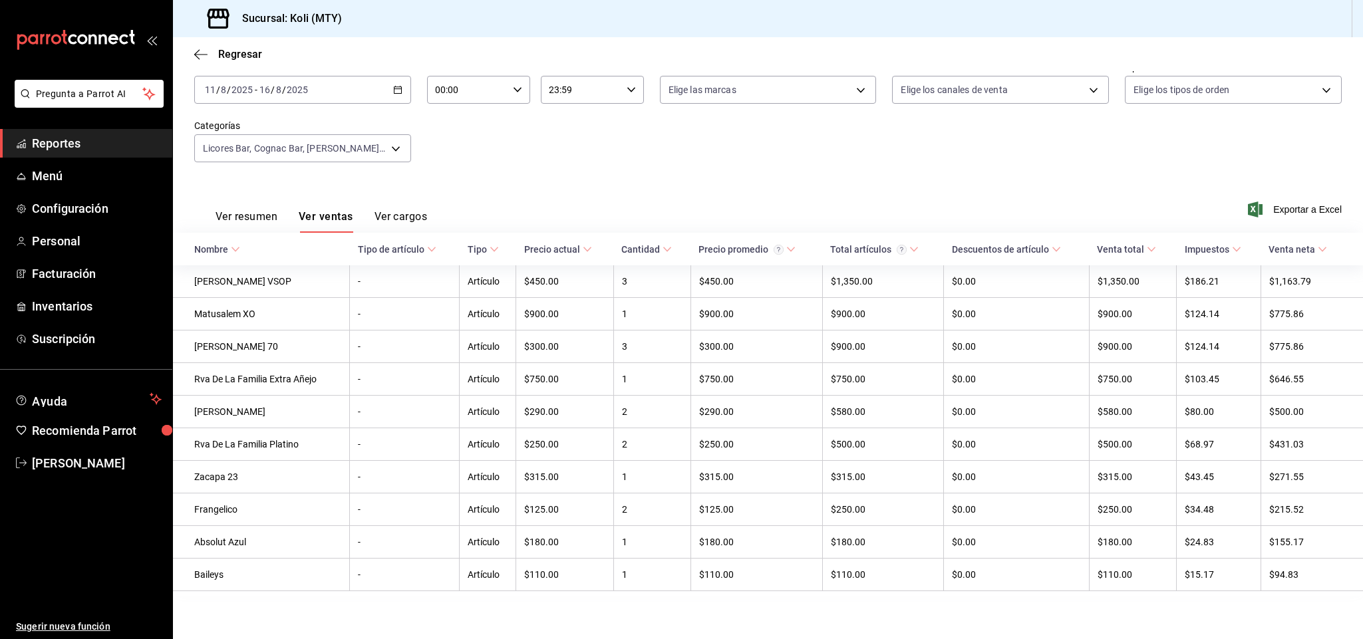
click at [248, 210] on button "Ver resumen" at bounding box center [247, 221] width 62 height 23
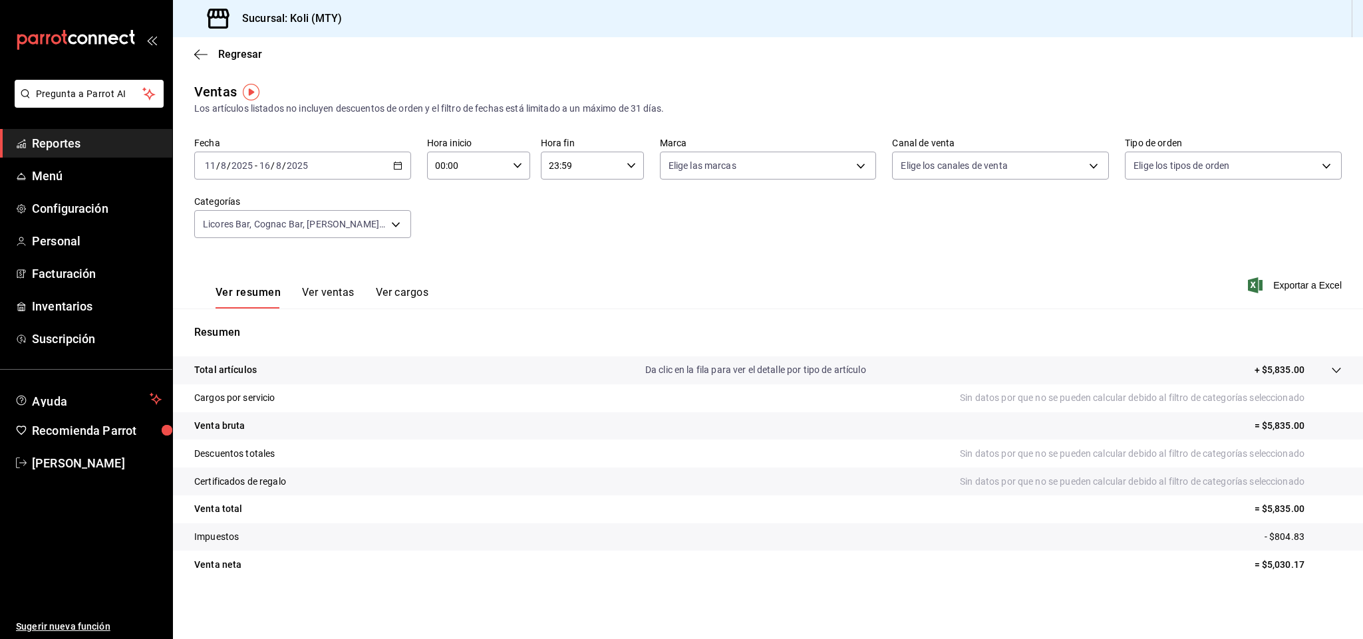
click at [399, 224] on body "Pregunta a Parrot AI Reportes Menú Configuración Personal Facturación Inventari…" at bounding box center [681, 319] width 1363 height 639
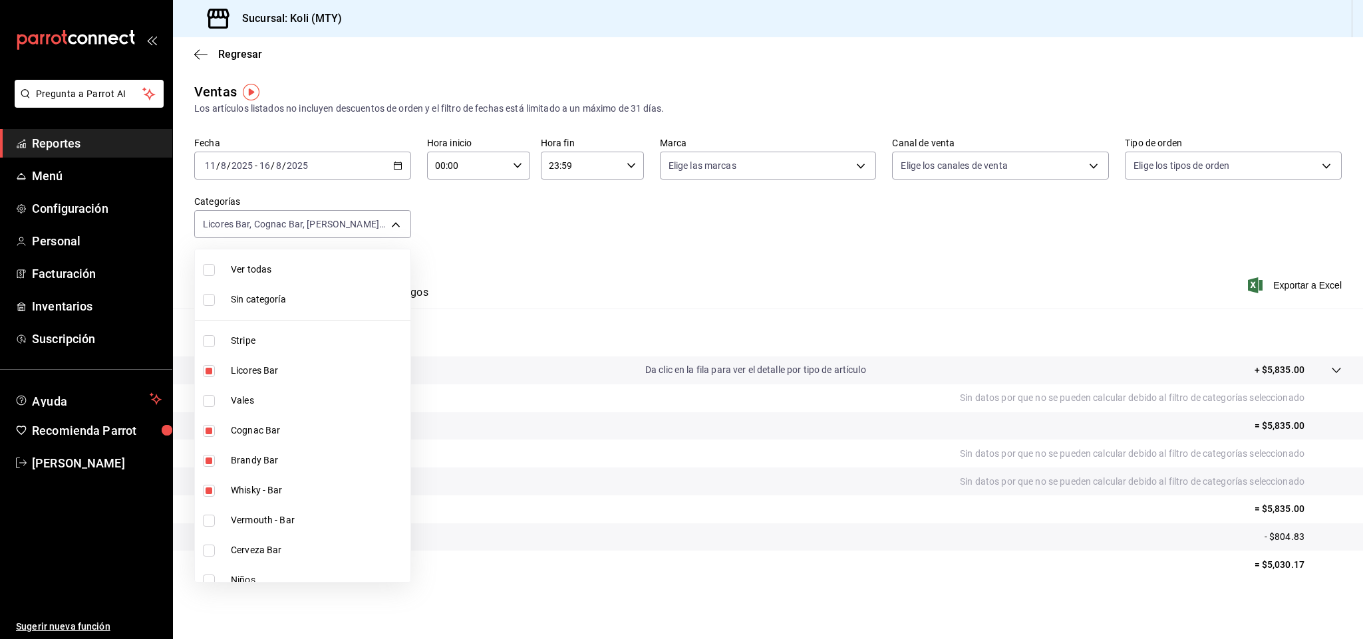
click at [314, 370] on span "Licores Bar" at bounding box center [318, 371] width 174 height 14
type input "c0ca5822-4a01-4451-9cd0-1a67a2bb7b2a,dab61f6e-037e-4034-8e3f-3d446f5981f7,7dd77…"
checkbox input "false"
click at [242, 428] on span "Cognac Bar" at bounding box center [318, 431] width 174 height 14
type input "c0ca5822-4a01-4451-9cd0-1a67a2bb7b2a,dab61f6e-037e-4034-8e3f-3d446f5981f7,7dd77…"
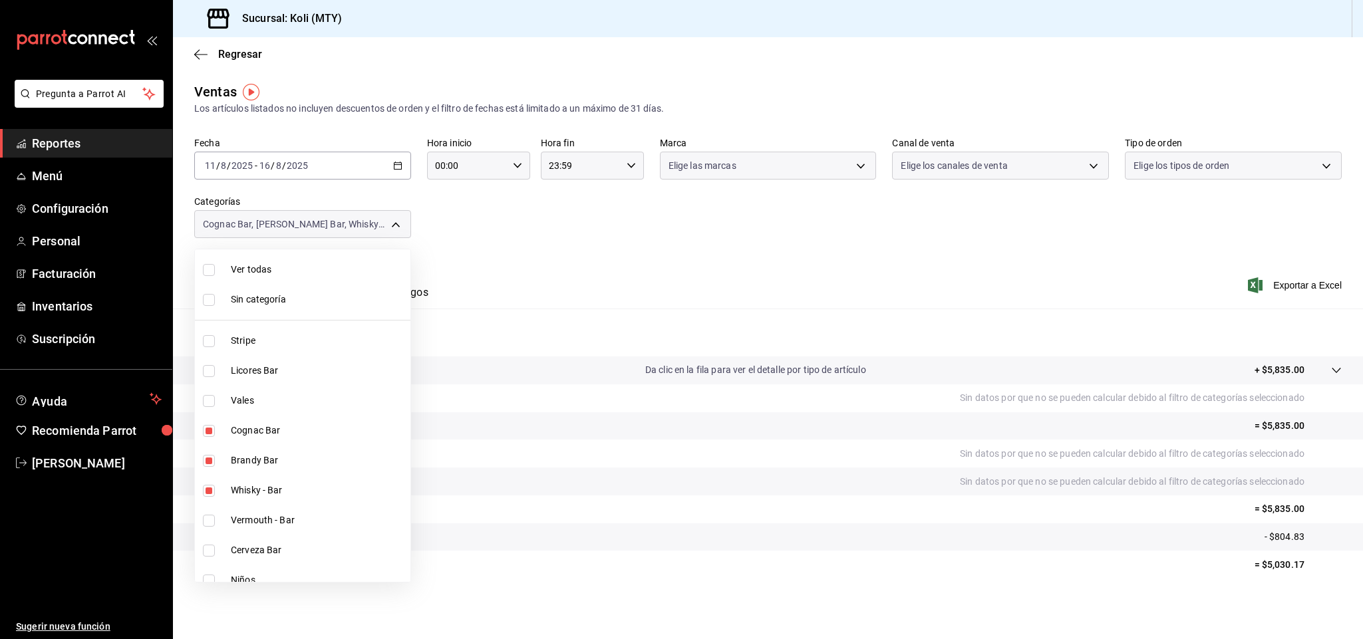
checkbox input "false"
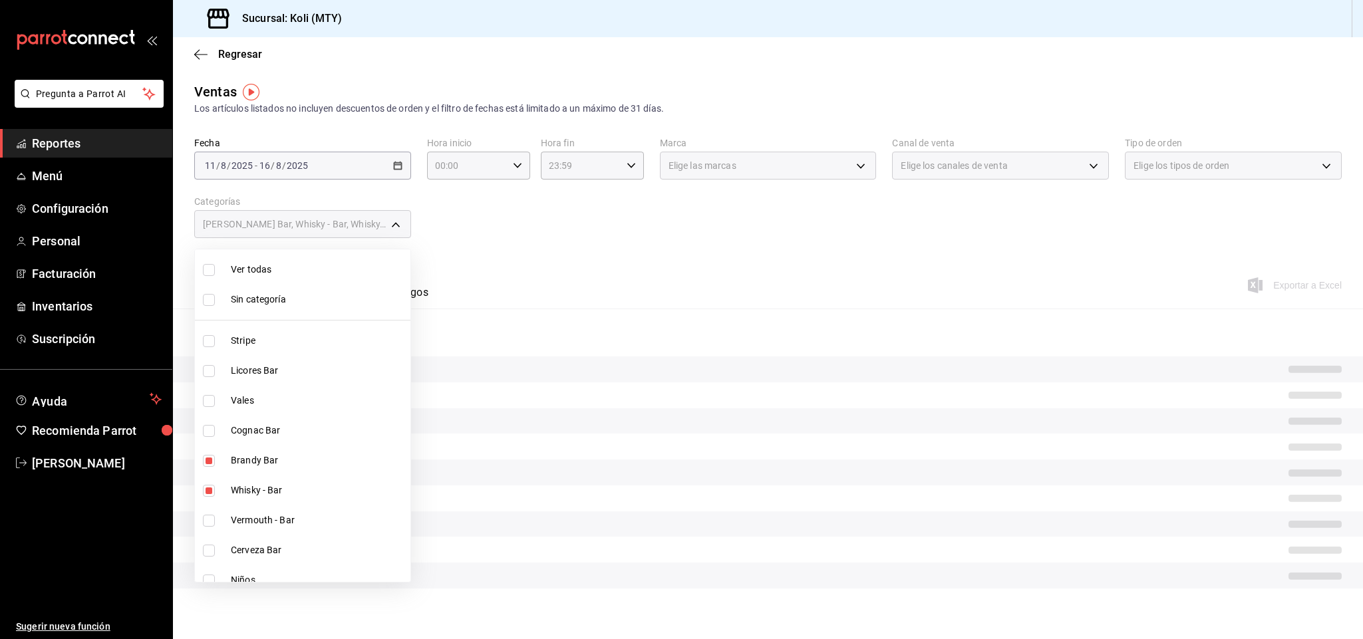
click at [244, 456] on span "Brandy Bar" at bounding box center [318, 461] width 174 height 14
type input "c0ca5822-4a01-4451-9cd0-1a67a2bb7b2a,dab61f6e-037e-4034-8e3f-3d446f5981f7,7dd77…"
checkbox input "false"
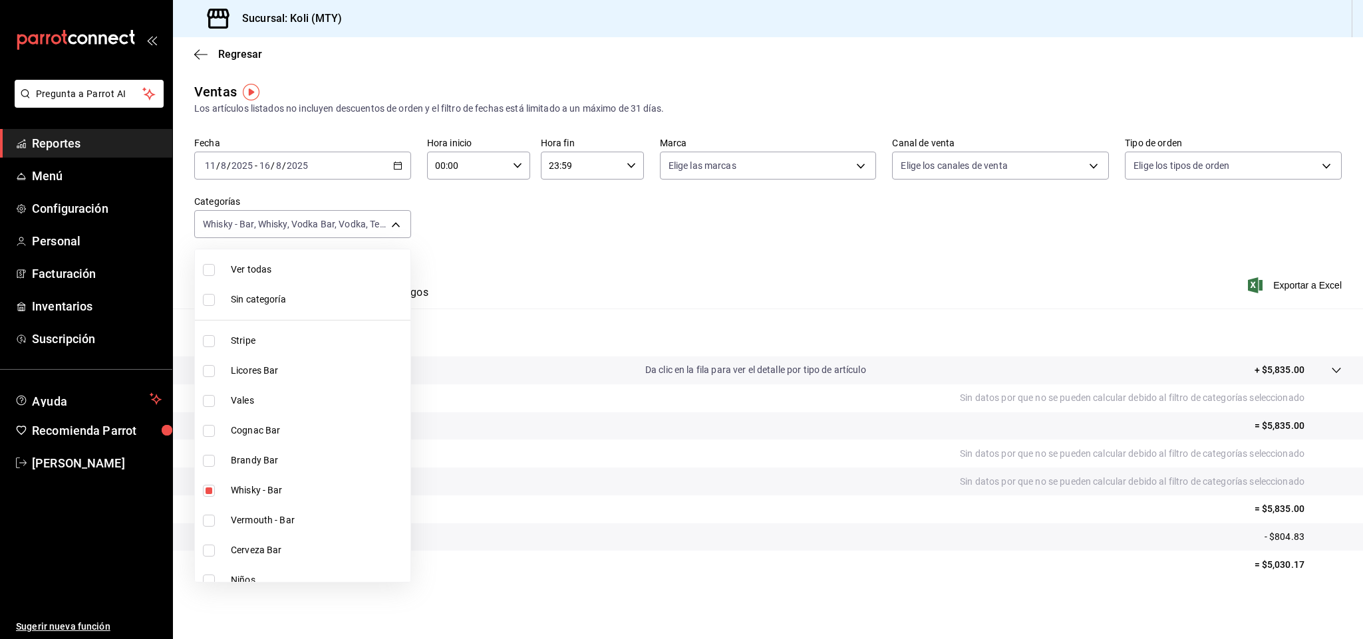
click at [252, 482] on li "Whisky - Bar" at bounding box center [303, 491] width 216 height 30
type input "c0ca5822-4a01-4451-9cd0-1a67a2bb7b2a,dab61f6e-037e-4034-8e3f-3d446f5981f7,7dd77…"
checkbox input "false"
click at [268, 277] on span "Whisky" at bounding box center [318, 279] width 174 height 14
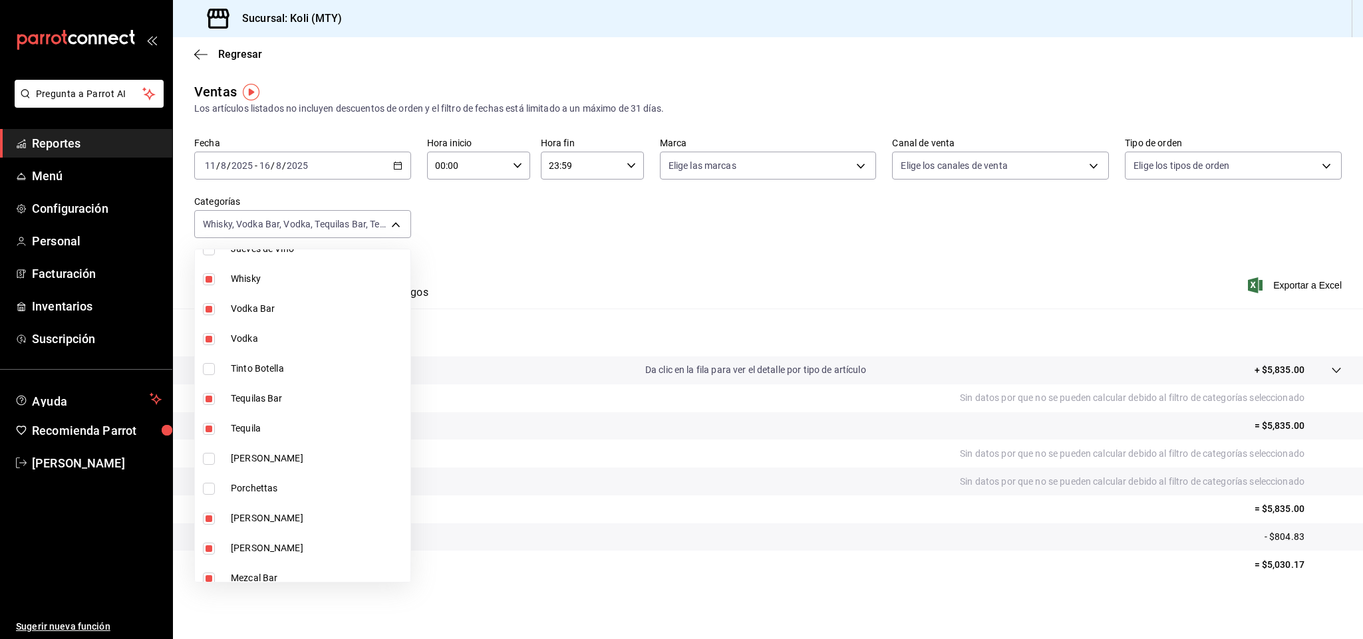
type input "c0ca5822-4a01-4451-9cd0-1a67a2bb7b2a,dab61f6e-037e-4034-8e3f-3d446f5981f7,7dd77…"
checkbox input "false"
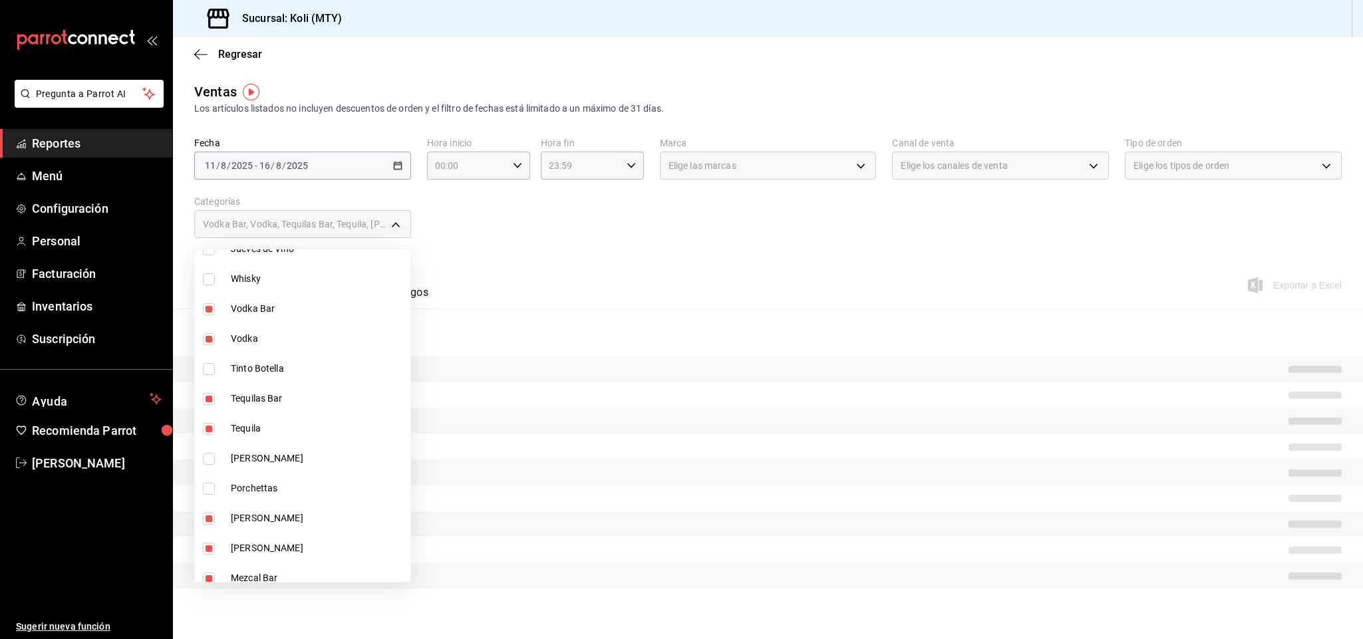
click at [268, 299] on li "Vodka Bar" at bounding box center [303, 309] width 216 height 30
type input "c0ca5822-4a01-4451-9cd0-1a67a2bb7b2a,dab61f6e-037e-4034-8e3f-3d446f5981f7,7dd77…"
checkbox input "false"
click at [258, 326] on li "Vodka" at bounding box center [303, 339] width 216 height 30
type input "c0ca5822-4a01-4451-9cd0-1a67a2bb7b2a,dab61f6e-037e-4034-8e3f-3d446f5981f7,7dd77…"
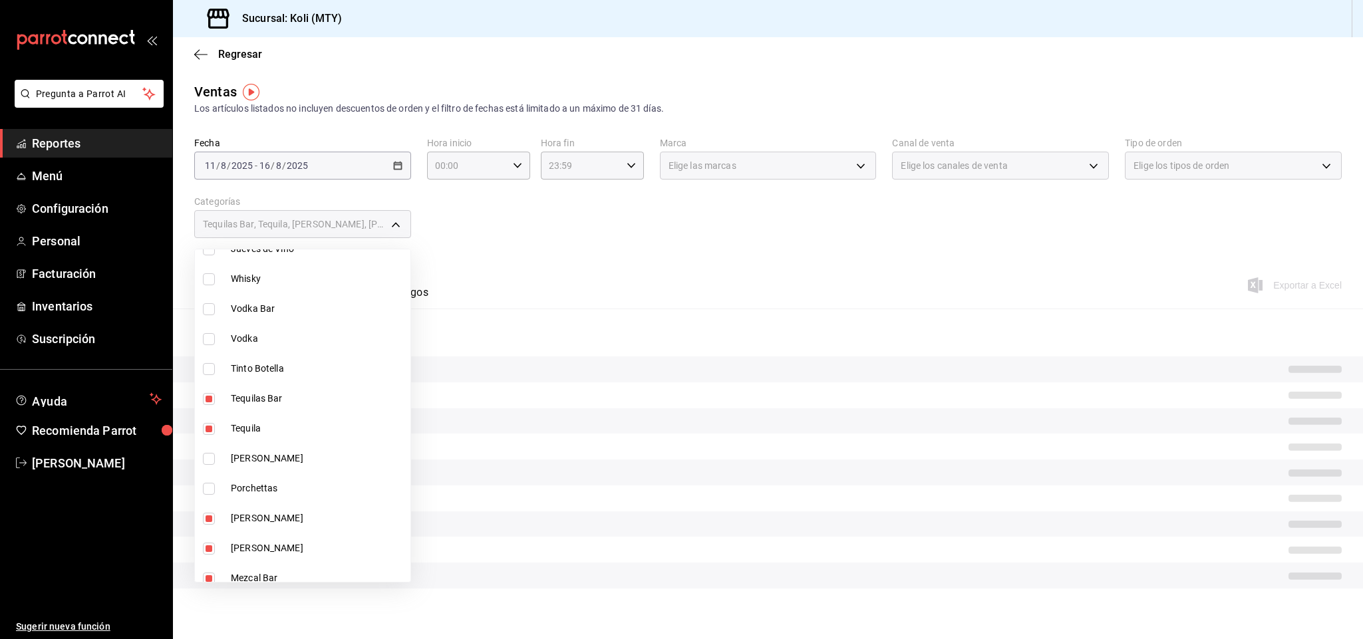
checkbox input "false"
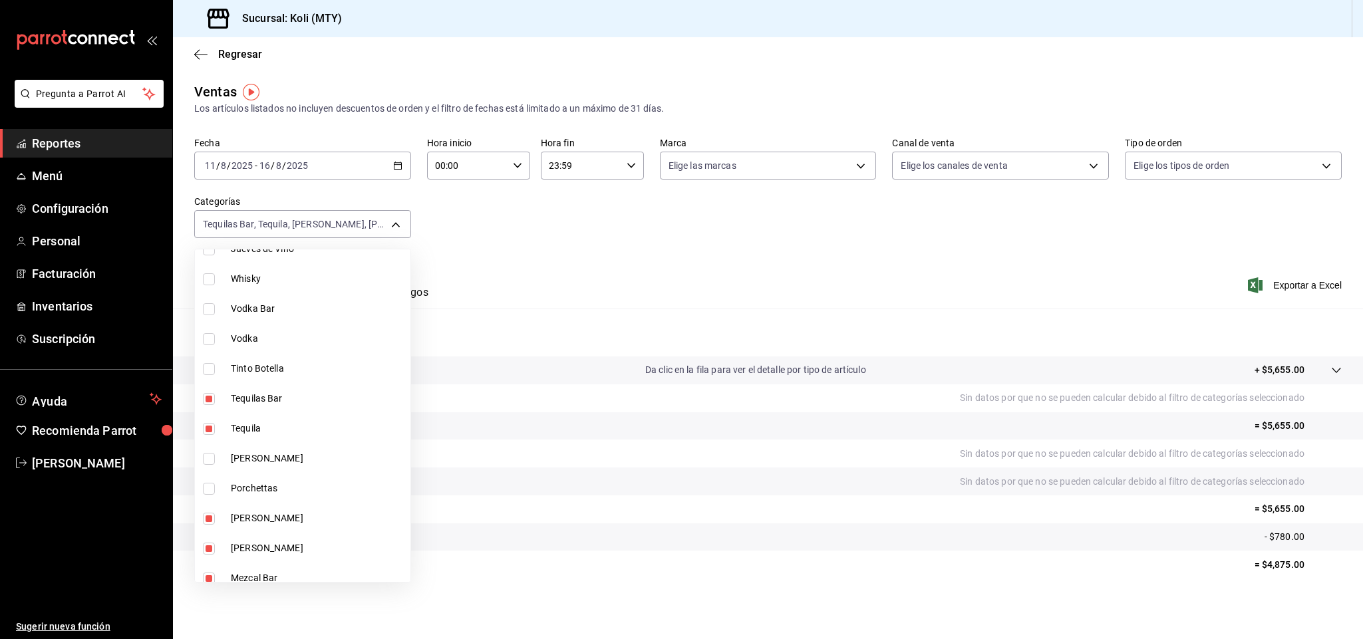
click at [281, 397] on span "Tequilas Bar" at bounding box center [318, 399] width 174 height 14
type input "c0ca5822-4a01-4451-9cd0-1a67a2bb7b2a,dab61f6e-037e-4034-8e3f-3d446f5981f7,7dd77…"
checkbox input "false"
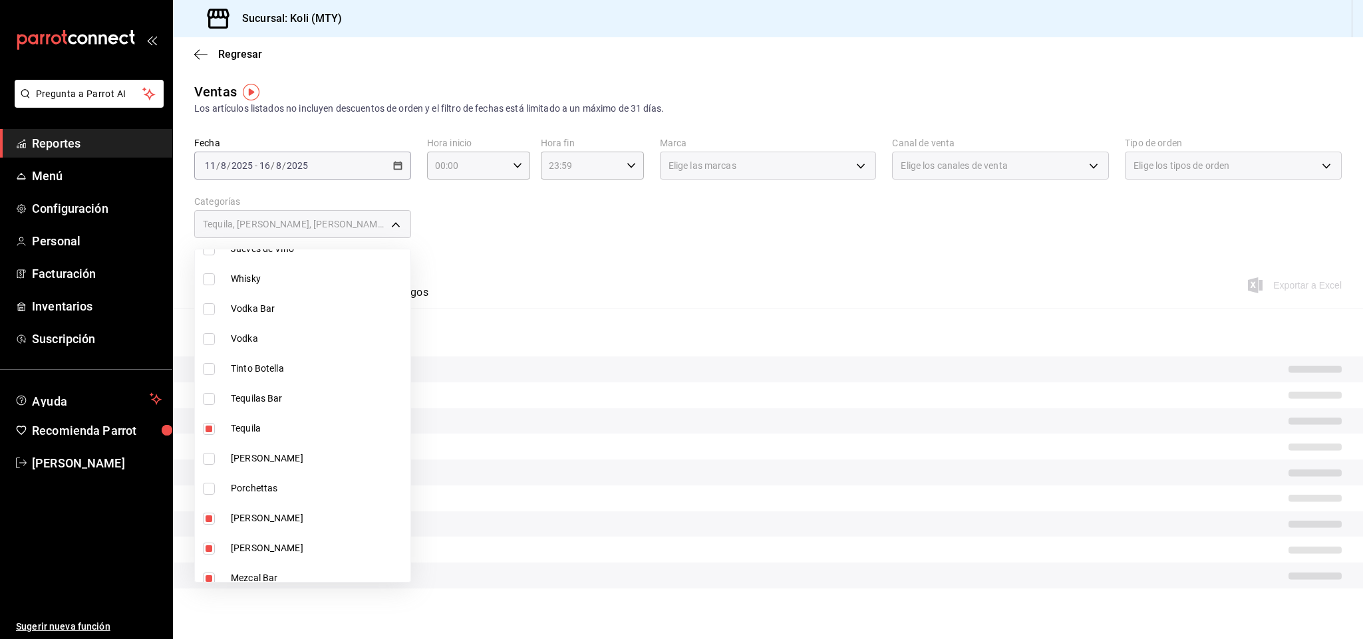
click at [230, 430] on li "Tequila" at bounding box center [303, 429] width 216 height 30
type input "c0ca5822-4a01-4451-9cd0-1a67a2bb7b2a,dab61f6e-037e-4034-8e3f-3d446f5981f7,7dd77…"
checkbox input "false"
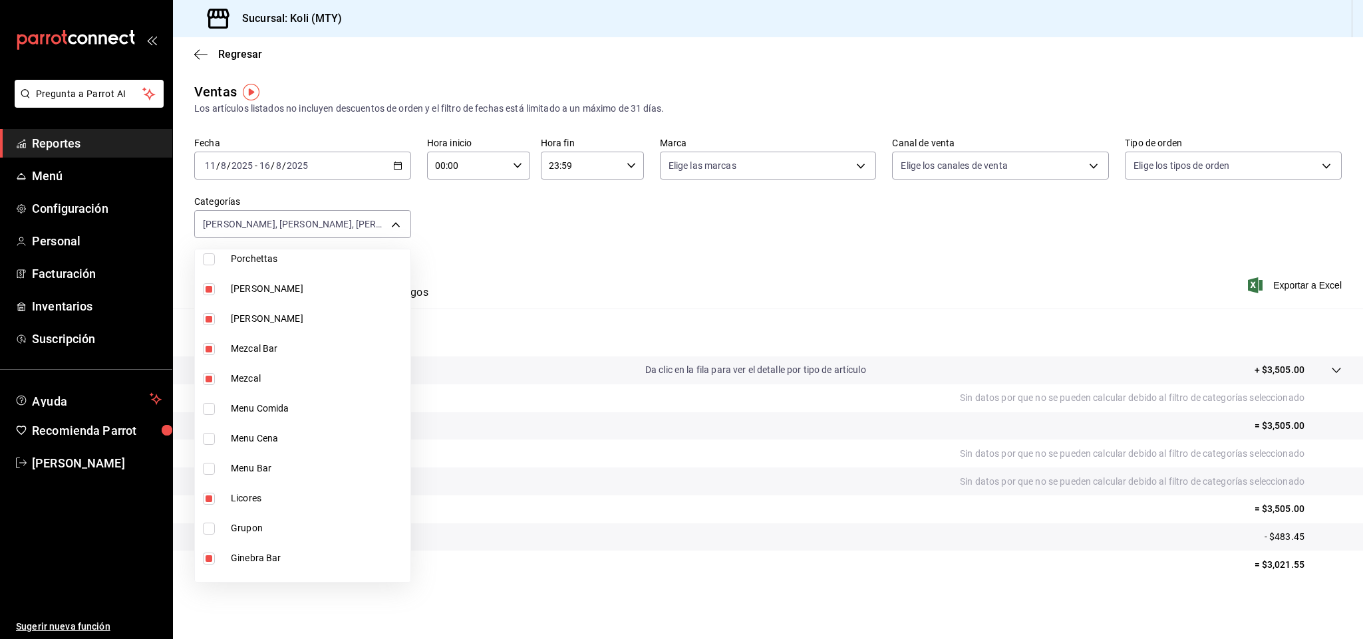
scroll to position [883, 0]
click at [259, 299] on span "[PERSON_NAME]" at bounding box center [318, 296] width 174 height 14
type input "c0ca5822-4a01-4451-9cd0-1a67a2bb7b2a,dab61f6e-037e-4034-8e3f-3d446f5981f7,7dd77…"
checkbox input "false"
drag, startPoint x: 246, startPoint y: 320, endPoint x: 250, endPoint y: 338, distance: 18.4
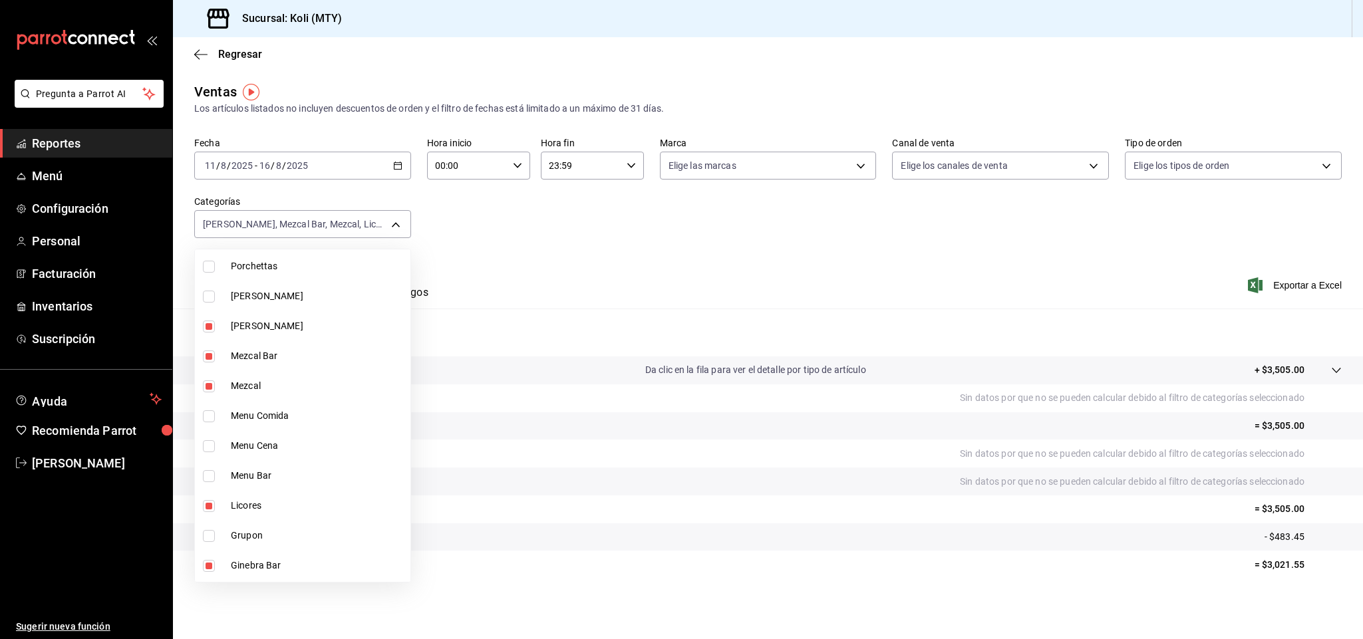
click at [244, 321] on span "[PERSON_NAME]" at bounding box center [318, 326] width 174 height 14
type input "c0ca5822-4a01-4451-9cd0-1a67a2bb7b2a,dab61f6e-037e-4034-8e3f-3d446f5981f7,7dd77…"
checkbox input "false"
click at [252, 350] on span "Mezcal Bar" at bounding box center [318, 356] width 174 height 14
type input "c0ca5822-4a01-4451-9cd0-1a67a2bb7b2a,dab61f6e-037e-4034-8e3f-3d446f5981f7,7dd77…"
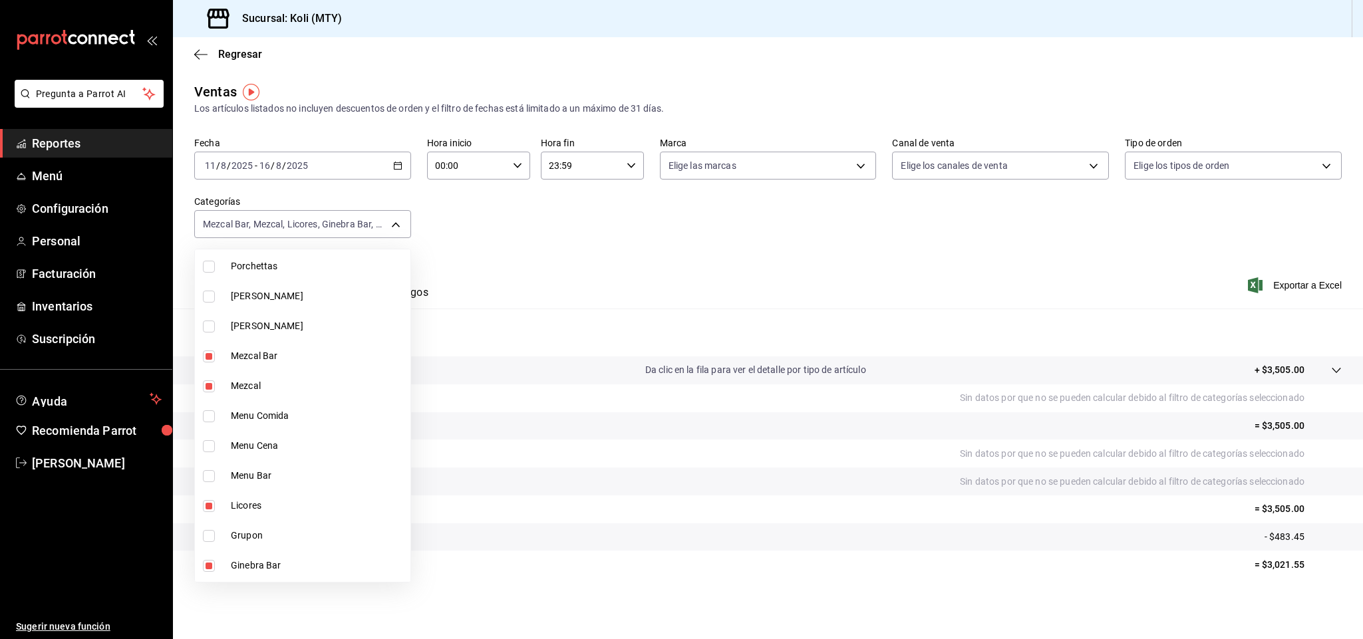
checkbox input "false"
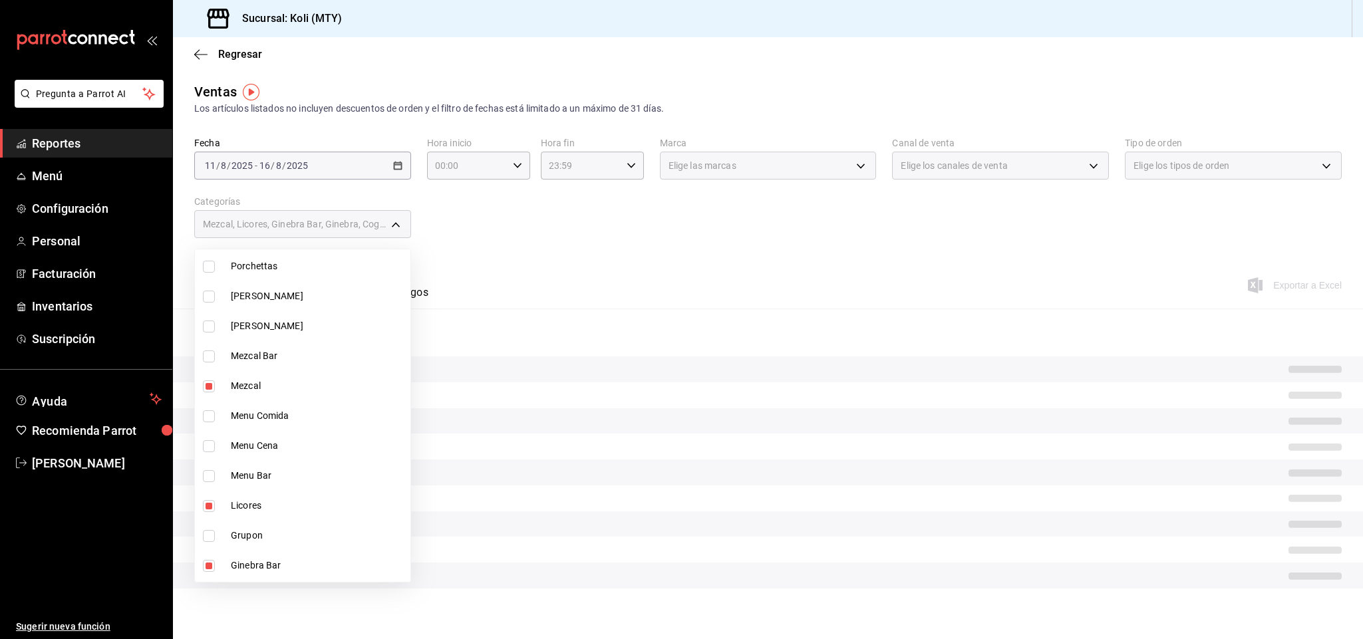
click at [250, 379] on span "Mezcal" at bounding box center [318, 386] width 174 height 14
type input "c0ca5822-4a01-4451-9cd0-1a67a2bb7b2a,dab61f6e-037e-4034-8e3f-3d446f5981f7,7dd77…"
checkbox input "false"
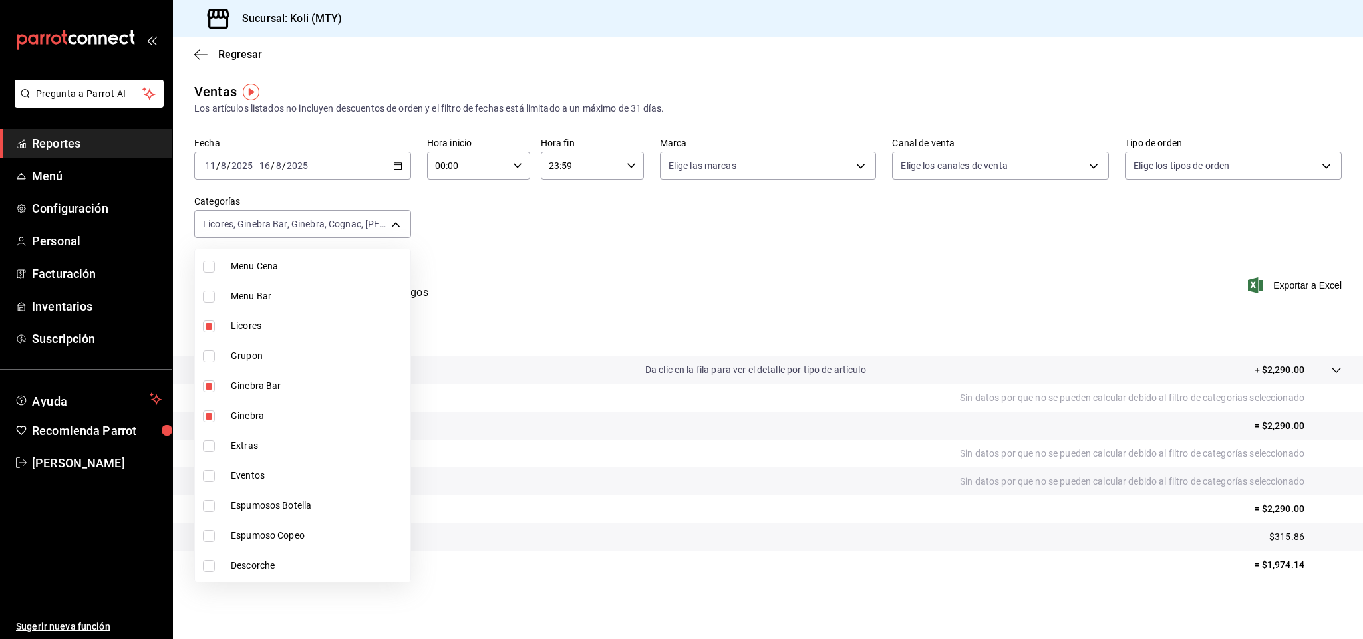
scroll to position [1069, 0]
click at [244, 315] on span "Licores" at bounding box center [318, 320] width 174 height 14
type input "c0ca5822-4a01-4451-9cd0-1a67a2bb7b2a,dab61f6e-037e-4034-8e3f-3d446f5981f7,7dd77…"
checkbox input "false"
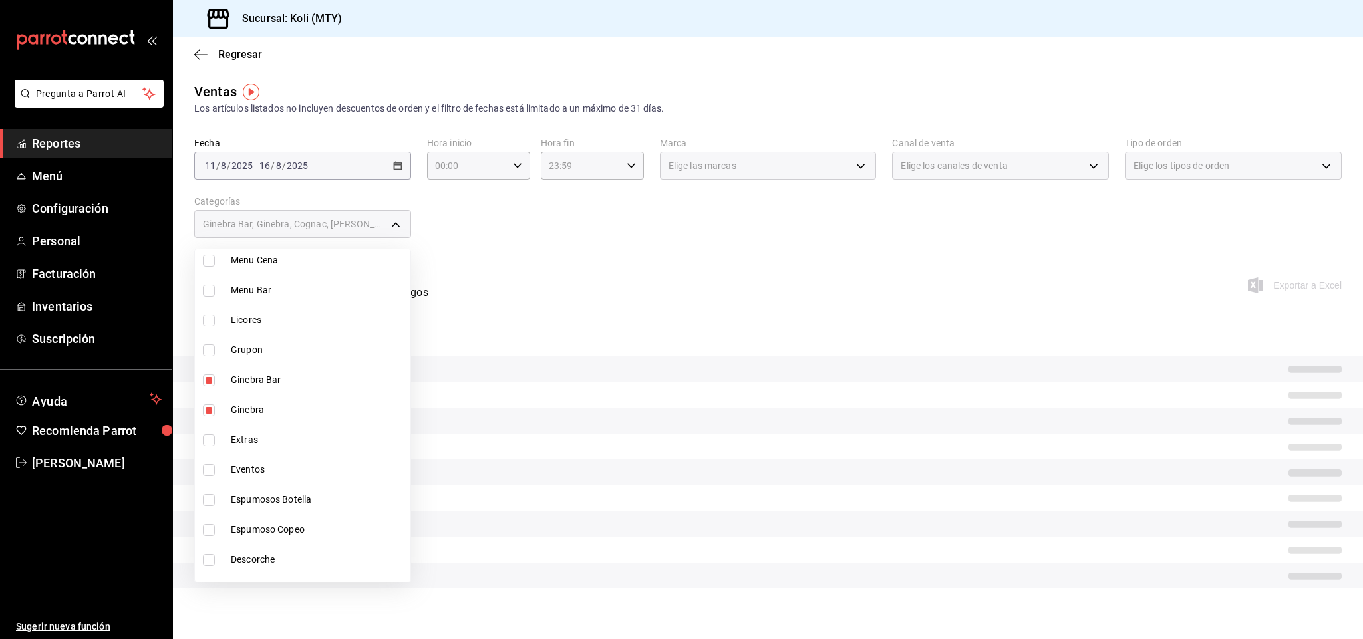
click at [246, 375] on span "Ginebra Bar" at bounding box center [318, 380] width 174 height 14
type input "c0ca5822-4a01-4451-9cd0-1a67a2bb7b2a,dab61f6e-037e-4034-8e3f-3d446f5981f7,7dd77…"
checkbox input "false"
click at [244, 395] on li "Ginebra" at bounding box center [303, 410] width 216 height 30
type input "c0ca5822-4a01-4451-9cd0-1a67a2bb7b2a,dab61f6e-037e-4034-8e3f-3d446f5981f7"
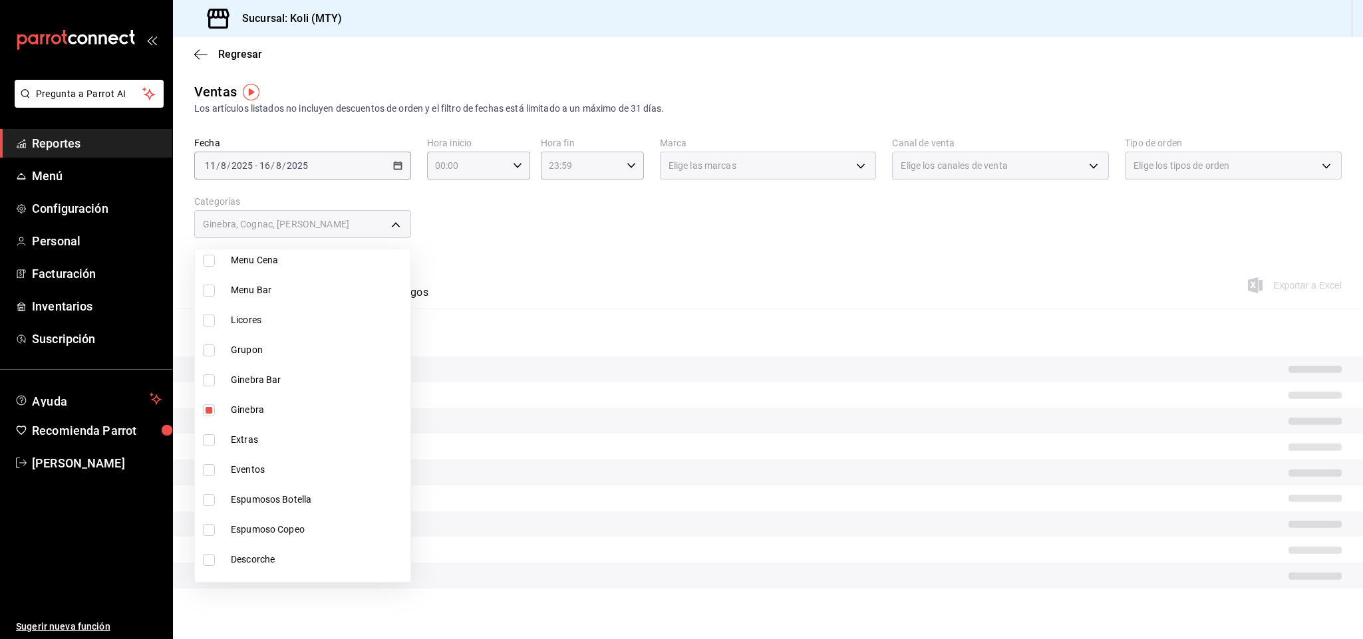
checkbox input "false"
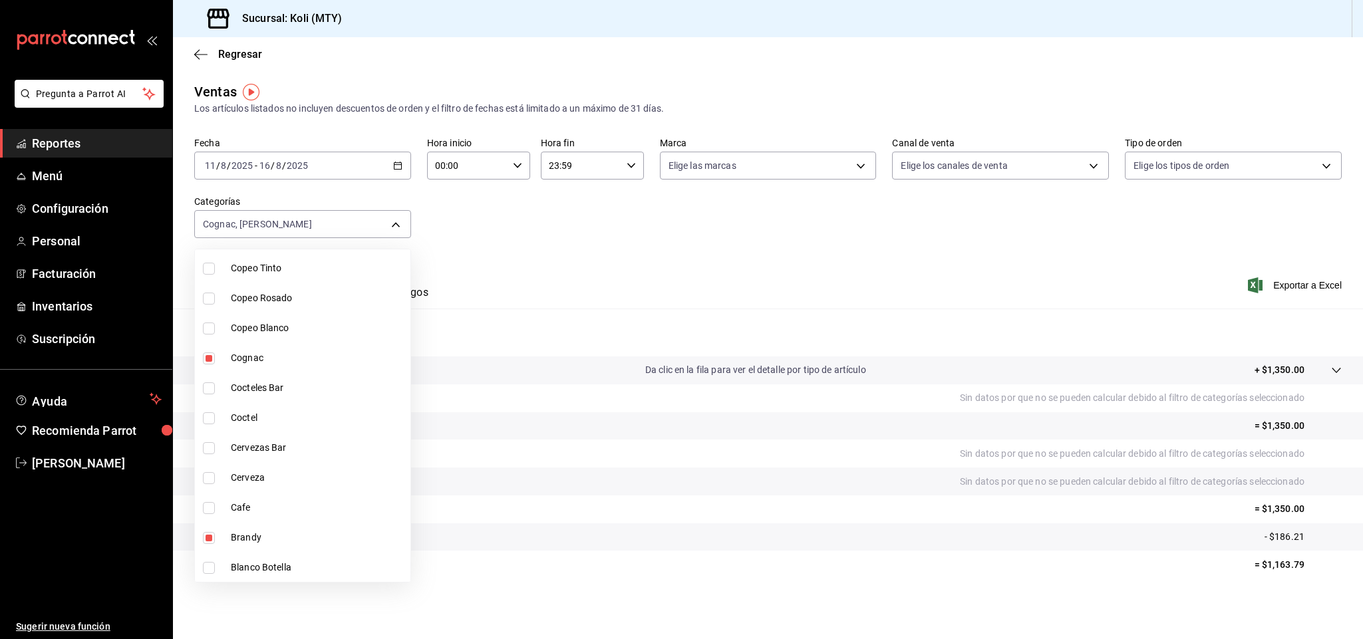
scroll to position [1433, 0]
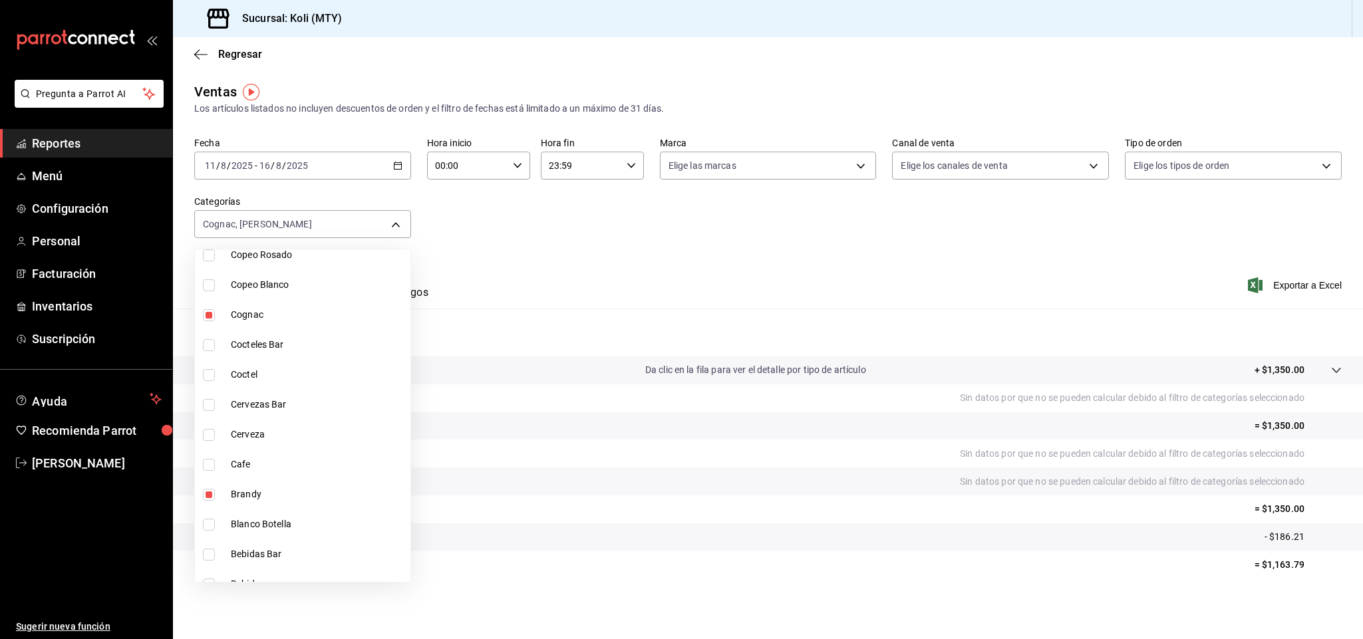
click at [256, 310] on span "Cognac" at bounding box center [318, 315] width 174 height 14
type input "c0ca5822-4a01-4451-9cd0-1a67a2bb7b2a"
checkbox input "false"
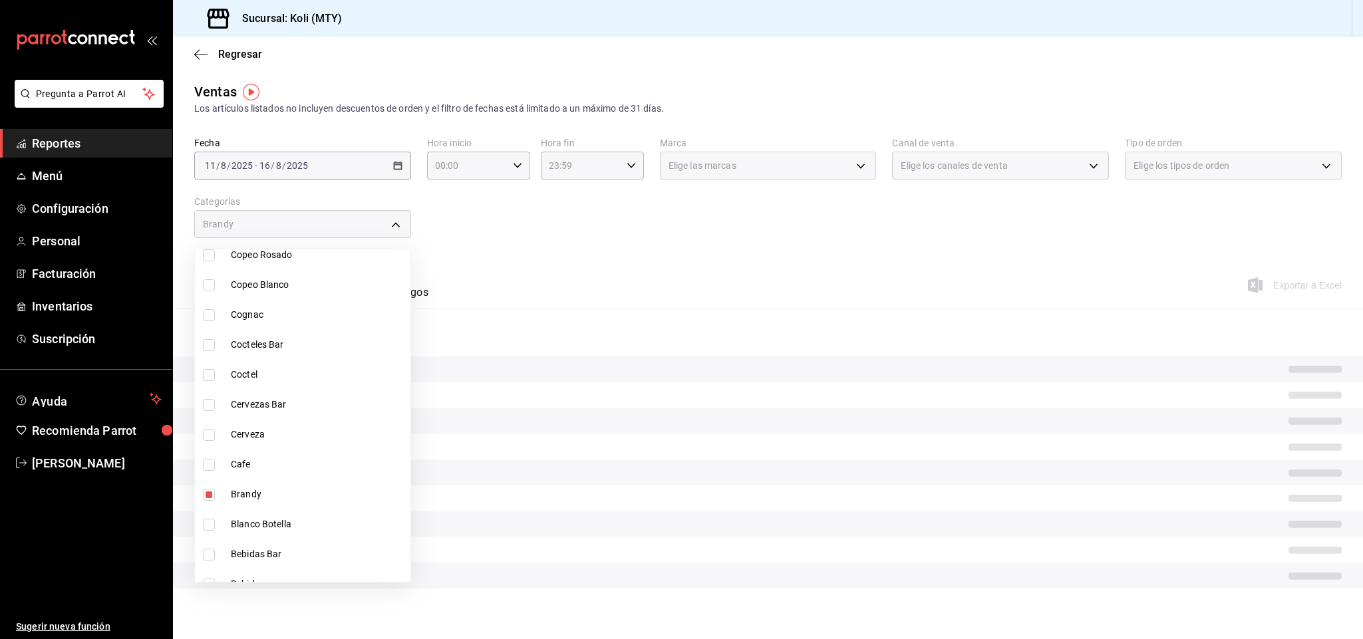
click at [252, 488] on span "Brandy" at bounding box center [318, 495] width 174 height 14
checkbox input "false"
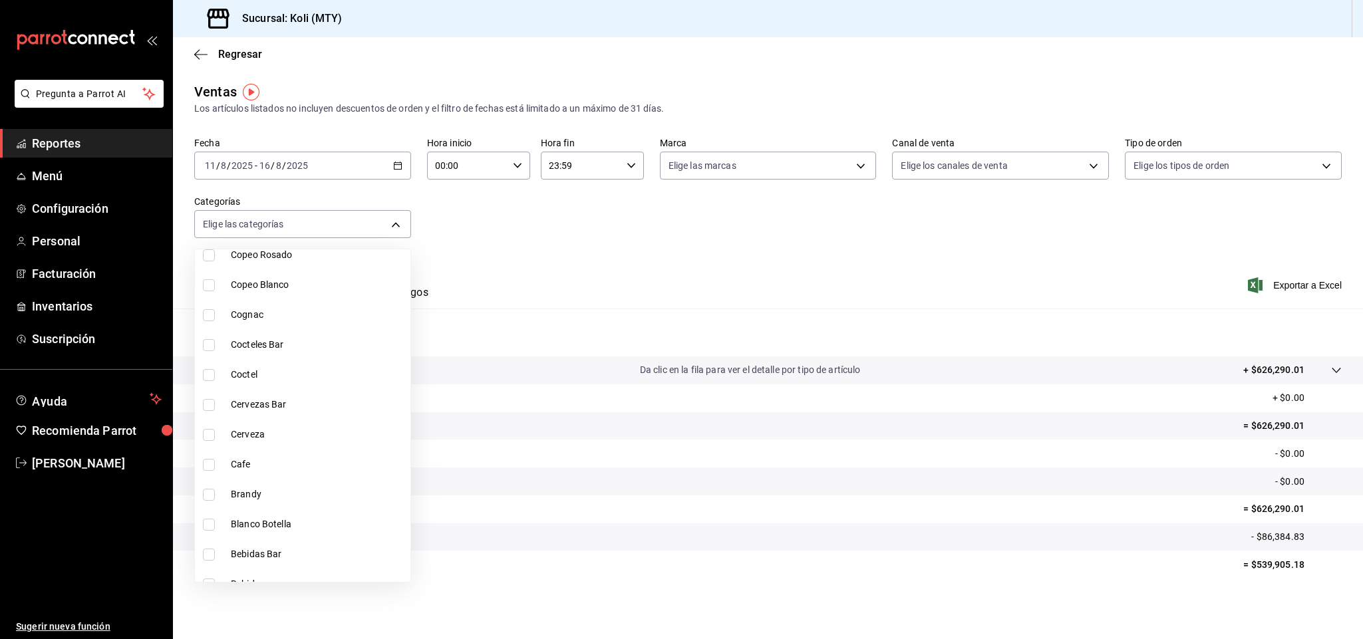
scroll to position [1507, 0]
click at [256, 354] on span "Cerveza" at bounding box center [318, 361] width 174 height 14
type input "854c3d5a-6a99-41d6-87a5-6e087b01b4f9"
checkbox input "true"
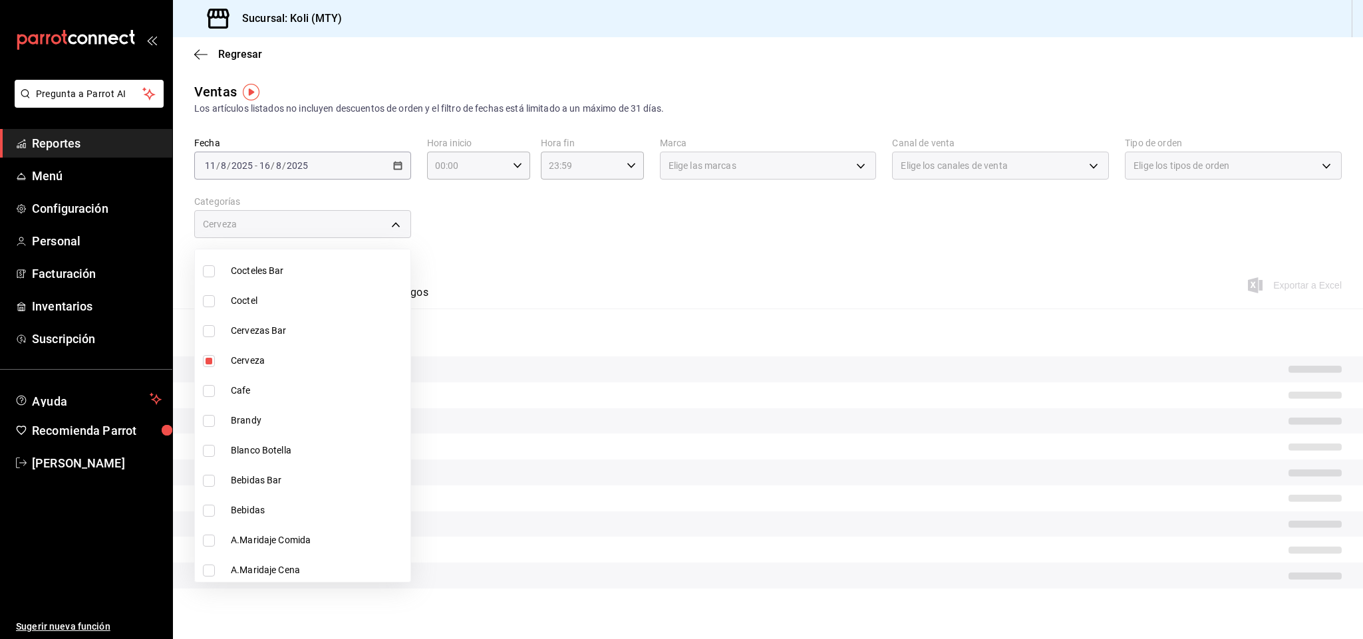
click at [258, 333] on span "Cervezas Bar" at bounding box center [318, 331] width 174 height 14
type input "854c3d5a-6a99-41d6-87a5-6e087b01b4f9,e3d7b9a4-6a20-4fdc-a3eb-6d999cbcef1b"
checkbox input "true"
click at [611, 248] on div at bounding box center [681, 319] width 1363 height 639
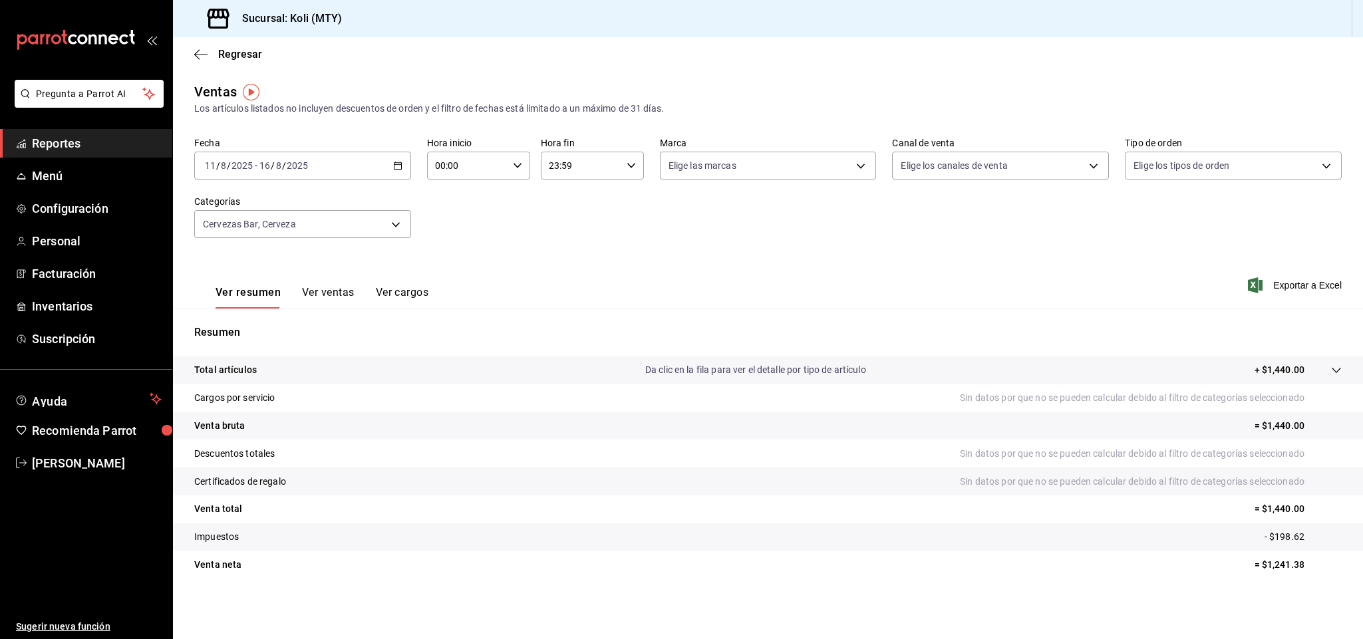
click at [390, 226] on body "Pregunta a Parrot AI Reportes Menú Configuración Personal Facturación Inventari…" at bounding box center [681, 319] width 1363 height 639
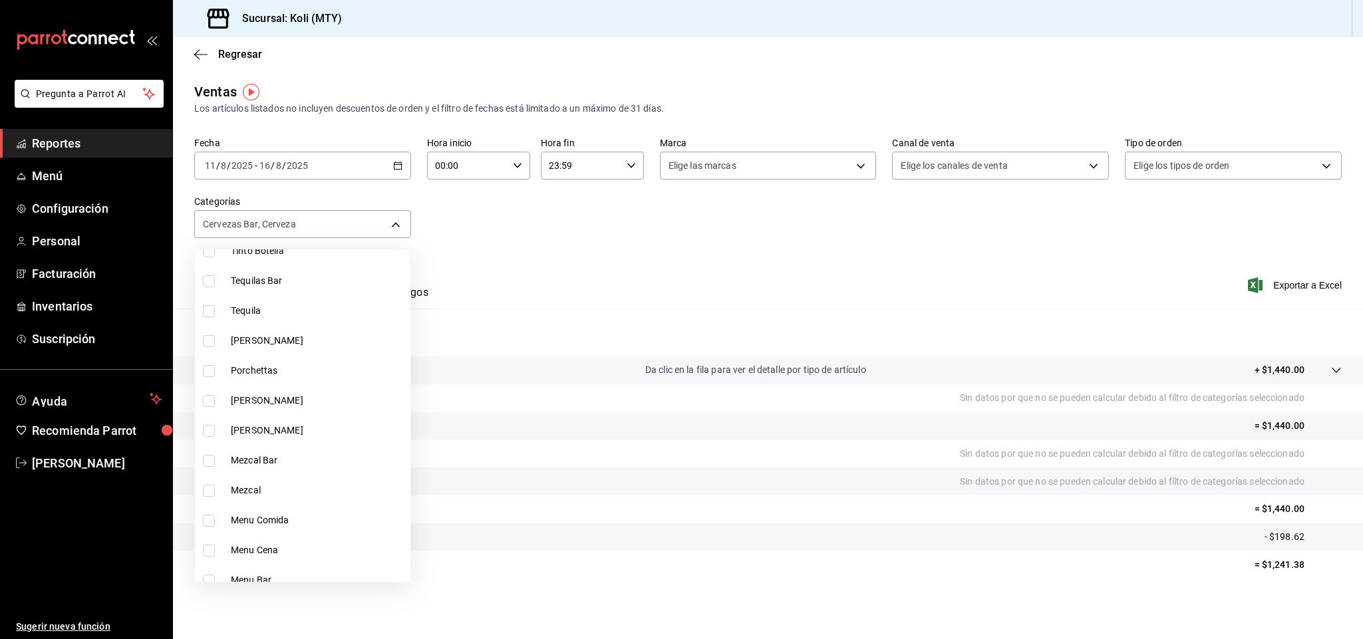
scroll to position [1507, 0]
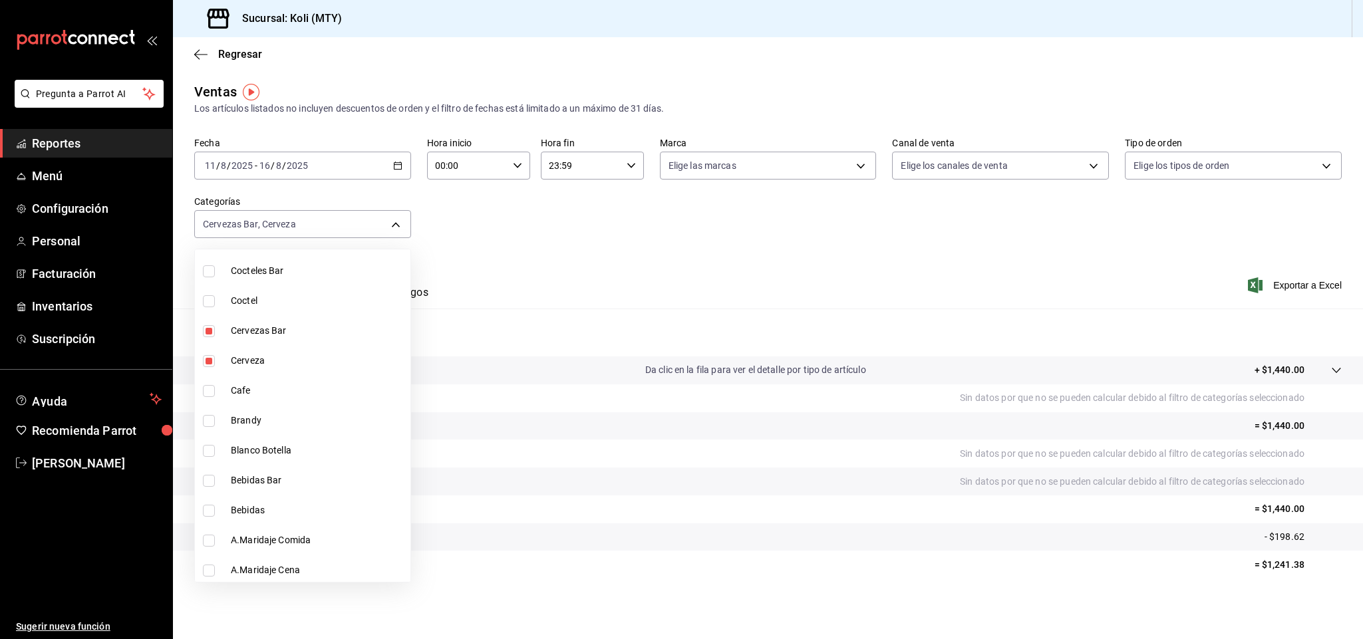
click at [269, 346] on li "Cerveza" at bounding box center [303, 361] width 216 height 30
type input "e3d7b9a4-6a20-4fdc-a3eb-6d999cbcef1b"
checkbox input "false"
click at [255, 334] on span "Cervezas Bar" at bounding box center [318, 331] width 174 height 14
checkbox input "false"
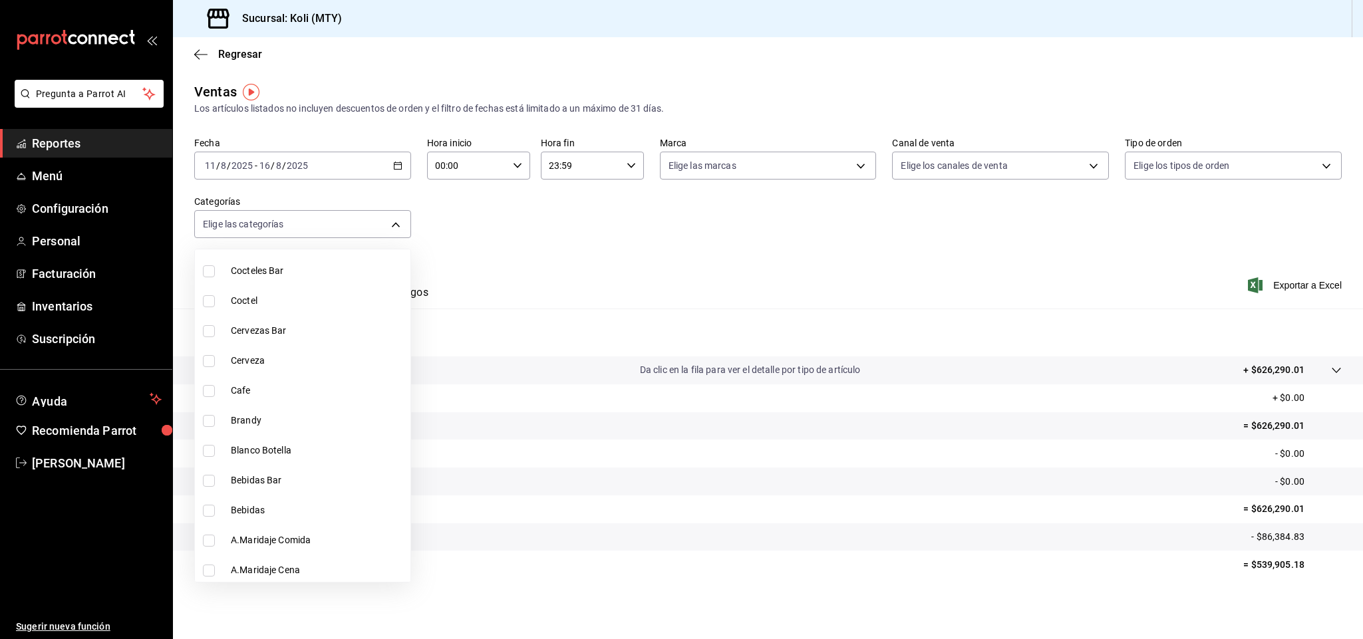
click at [256, 392] on span "Cafe" at bounding box center [318, 391] width 174 height 14
type input "2cec9df1-34b1-4a04-afc5-8493a2983afb"
checkbox input "true"
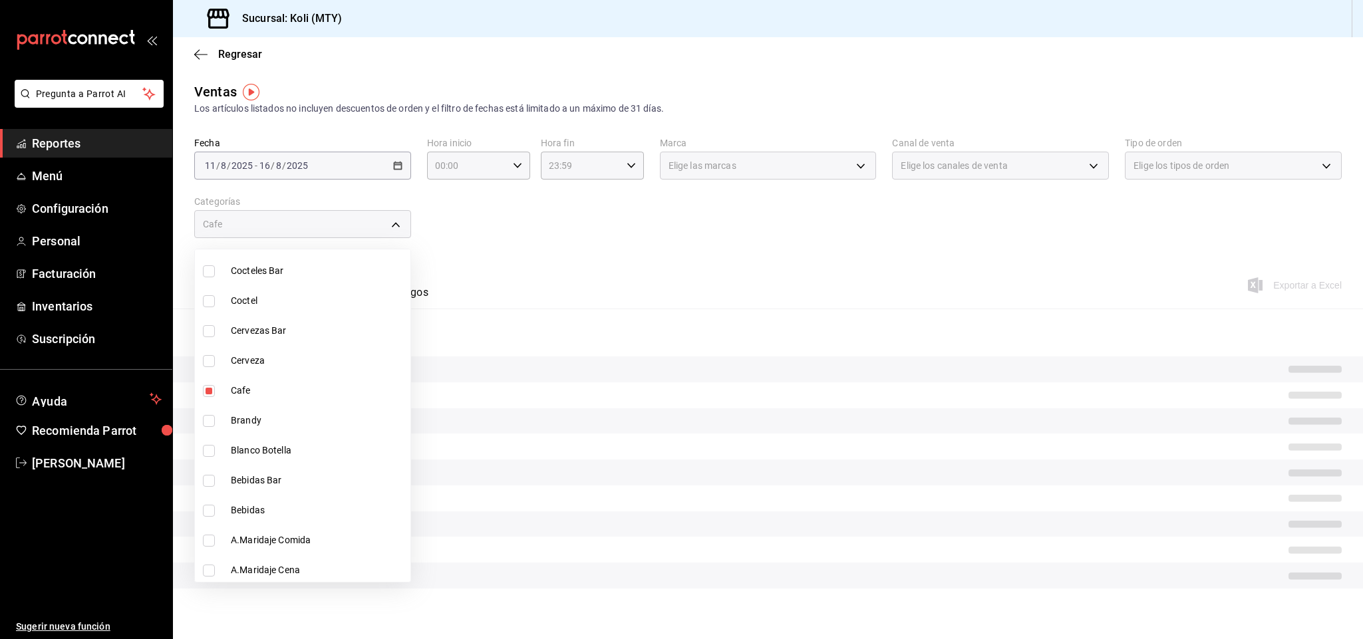
click at [567, 269] on div at bounding box center [681, 319] width 1363 height 639
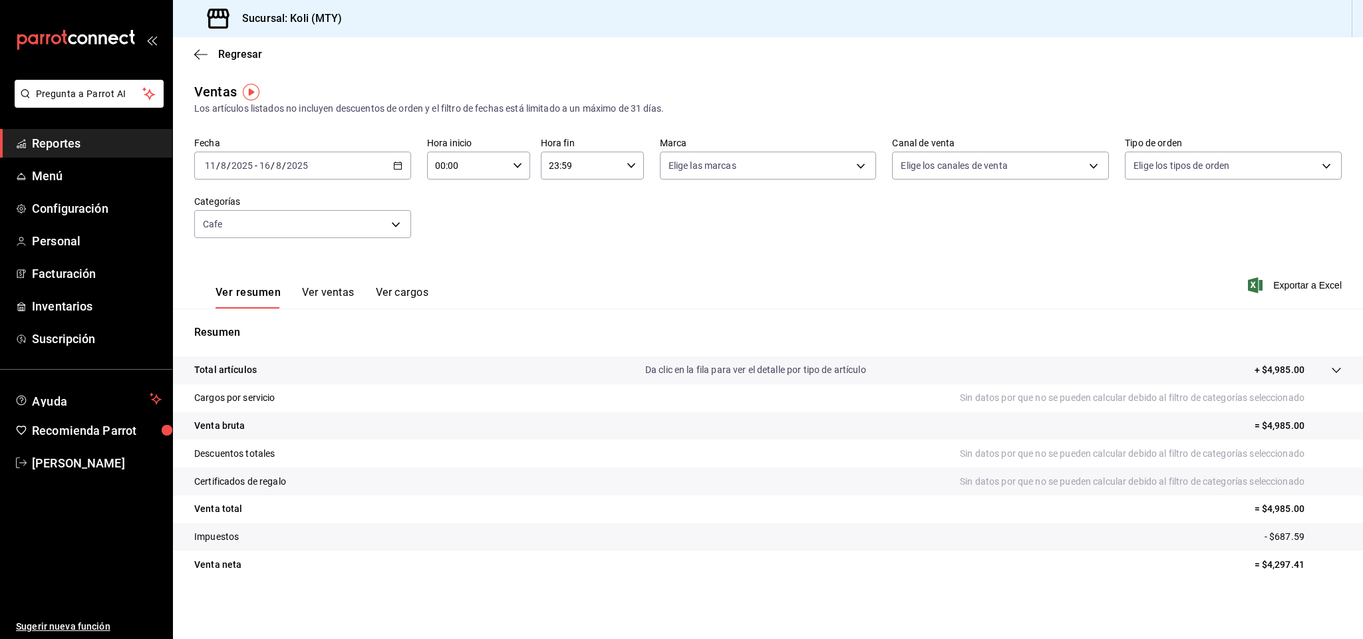
click at [329, 294] on button "Ver ventas" at bounding box center [328, 297] width 53 height 23
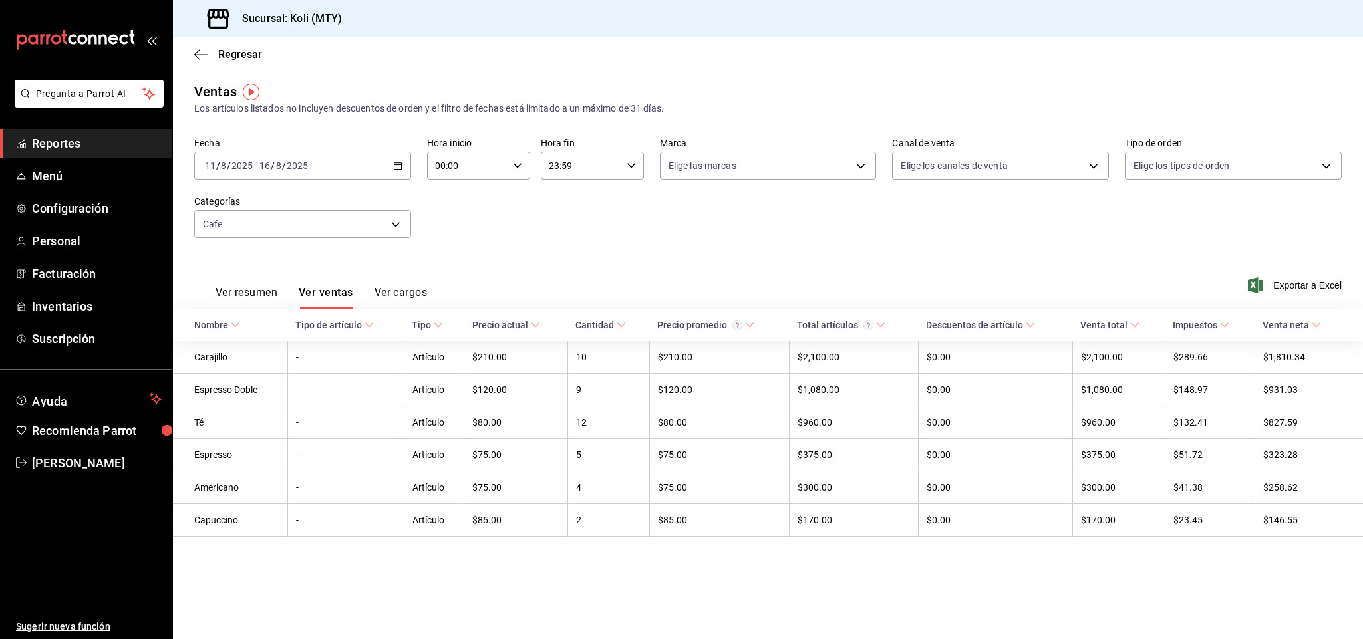
click at [244, 296] on button "Ver resumen" at bounding box center [247, 297] width 62 height 23
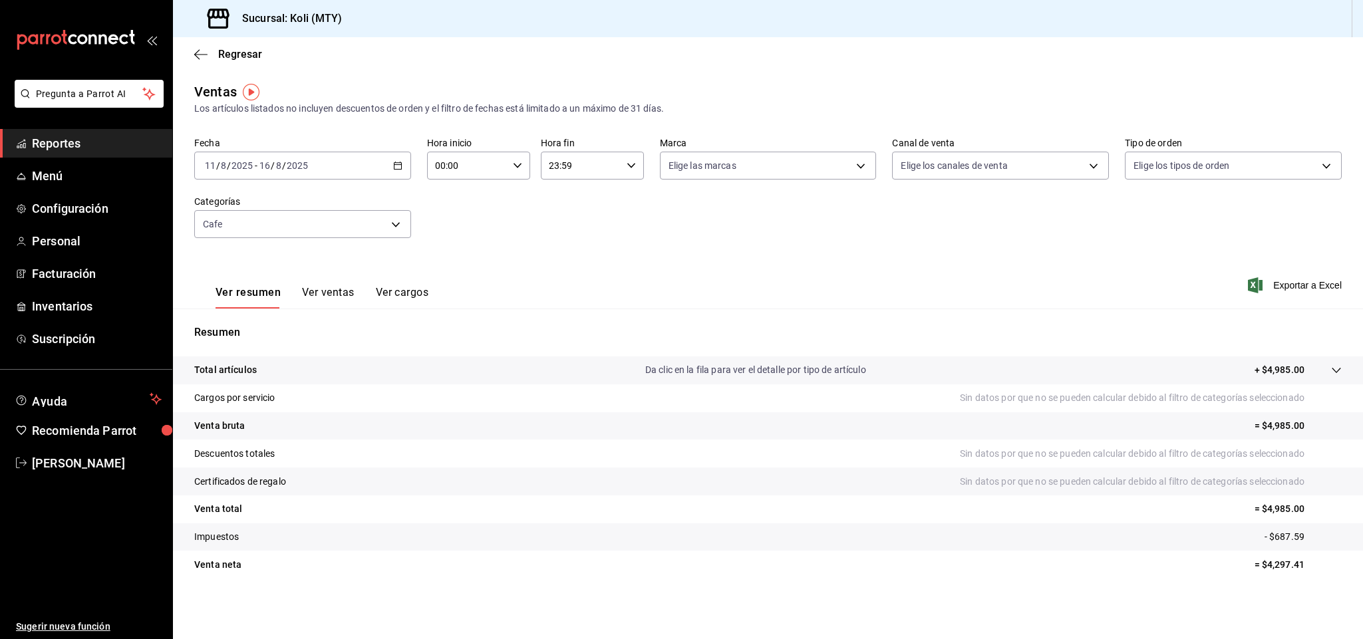
click at [400, 238] on div "Fecha [DATE] [DATE] - [DATE] [DATE] Hora inicio 00:00 Hora inicio Hora fin 23:5…" at bounding box center [768, 195] width 1148 height 117
click at [400, 234] on body "Pregunta a Parrot AI Reportes Menú Configuración Personal Facturación Inventari…" at bounding box center [681, 319] width 1363 height 639
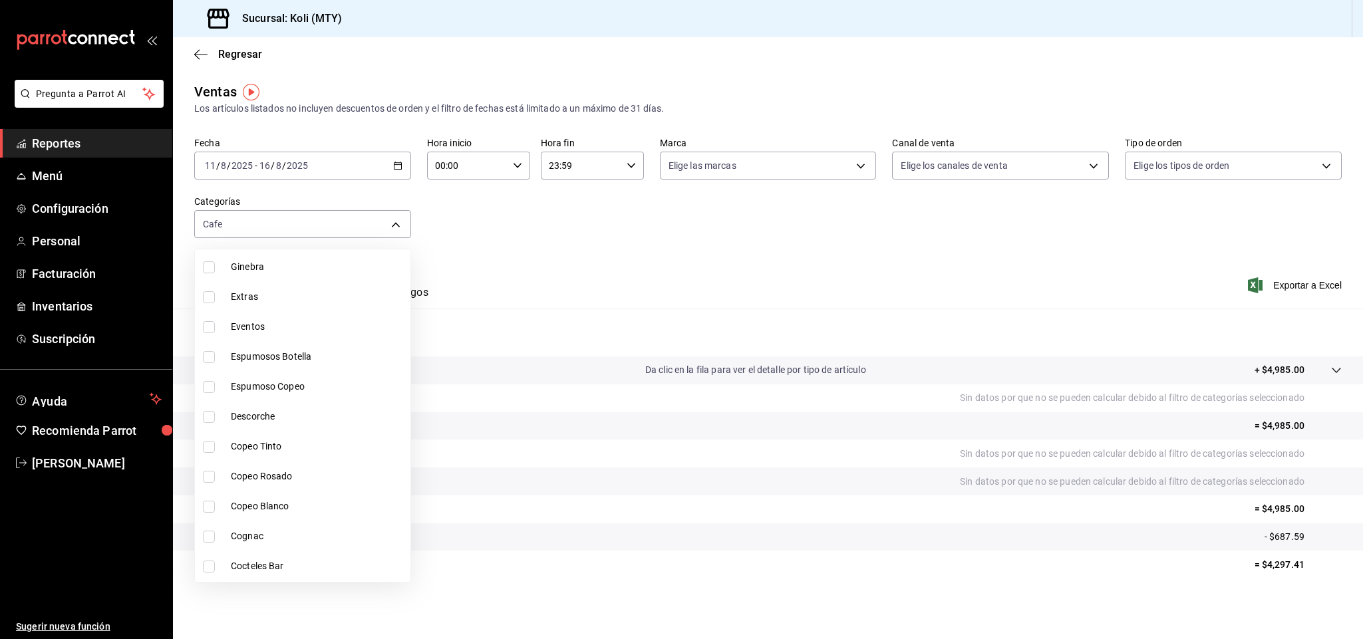
scroll to position [1507, 0]
click at [244, 391] on span "Cafe" at bounding box center [318, 391] width 174 height 14
checkbox input "false"
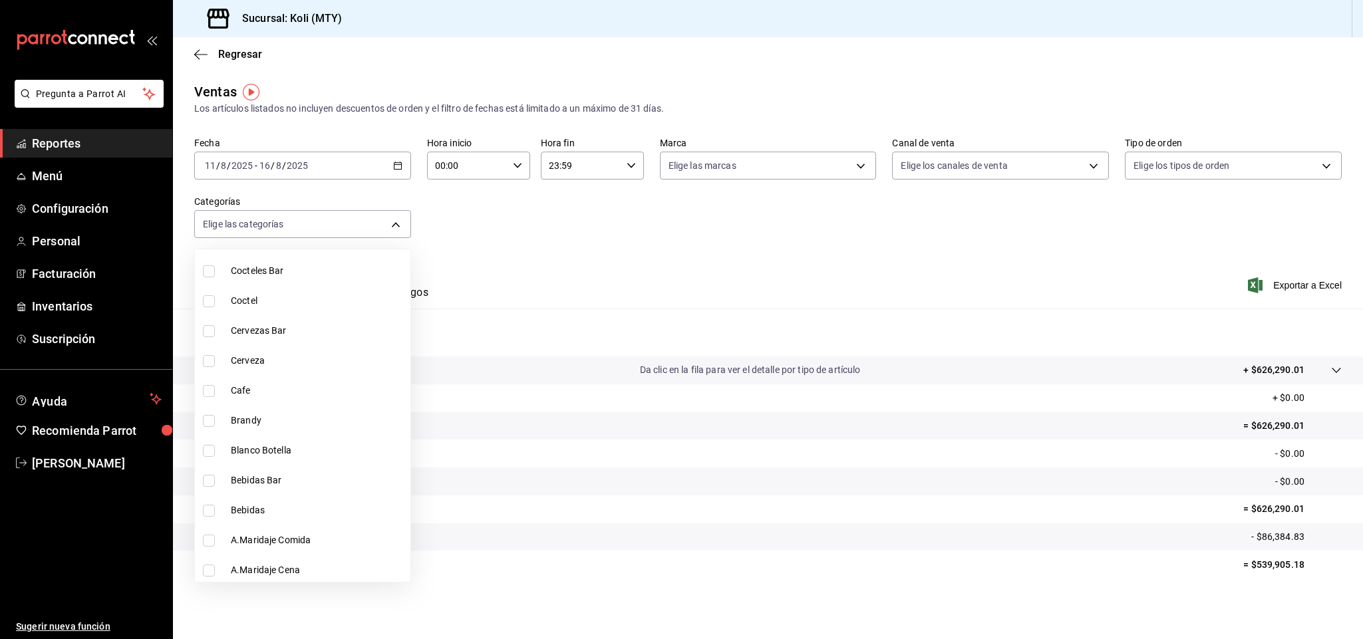
click at [268, 504] on span "Bebidas" at bounding box center [318, 511] width 174 height 14
type input "fa61adc1-01de-4bc9-b95c-1c2bb894337d"
checkbox input "true"
click at [257, 457] on li "Blanco Botella" at bounding box center [303, 451] width 216 height 30
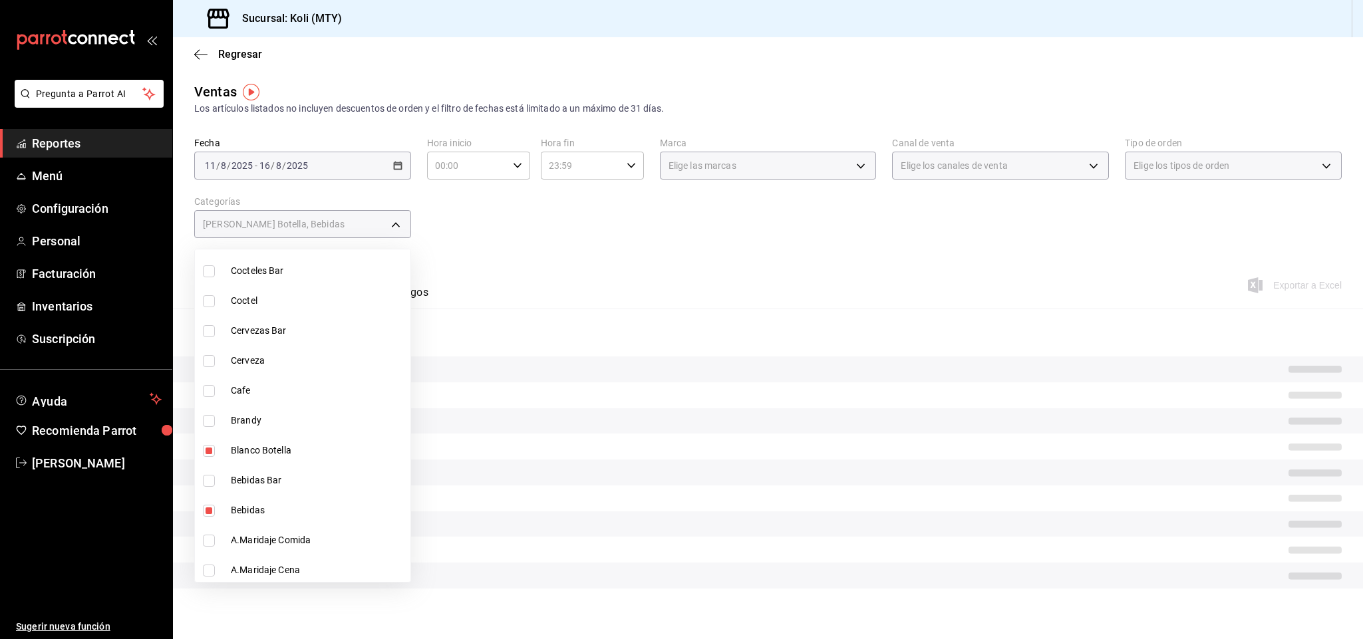
type input "fa61adc1-01de-4bc9-b95c-1c2bb894337d,6121d055-73fa-45b4-9359-68551bf548f4"
checkbox input "true"
click at [257, 474] on span "Bebidas Bar" at bounding box center [318, 481] width 174 height 14
type input "fa61adc1-01de-4bc9-b95c-1c2bb894337d,6121d055-73fa-45b4-9359-68551bf548f4,a9a32…"
checkbox input "true"
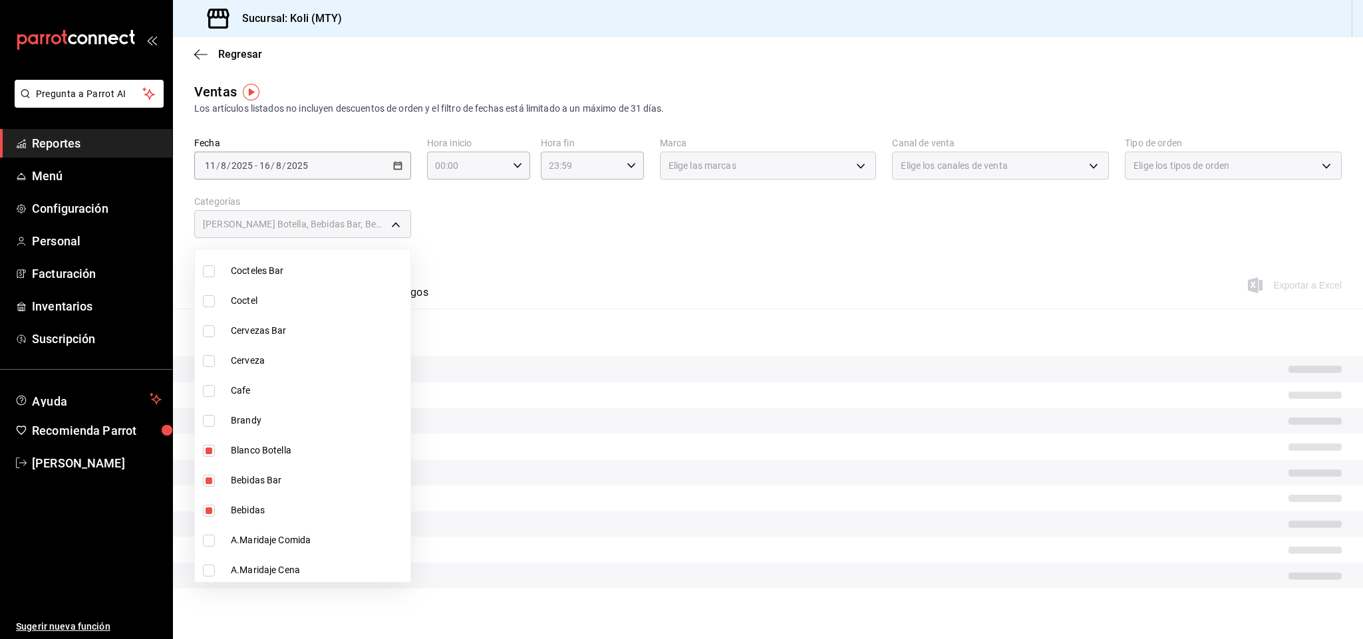
click at [261, 447] on span "Blanco Botella" at bounding box center [318, 451] width 174 height 14
type input "fa61adc1-01de-4bc9-b95c-1c2bb894337d,a9a32b75-9d63-4bb2-9c8a-3cd36d7127b4"
checkbox input "false"
click at [536, 238] on div at bounding box center [681, 319] width 1363 height 639
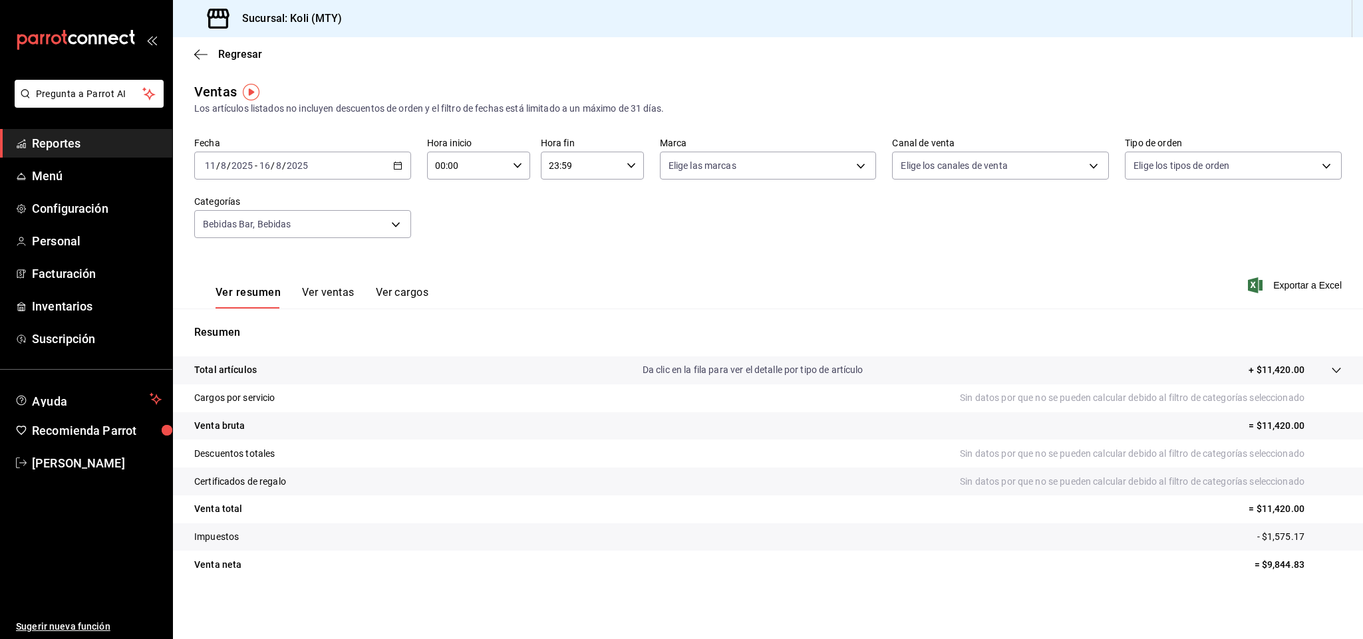
click at [403, 222] on body "Pregunta a Parrot AI Reportes Menú Configuración Personal Facturación Inventari…" at bounding box center [681, 319] width 1363 height 639
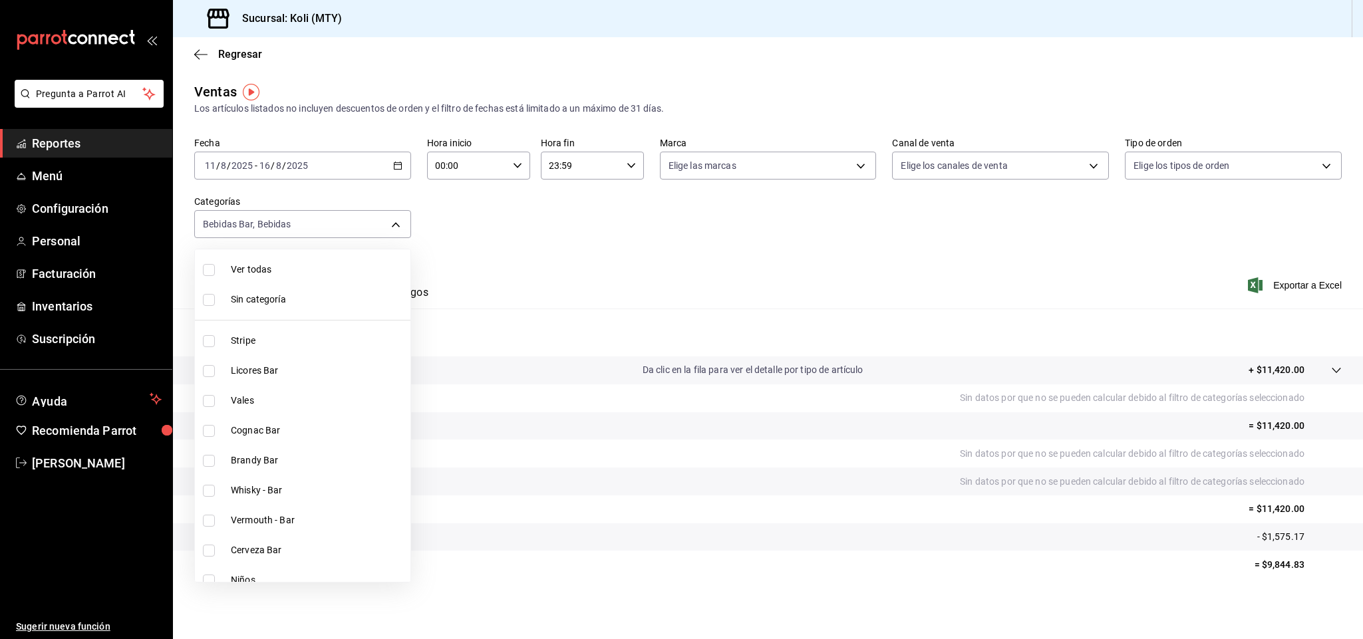
scroll to position [1507, 0]
click at [218, 484] on label at bounding box center [211, 481] width 17 height 12
click at [215, 484] on input "checkbox" at bounding box center [209, 481] width 12 height 12
checkbox input "true"
click at [224, 509] on li "Bebidas" at bounding box center [303, 511] width 216 height 30
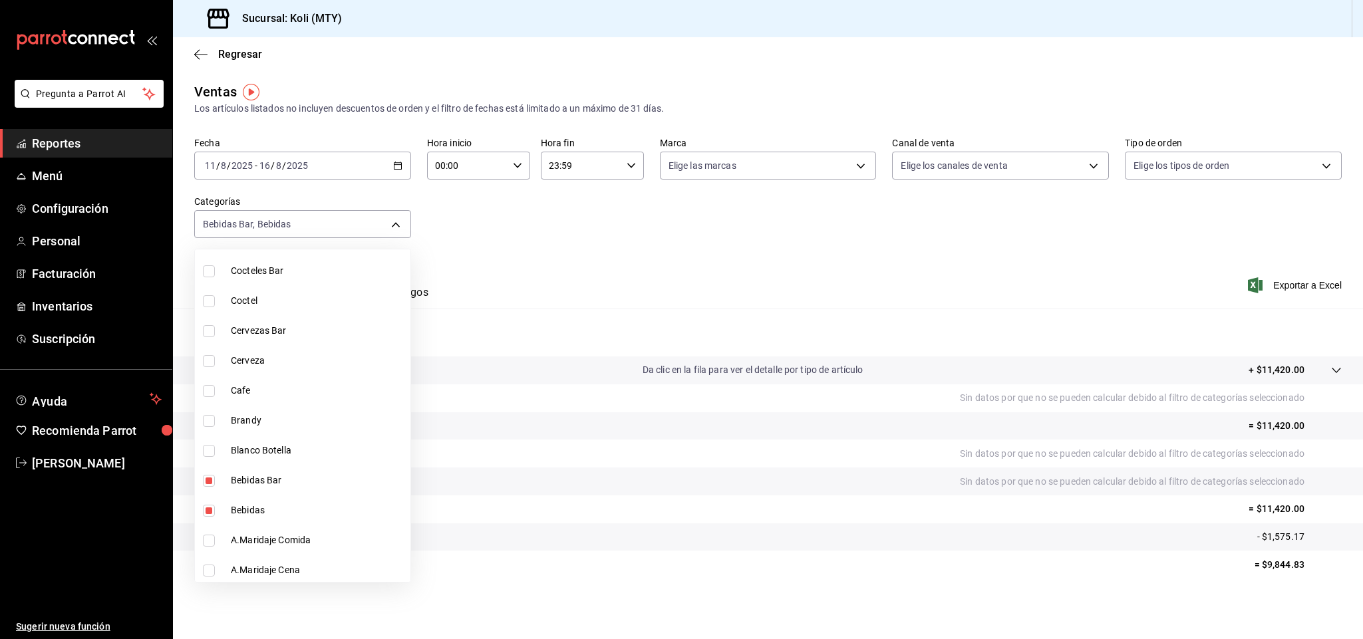
type input "a9a32b75-9d63-4bb2-9c8a-3cd36d7127b4"
checkbox input "false"
click at [274, 466] on li "Bebidas Bar" at bounding box center [303, 481] width 216 height 30
checkbox input "false"
click at [305, 541] on span "A.Maridaje Comida" at bounding box center [318, 541] width 174 height 14
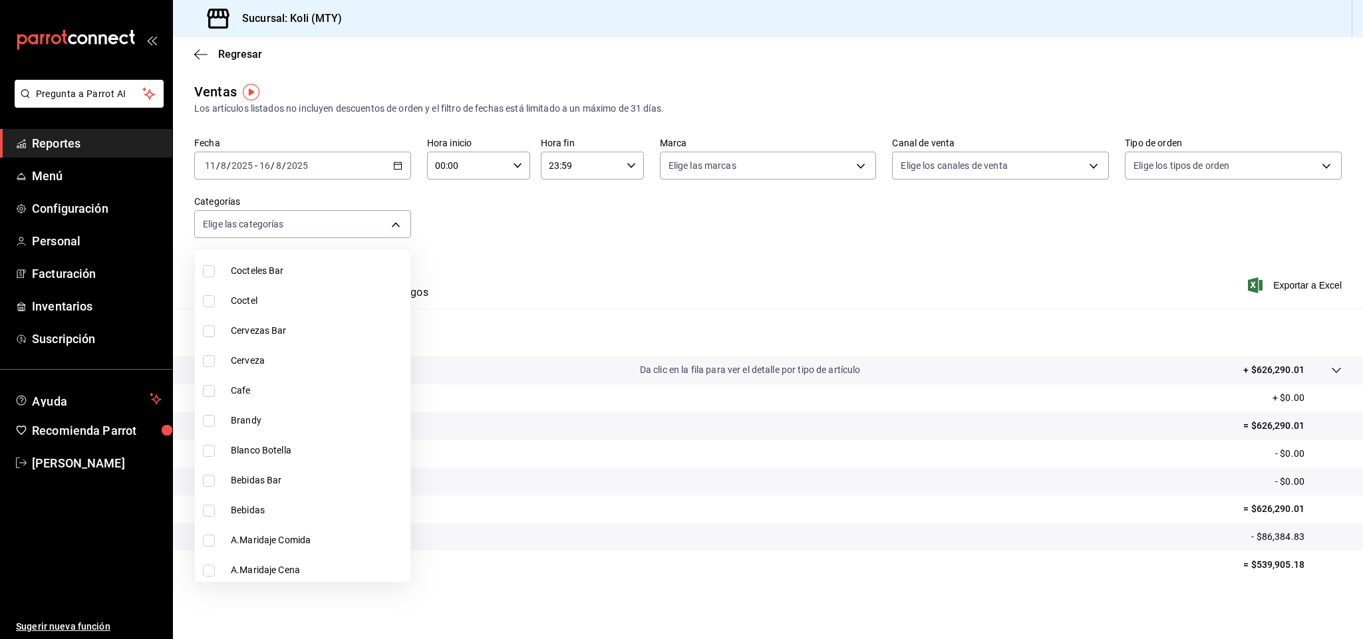
type input "a49667bd-4182-43ab-92bf-c8c099696424"
checkbox input "true"
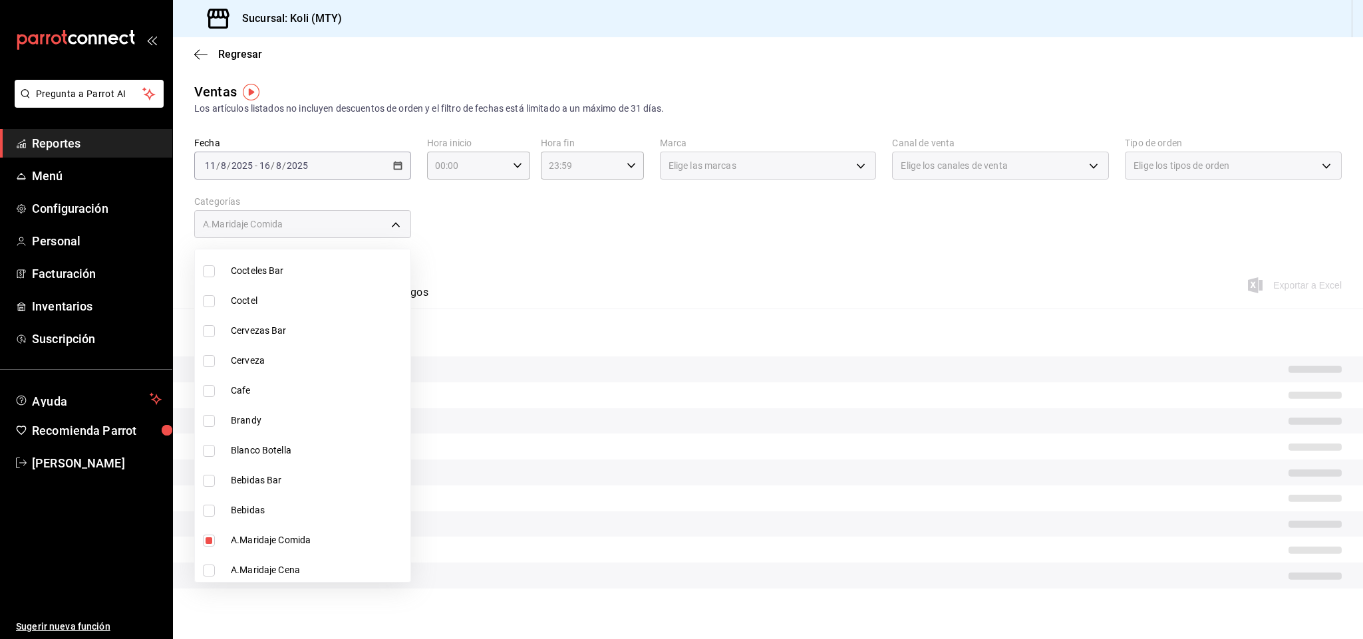
click at [279, 564] on span "A.Maridaje Cena" at bounding box center [318, 571] width 174 height 14
type input "a49667bd-4182-43ab-92bf-c8c099696424,3684e6b7-8d13-4c3f-ad09-b05baaa44f77"
checkbox input "true"
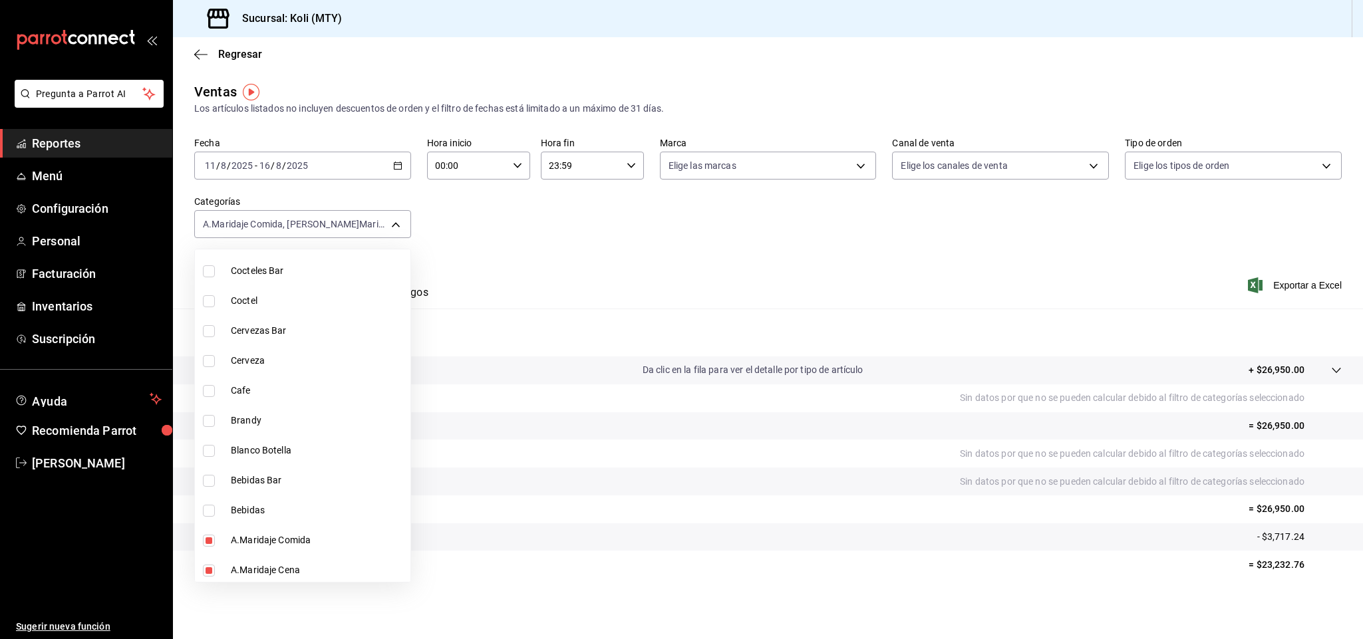
click at [588, 204] on div at bounding box center [681, 319] width 1363 height 639
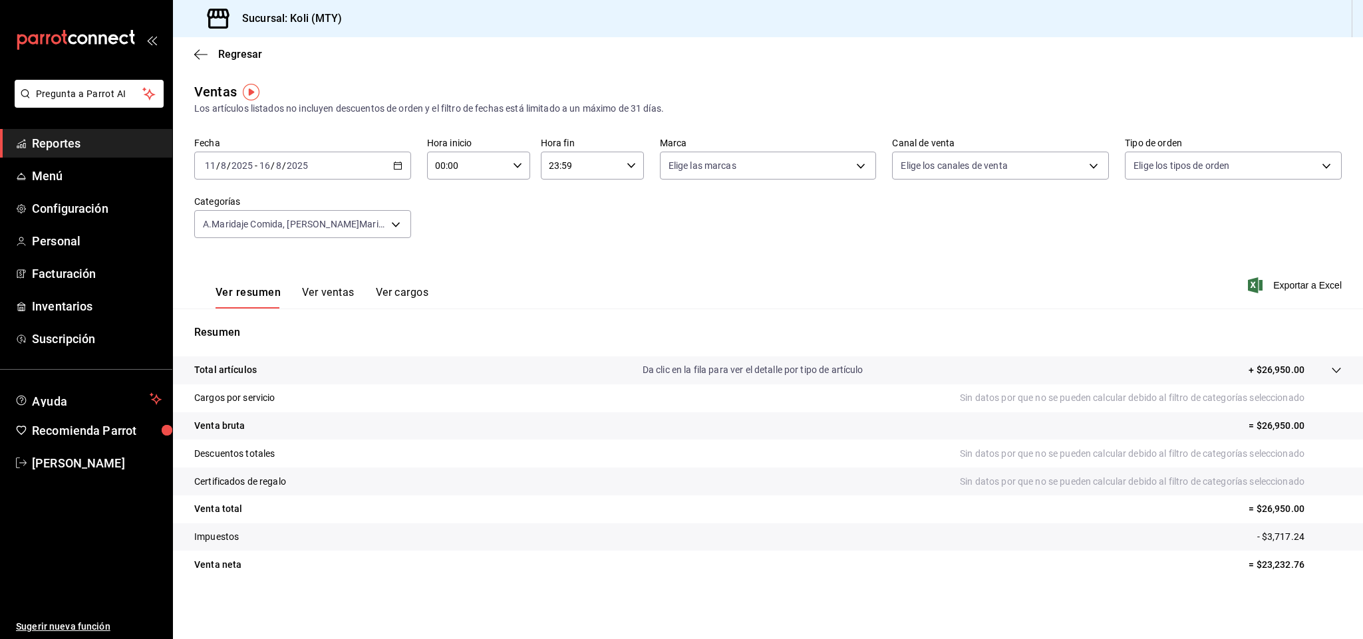
click at [335, 295] on button "Ver ventas" at bounding box center [328, 297] width 53 height 23
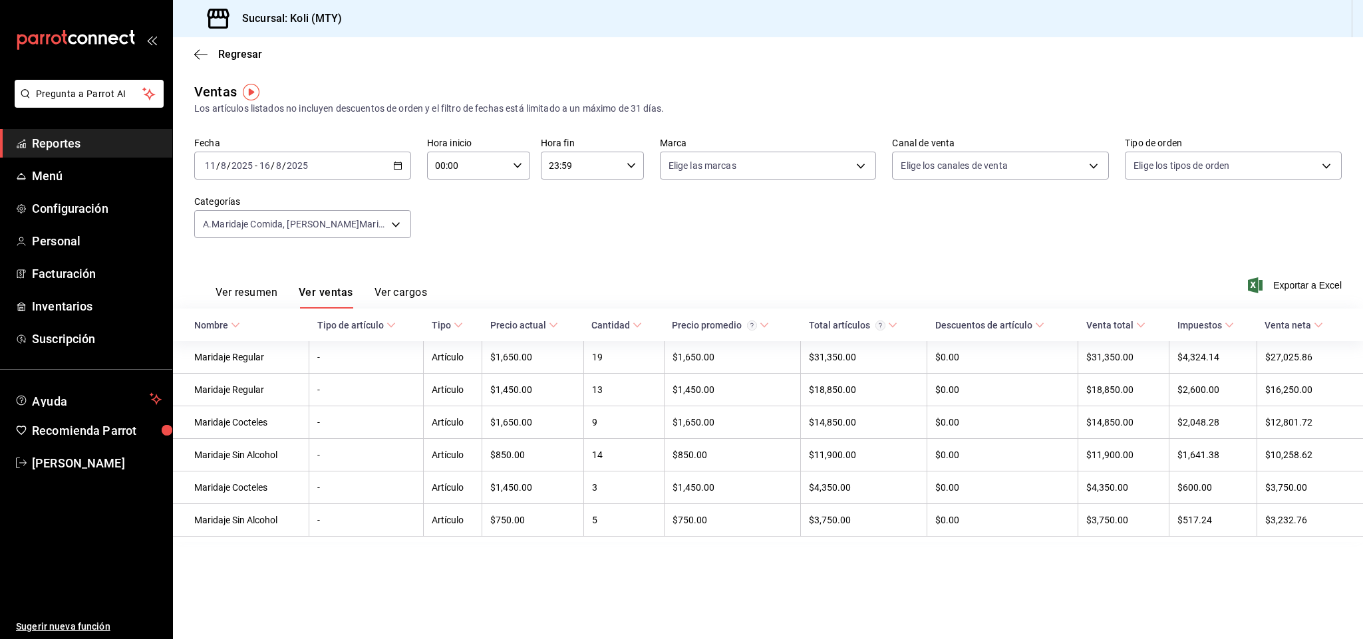
click at [246, 292] on button "Ver resumen" at bounding box center [247, 297] width 62 height 23
click at [244, 298] on button "Ver resumen" at bounding box center [247, 297] width 62 height 23
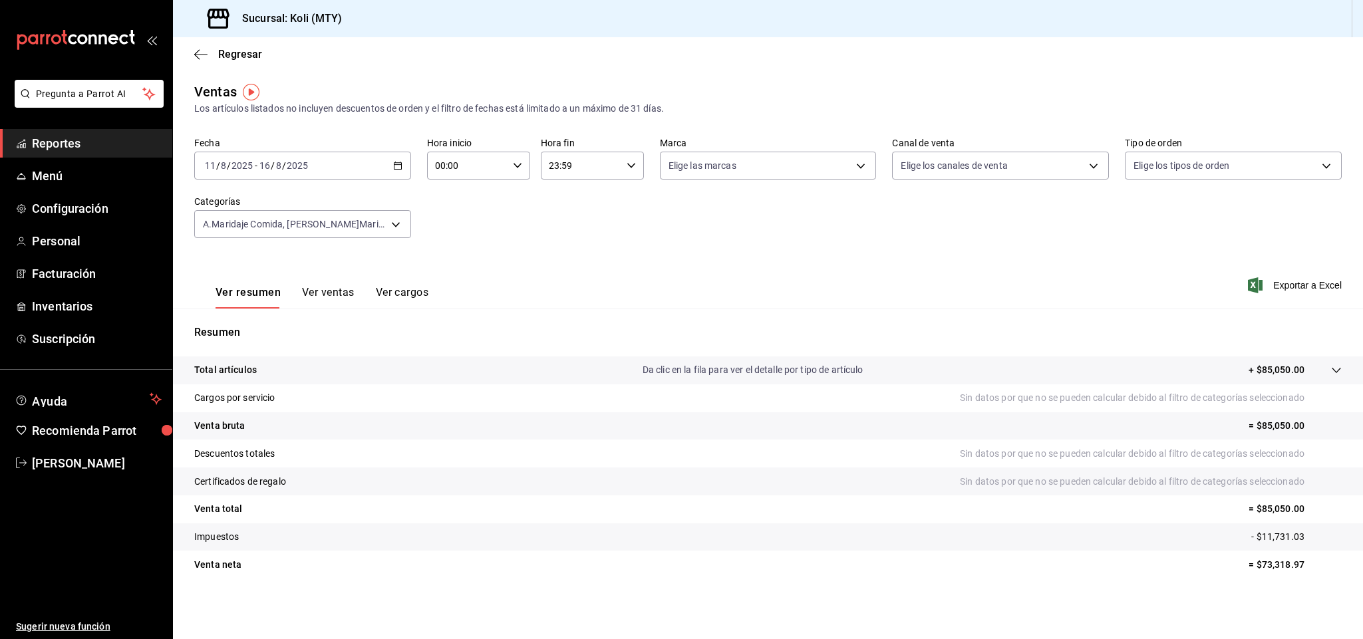
click at [319, 286] on button "Ver ventas" at bounding box center [328, 297] width 53 height 23
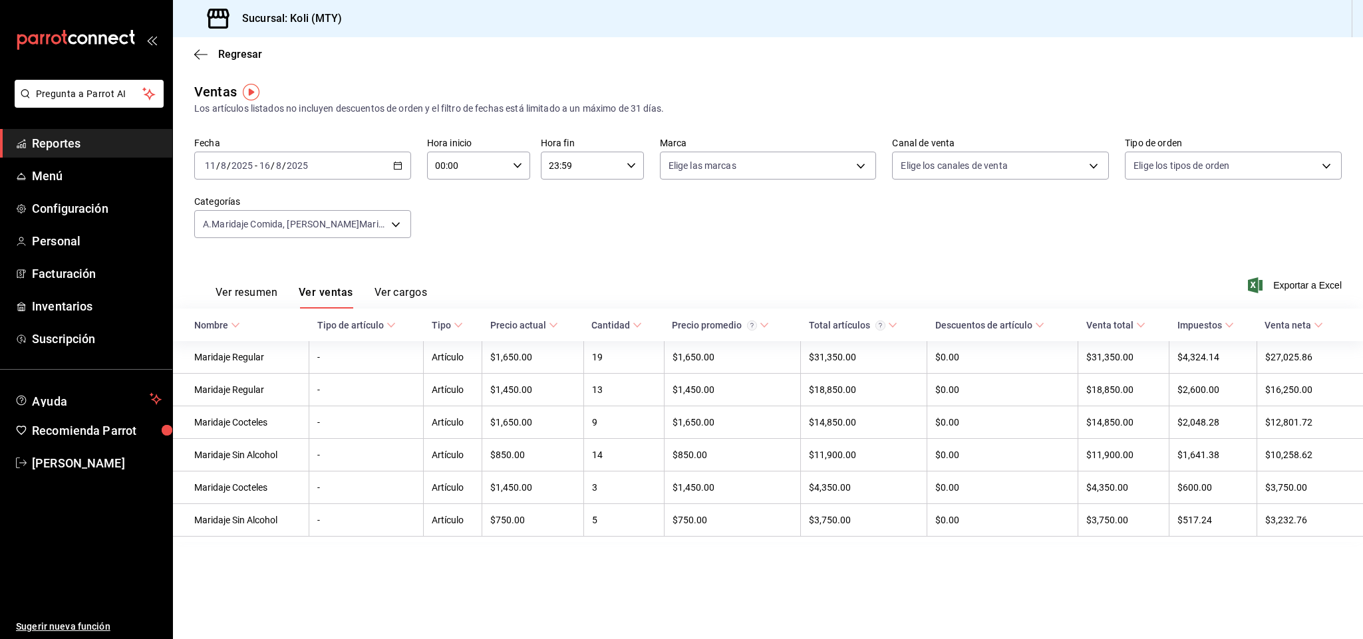
click at [390, 230] on body "Pregunta a Parrot AI Reportes Menú Configuración Personal Facturación Inventari…" at bounding box center [681, 319] width 1363 height 639
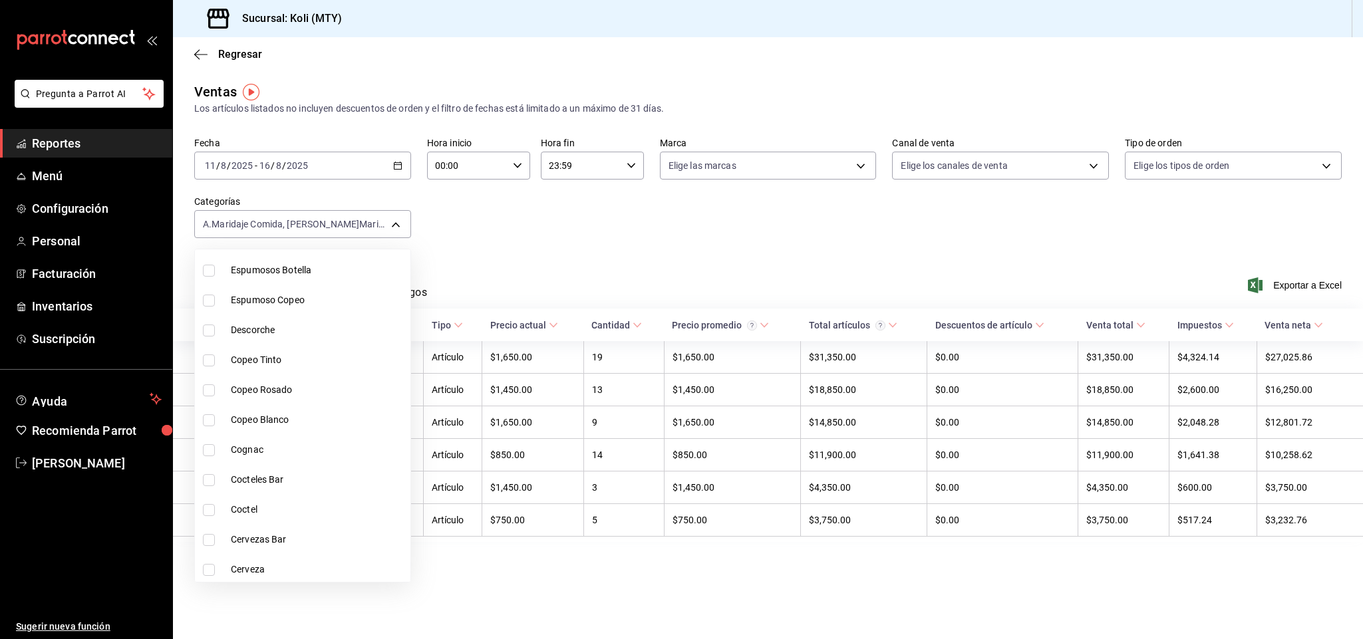
scroll to position [1507, 0]
click at [268, 529] on li "A.Maridaje Comida" at bounding box center [303, 541] width 216 height 30
type input "3684e6b7-8d13-4c3f-ad09-b05baaa44f77"
checkbox input "false"
click at [260, 571] on span "A.Maridaje Cena" at bounding box center [318, 571] width 174 height 14
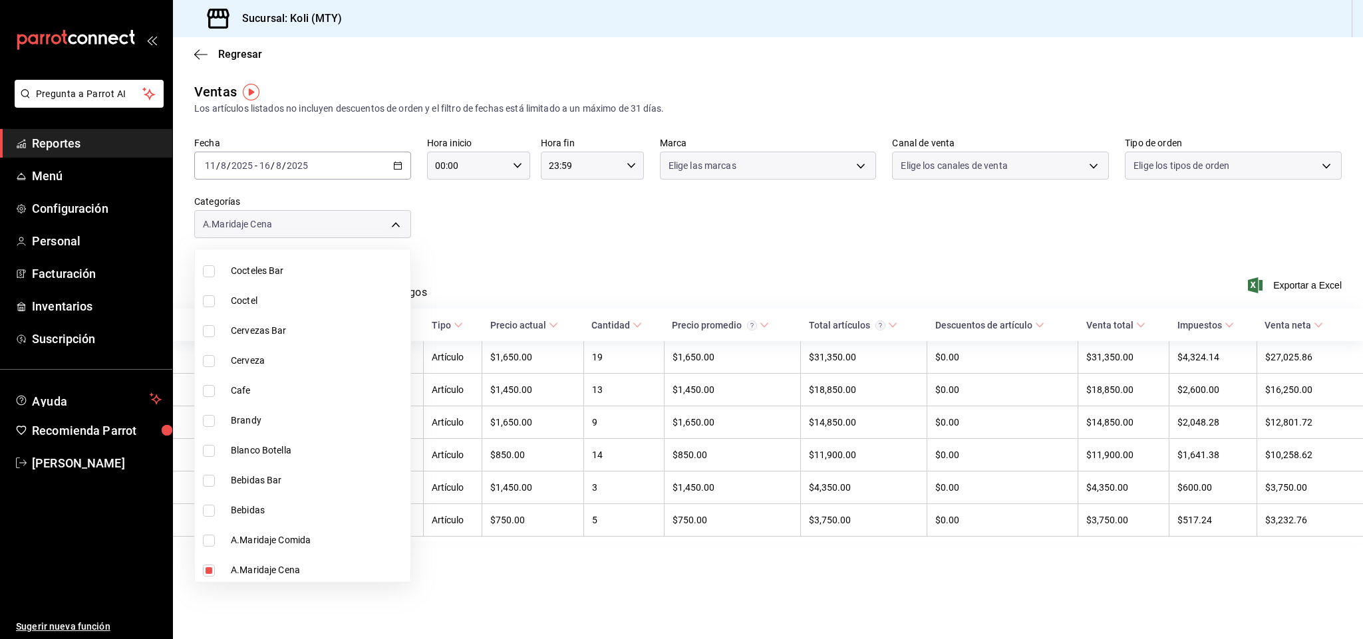
checkbox input "false"
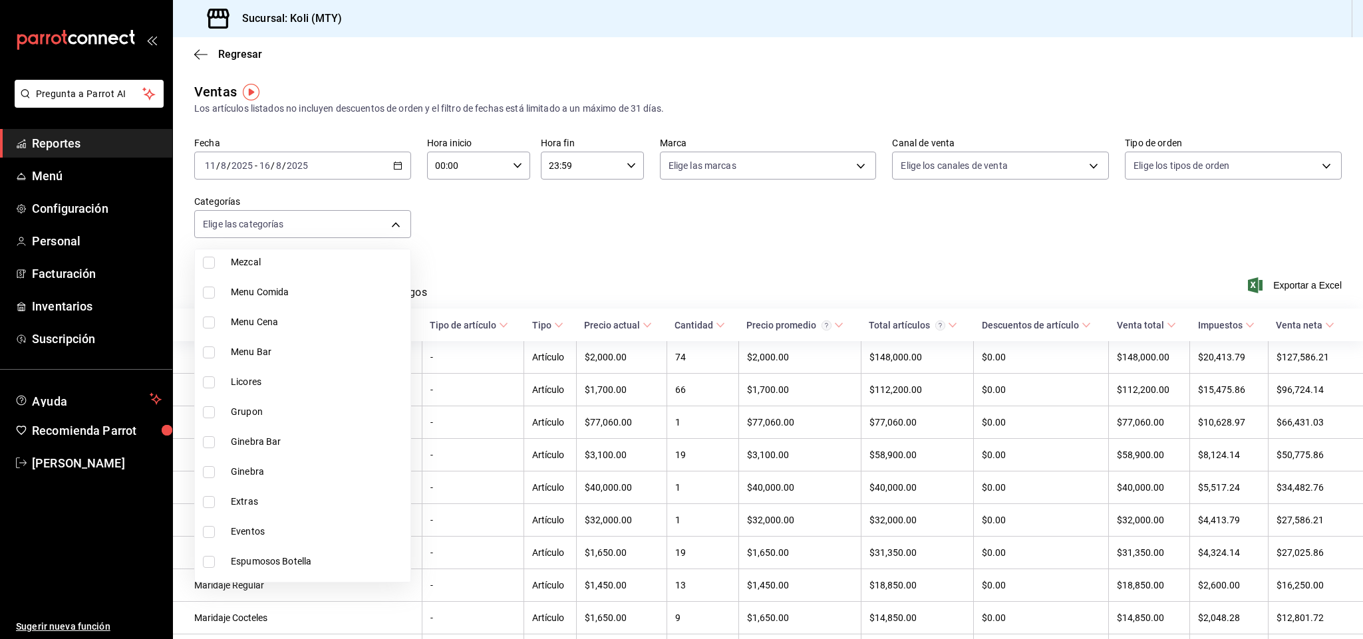
scroll to position [933, 0]
click at [301, 400] on span "Menu Cena" at bounding box center [318, 396] width 174 height 14
type input "55e9f222-9bae-4b0d-8e77-b733cdc624c3"
checkbox input "true"
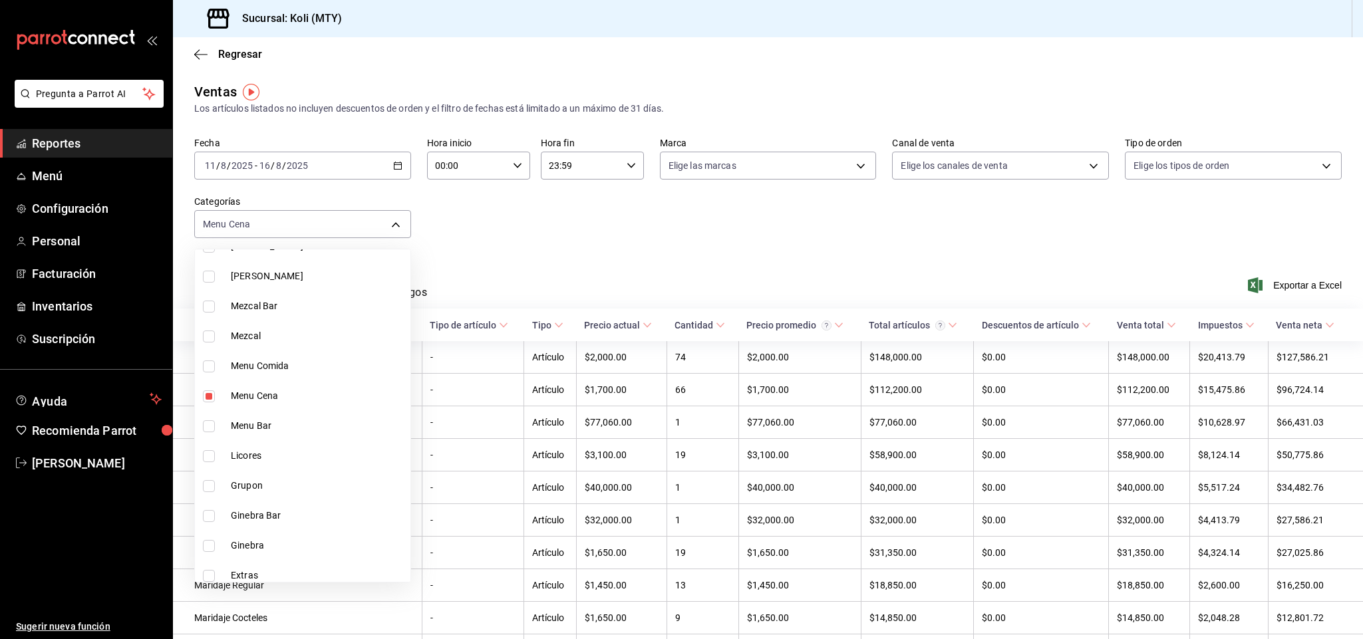
click at [275, 372] on li "Menu Comida" at bounding box center [303, 366] width 216 height 30
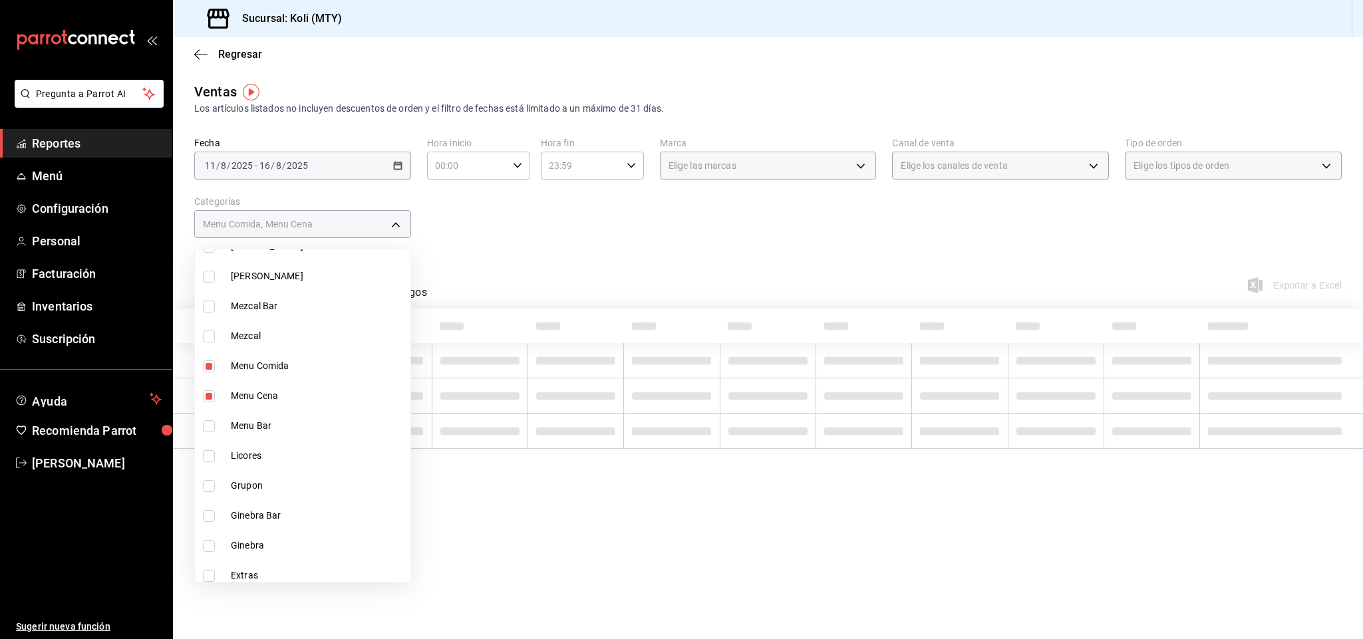
type input "55e9f222-9bae-4b0d-8e77-b733cdc624c3,809a0be8-0cec-48e9-a70e-9d8d09706978"
checkbox input "true"
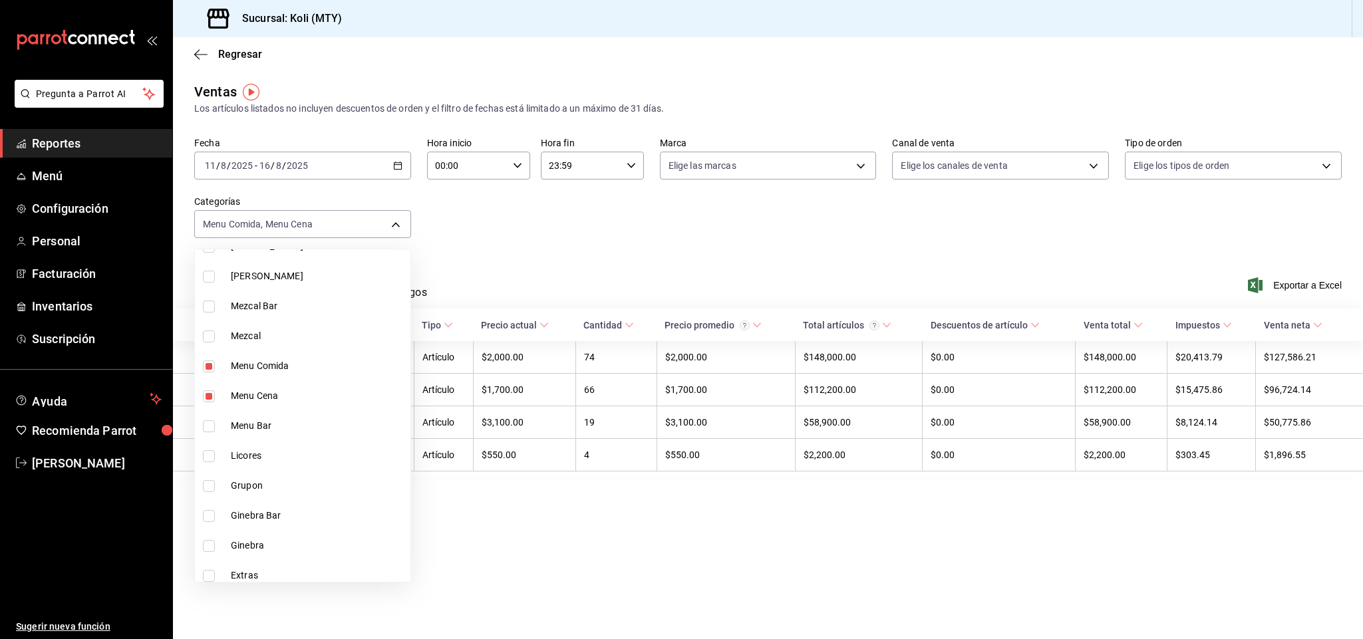
click at [568, 254] on div at bounding box center [681, 319] width 1363 height 639
